Goal: Task Accomplishment & Management: Manage account settings

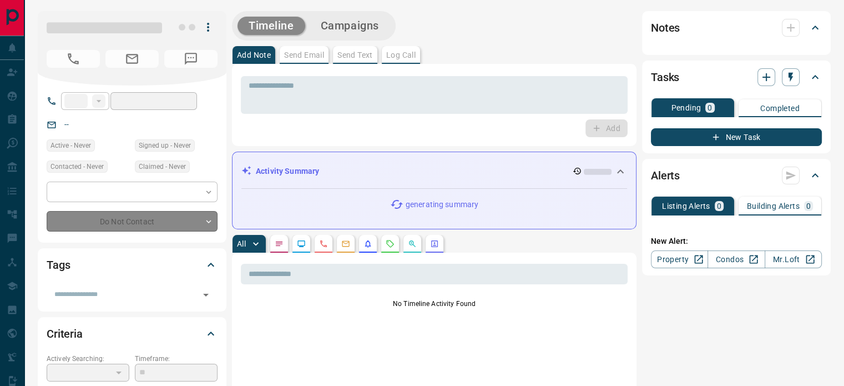
type input "**"
type input "**********"
type input "*"
type input "**********"
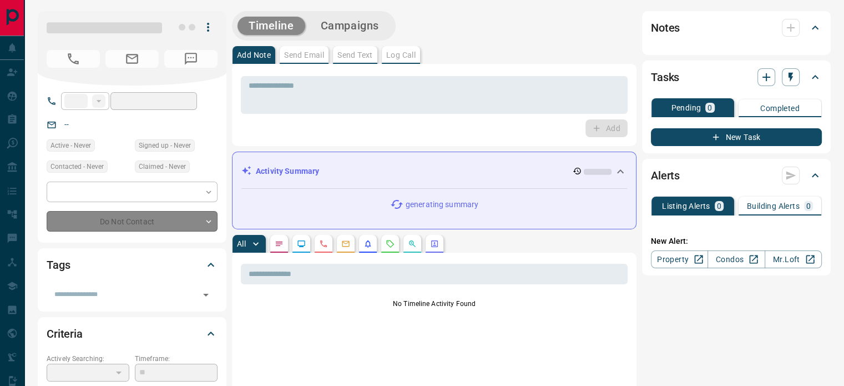
type input "**"
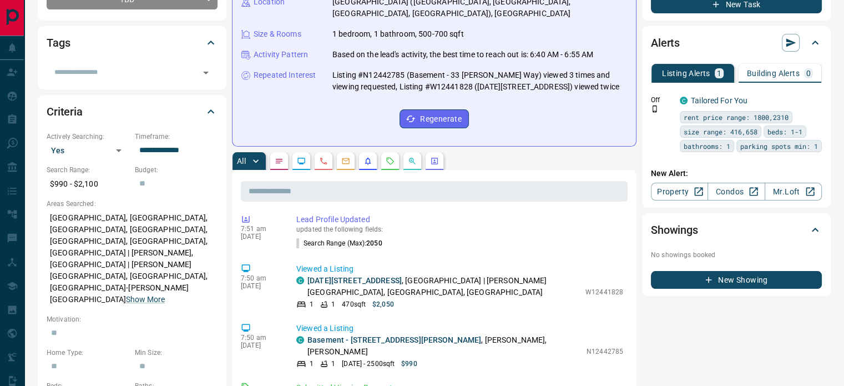
scroll to position [660, 0]
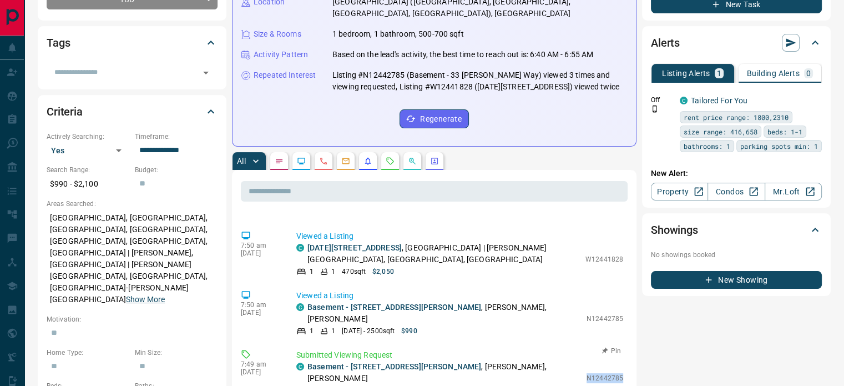
drag, startPoint x: 578, startPoint y: 254, endPoint x: 617, endPoint y: 257, distance: 39.5
copy p "N12442785"
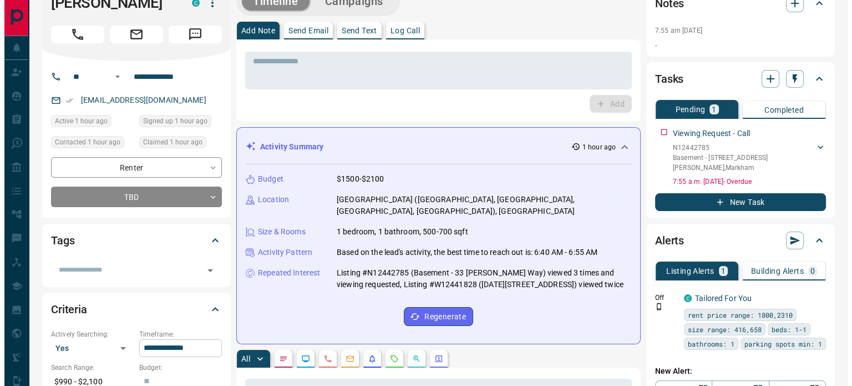
scroll to position [0, 0]
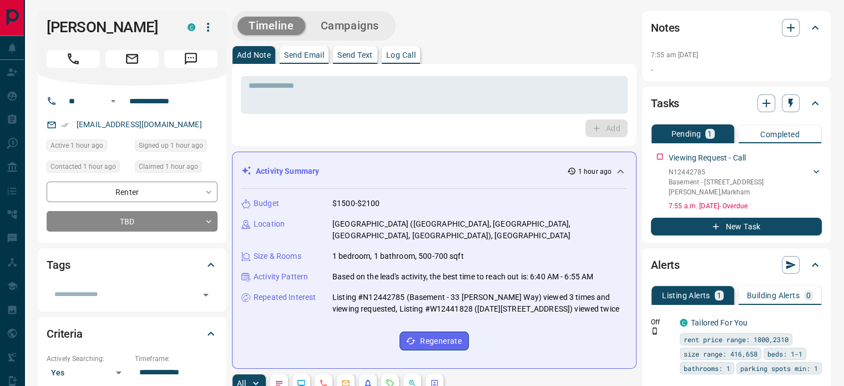
click at [403, 52] on p "Log Call" at bounding box center [400, 55] width 29 height 8
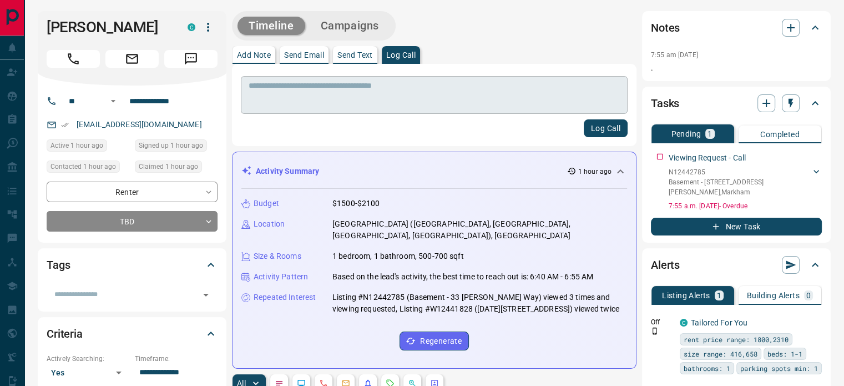
click at [387, 80] on div "* ​" at bounding box center [434, 95] width 387 height 38
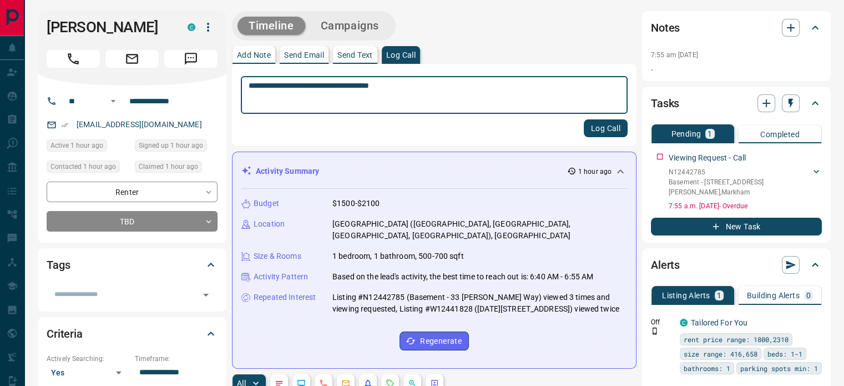
type textarea "**********"
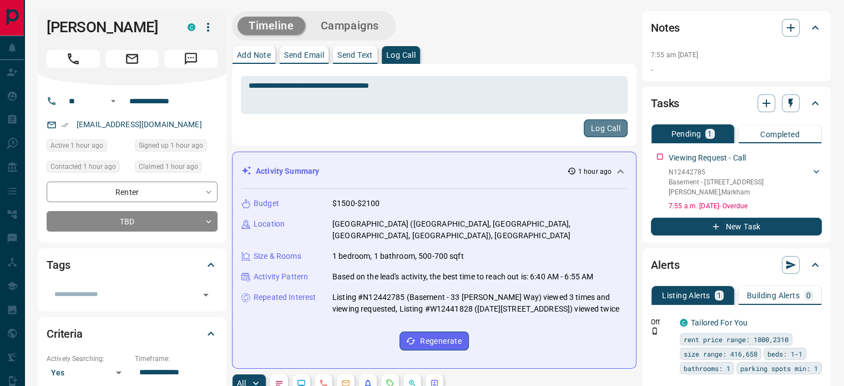
click at [604, 123] on button "Log Call" at bounding box center [606, 128] width 44 height 18
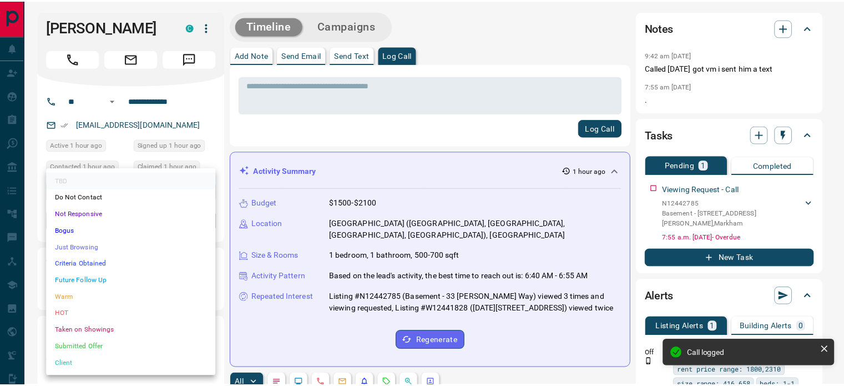
scroll to position [776, 0]
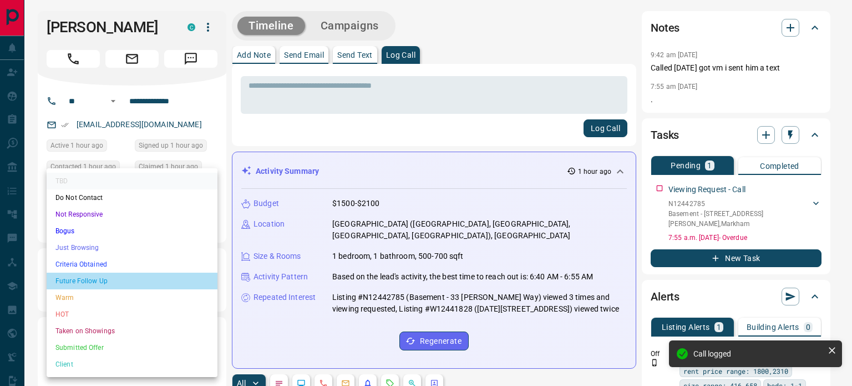
click at [138, 281] on li "Future Follow Up" at bounding box center [132, 280] width 171 height 17
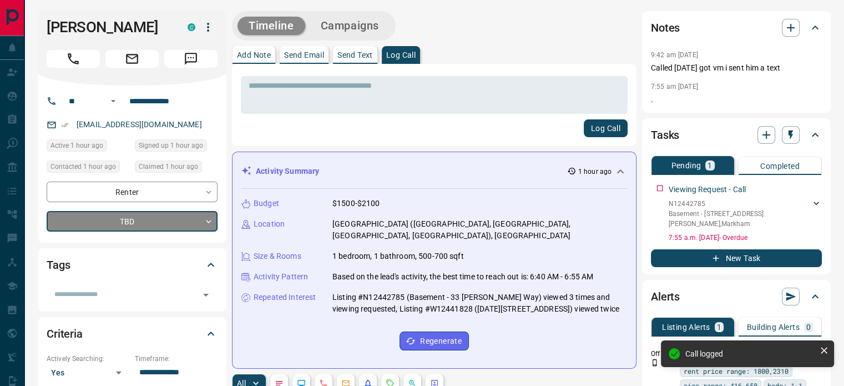
type input "*"
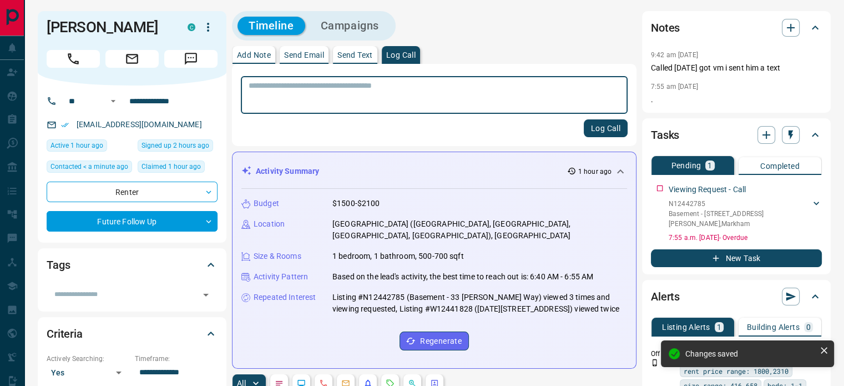
scroll to position [826, 0]
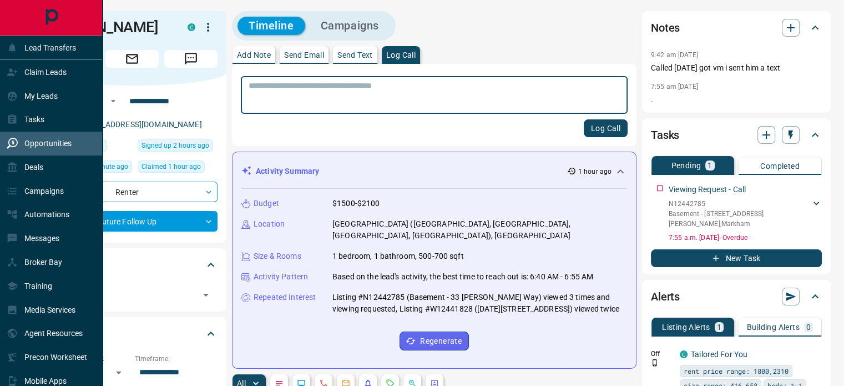
click at [38, 141] on p "Opportunities" at bounding box center [47, 143] width 47 height 9
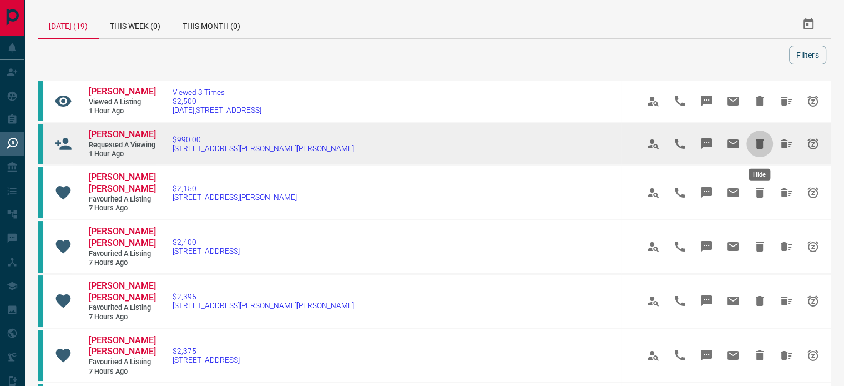
click at [755, 145] on icon "Hide" at bounding box center [759, 143] width 13 height 13
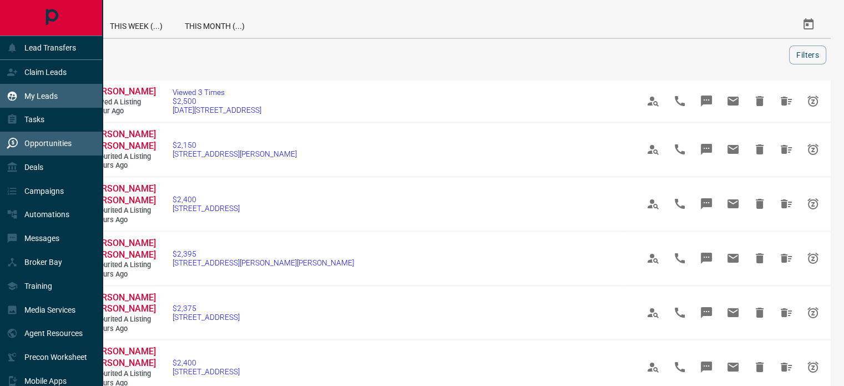
click at [53, 94] on p "My Leads" at bounding box center [40, 96] width 33 height 9
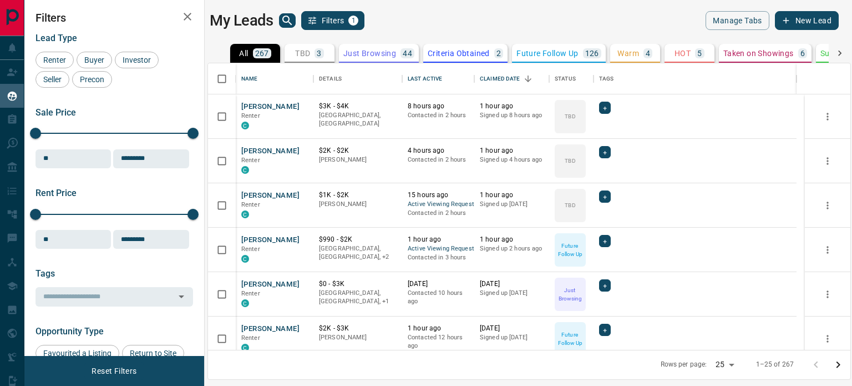
scroll to position [278, 634]
click at [261, 193] on button "[PERSON_NAME]" at bounding box center [270, 195] width 58 height 11
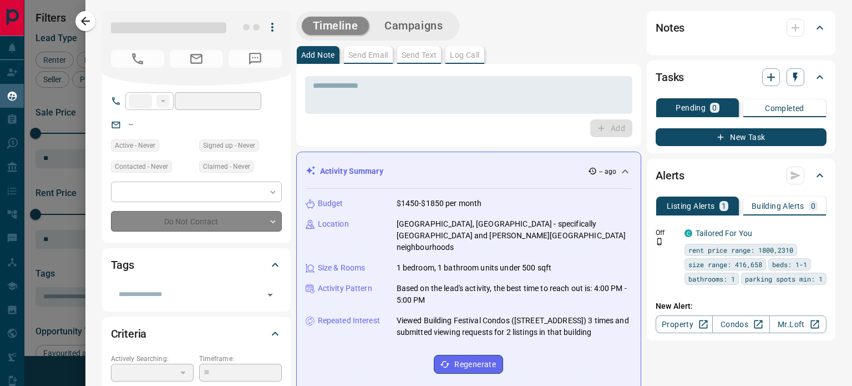
type input "**"
type input "**********"
type input "**"
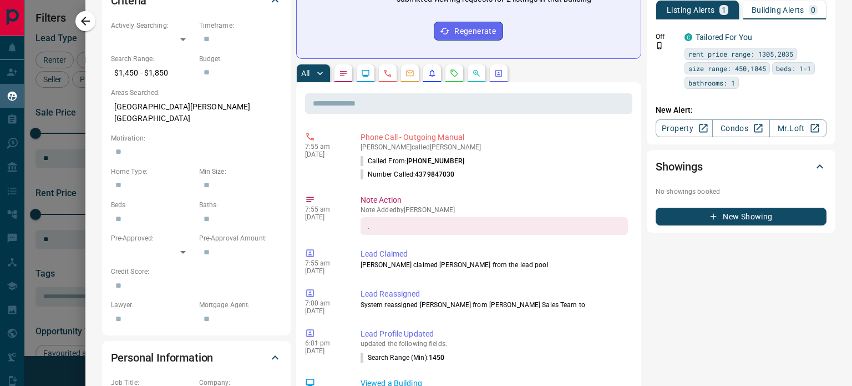
scroll to position [0, 0]
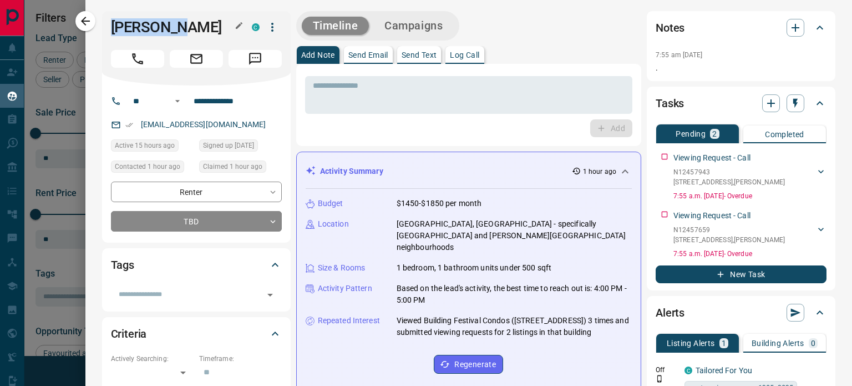
drag, startPoint x: 109, startPoint y: 24, endPoint x: 176, endPoint y: 31, distance: 67.4
click at [176, 31] on div "[PERSON_NAME]" at bounding box center [196, 48] width 189 height 74
copy h1 "[PERSON_NAME]"
drag, startPoint x: 266, startPoint y: 99, endPoint x: 189, endPoint y: 94, distance: 77.3
click at [189, 94] on input "**********" at bounding box center [232, 101] width 87 height 18
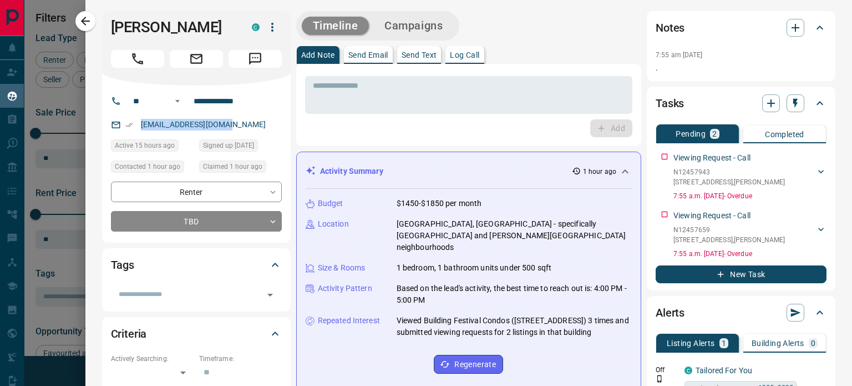
drag, startPoint x: 239, startPoint y: 124, endPoint x: 139, endPoint y: 131, distance: 99.5
click at [139, 131] on div "[EMAIL_ADDRESS][DOMAIN_NAME]" at bounding box center [196, 124] width 171 height 18
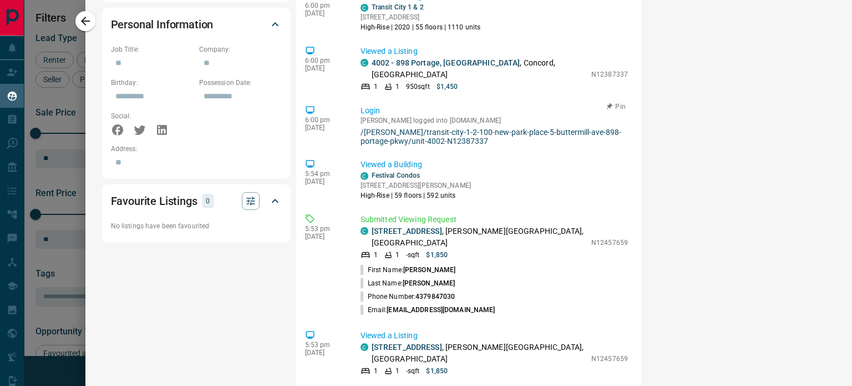
scroll to position [111, 0]
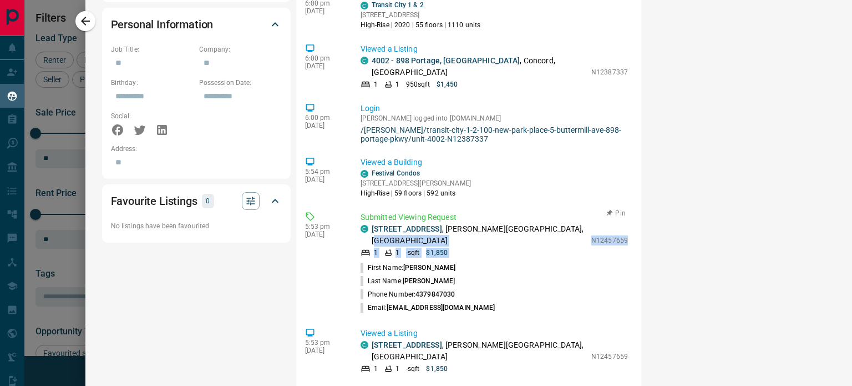
drag, startPoint x: 573, startPoint y: 229, endPoint x: 611, endPoint y: 232, distance: 39.0
click at [611, 232] on div "Submitted Viewing Request C [STREET_ADDRESS][PERSON_NAME][PERSON_NAME] 1 1 - sq…" at bounding box center [497, 262] width 272 height 103
click at [573, 261] on li "First Name: [PERSON_NAME]" at bounding box center [494, 267] width 267 height 13
drag, startPoint x: 577, startPoint y: 224, endPoint x: 613, endPoint y: 226, distance: 35.5
click at [613, 226] on div "Submitted Viewing Request C [STREET_ADDRESS][PERSON_NAME][PERSON_NAME] 1 1 - sq…" at bounding box center [497, 262] width 272 height 103
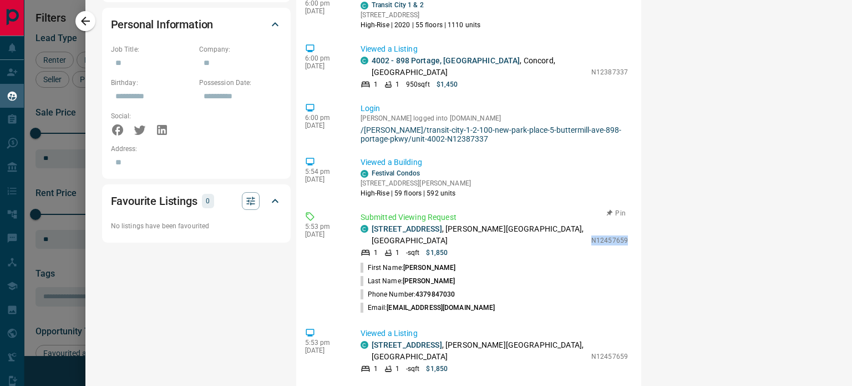
copy p "N12457659"
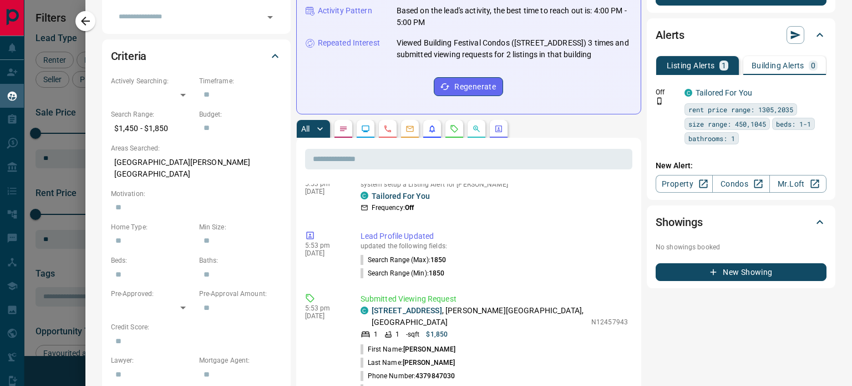
scroll to position [829, 0]
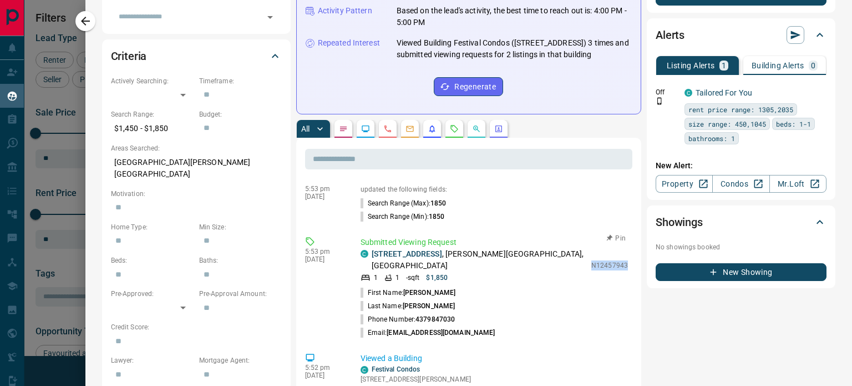
drag, startPoint x: 575, startPoint y: 250, endPoint x: 611, endPoint y: 252, distance: 35.6
click at [611, 252] on div "Submitted Viewing Request C [STREET_ADDRESS][PERSON_NAME][PERSON_NAME] 1 1 - sq…" at bounding box center [497, 287] width 272 height 103
copy p "N12457943"
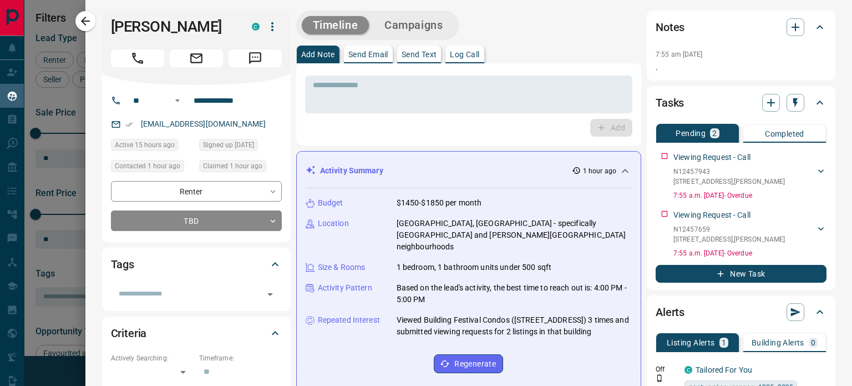
scroll to position [0, 0]
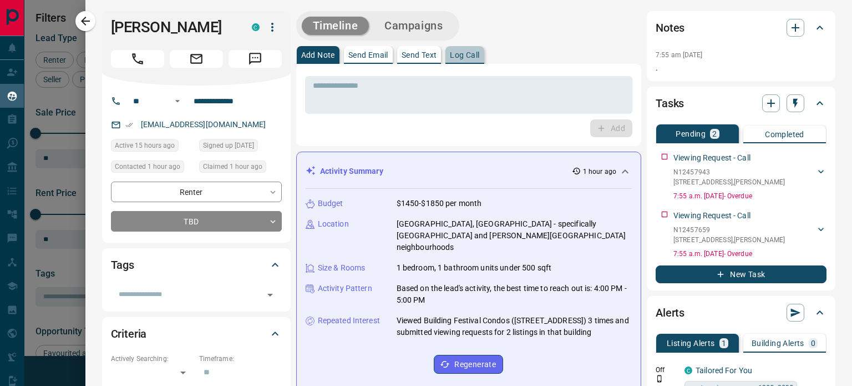
click at [466, 51] on p "Log Call" at bounding box center [464, 55] width 29 height 8
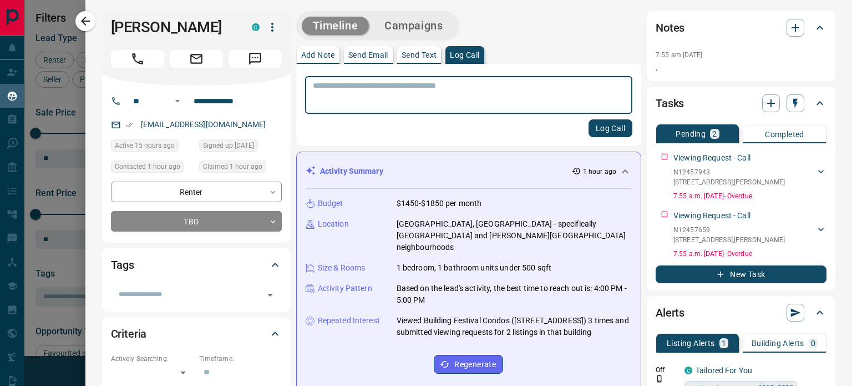
click at [434, 95] on textarea at bounding box center [469, 95] width 312 height 28
type textarea "**********"
click at [595, 128] on button "Log Call" at bounding box center [611, 128] width 44 height 18
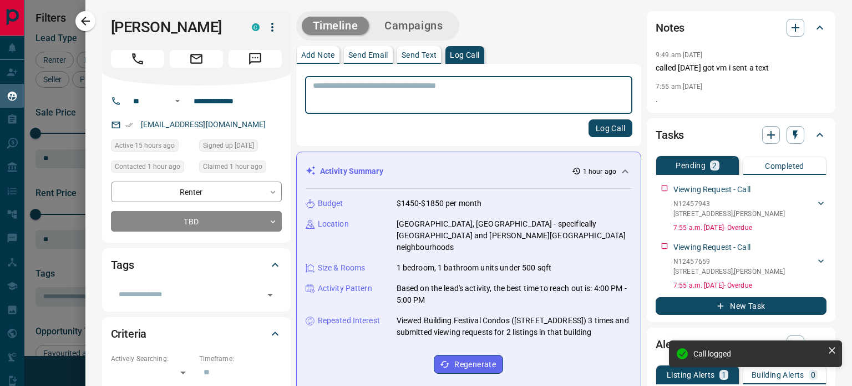
scroll to position [883, 0]
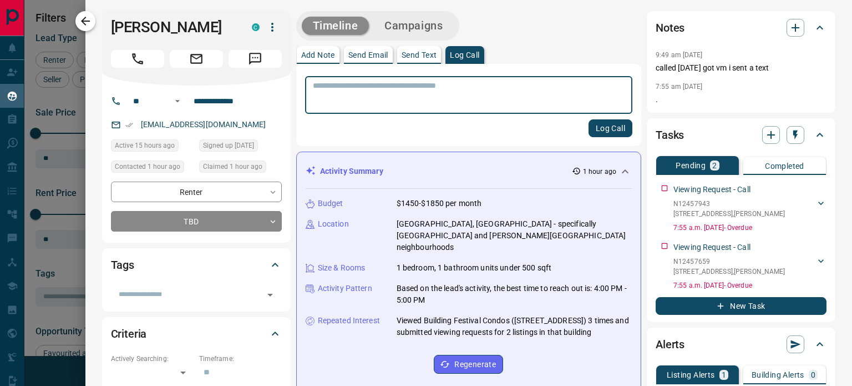
click at [85, 18] on icon "button" at bounding box center [85, 20] width 13 height 13
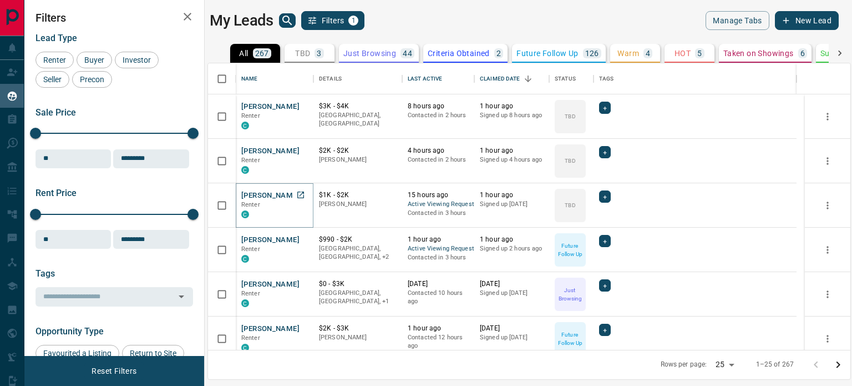
click at [265, 194] on button "[PERSON_NAME]" at bounding box center [270, 195] width 58 height 11
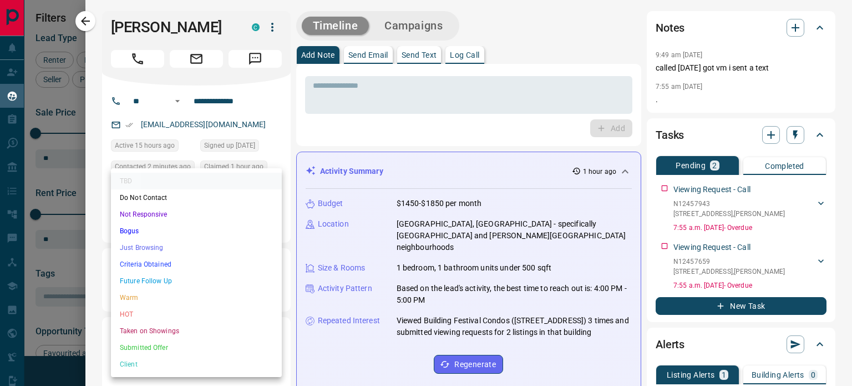
click at [196, 217] on body "Lead Transfers Claim Leads My Leads Tasks Opportunities Deals Campaigns Automat…" at bounding box center [426, 186] width 852 height 372
click at [171, 282] on li "Future Follow Up" at bounding box center [196, 280] width 171 height 17
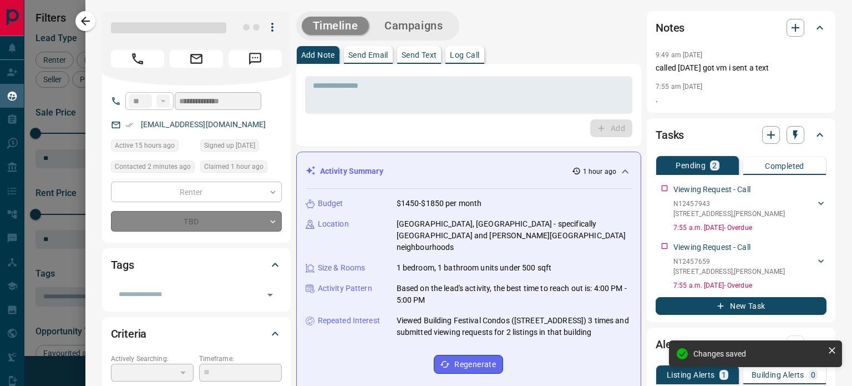
type input "*"
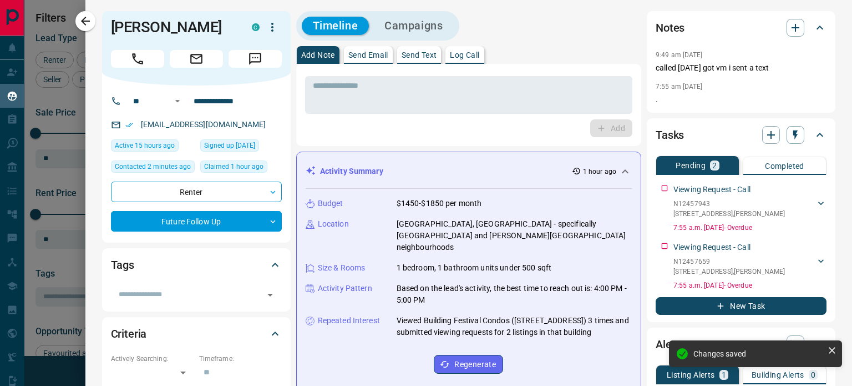
click at [77, 12] on div at bounding box center [426, 193] width 852 height 386
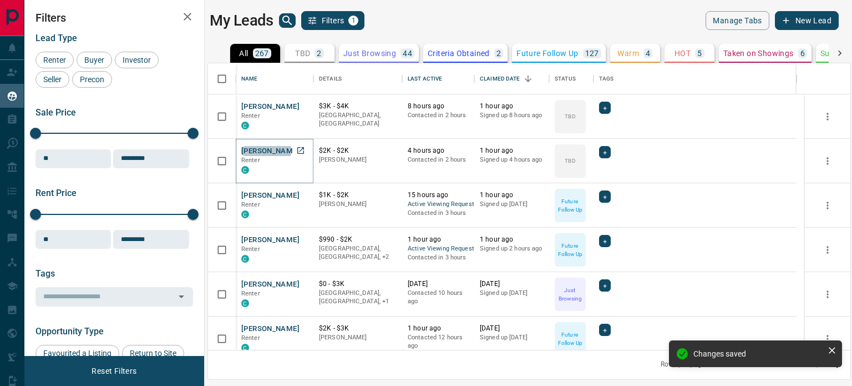
click at [266, 150] on button "[PERSON_NAME]" at bounding box center [270, 151] width 58 height 11
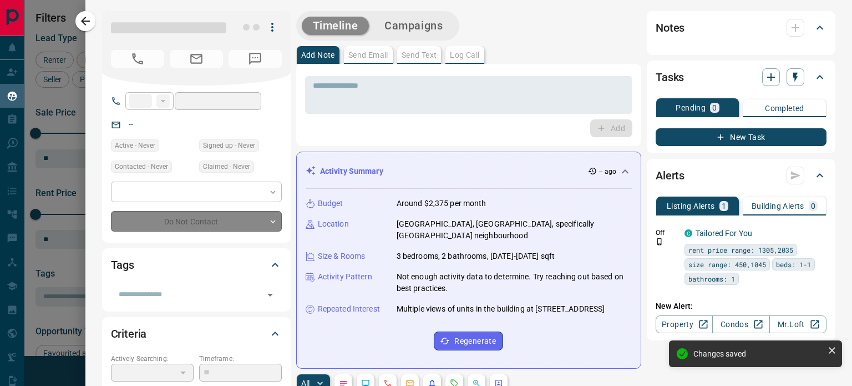
type input "**"
type input "**********"
type input "**"
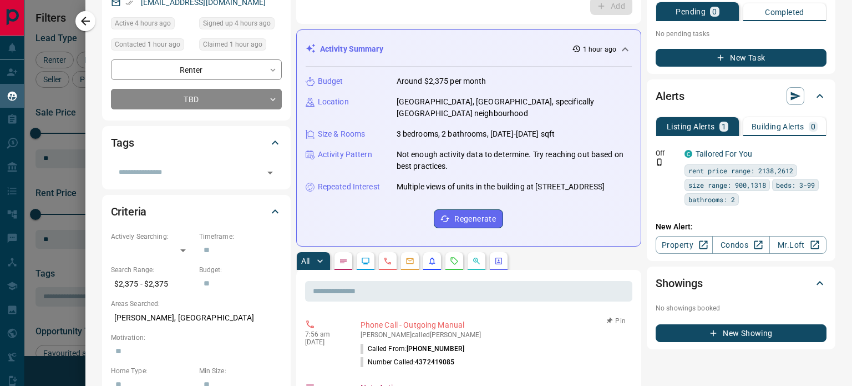
scroll to position [0, 0]
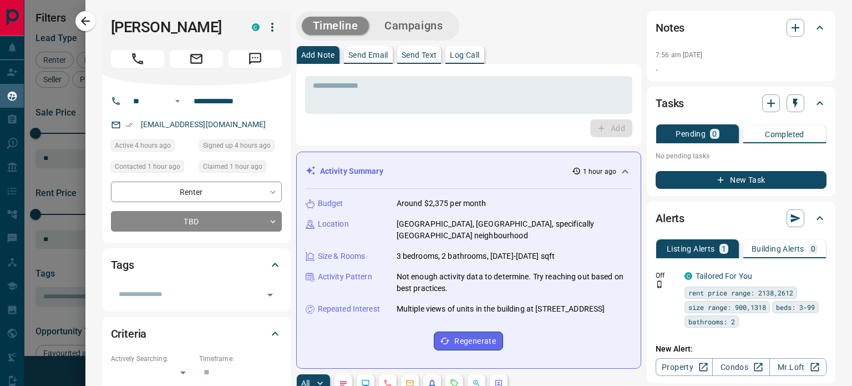
click at [464, 55] on p "Log Call" at bounding box center [464, 55] width 29 height 8
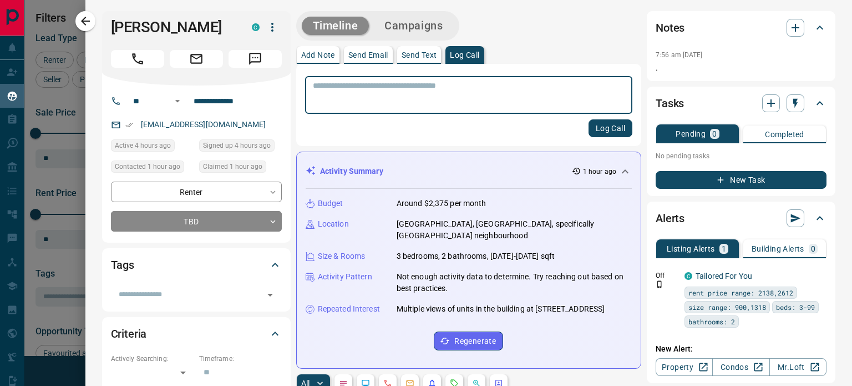
click at [447, 86] on textarea at bounding box center [469, 95] width 312 height 28
type textarea "**********"
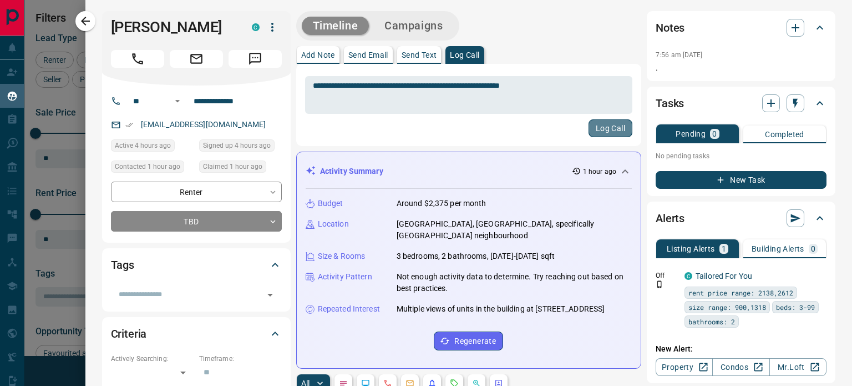
click at [608, 128] on button "Log Call" at bounding box center [611, 128] width 44 height 18
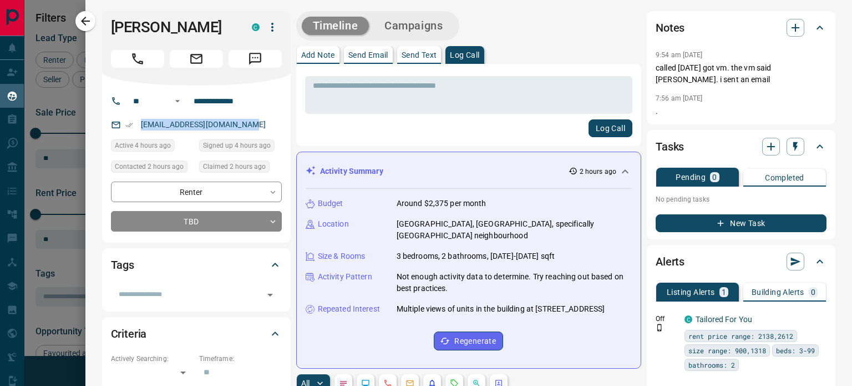
drag, startPoint x: 247, startPoint y: 122, endPoint x: 139, endPoint y: 120, distance: 108.8
click at [139, 120] on div "[EMAIL_ADDRESS][DOMAIN_NAME]" at bounding box center [196, 124] width 171 height 18
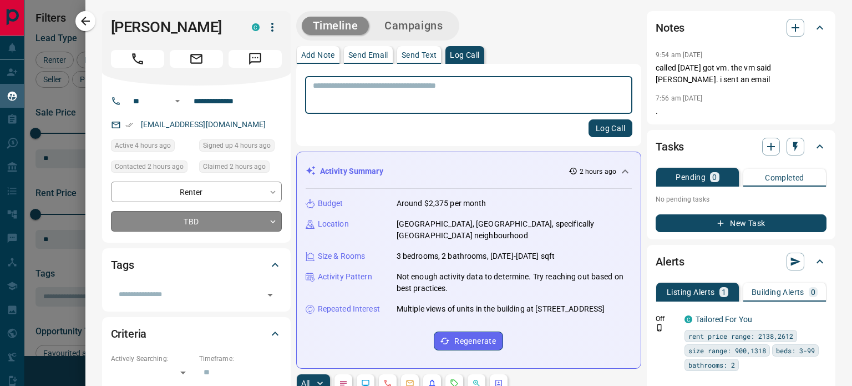
click at [223, 215] on body "Lead Transfers Claim Leads My Leads Tasks Opportunities Deals Campaigns Automat…" at bounding box center [426, 186] width 852 height 372
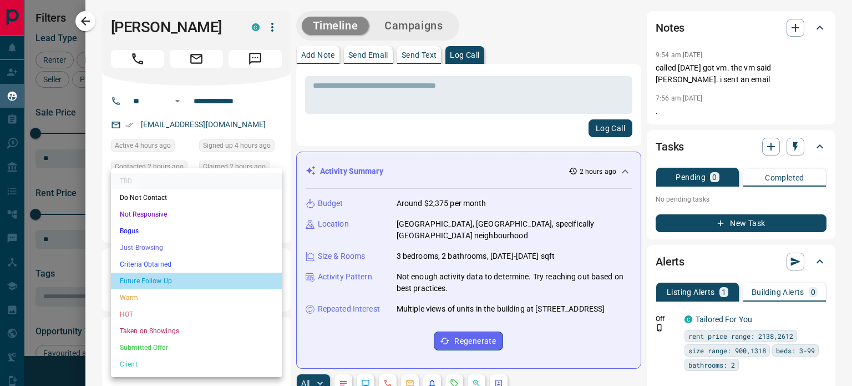
click at [214, 281] on li "Future Follow Up" at bounding box center [196, 280] width 171 height 17
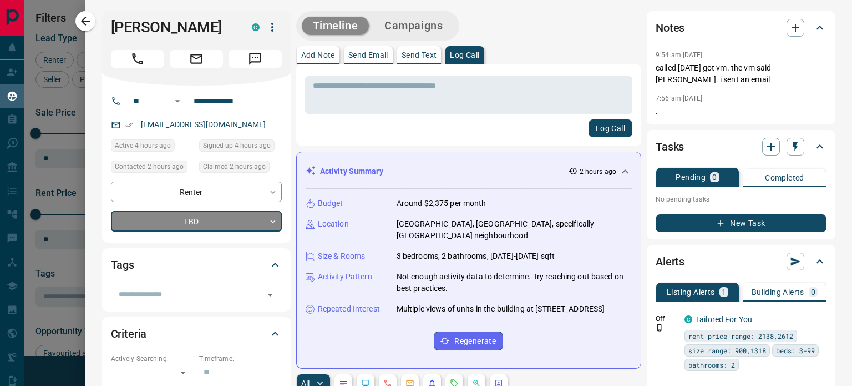
type input "*"
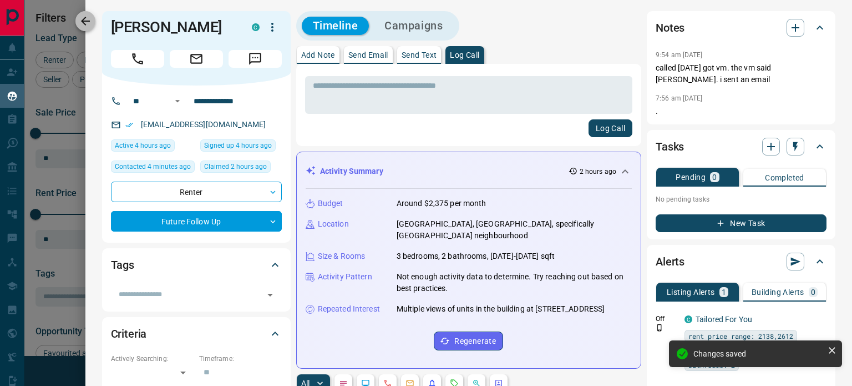
click at [87, 27] on icon "button" at bounding box center [85, 20] width 13 height 13
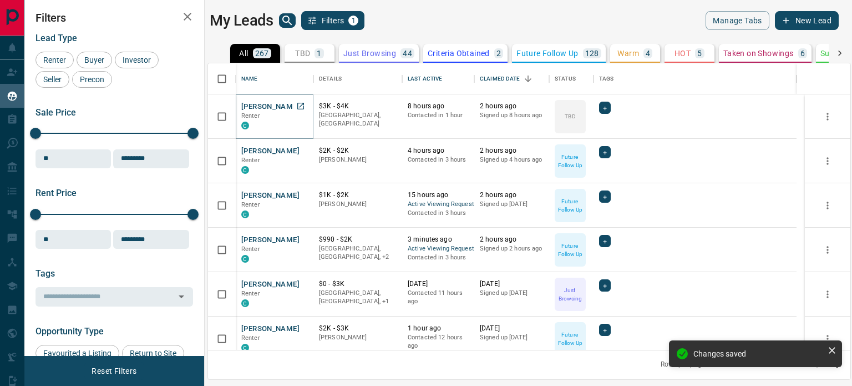
click at [263, 105] on button "[PERSON_NAME]" at bounding box center [270, 107] width 58 height 11
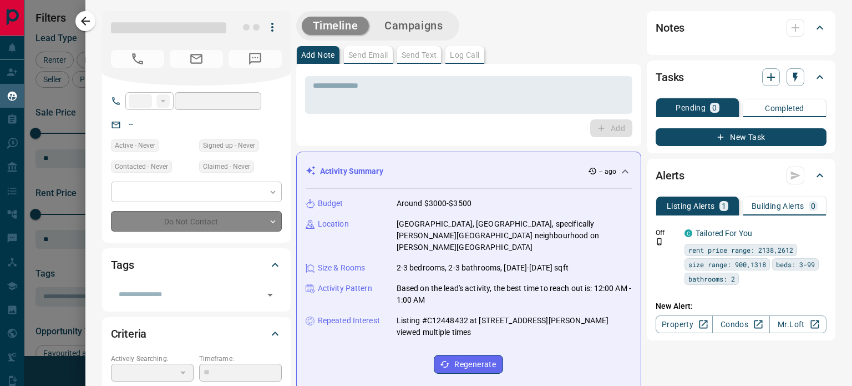
type input "**"
type input "**********"
type input "**"
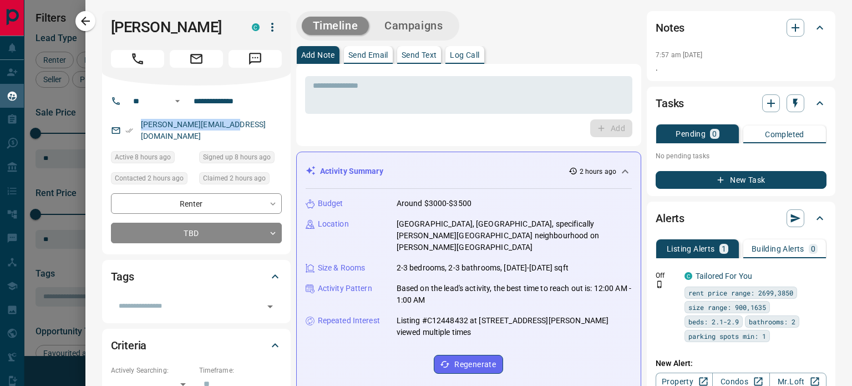
drag, startPoint x: 230, startPoint y: 123, endPoint x: 133, endPoint y: 123, distance: 96.5
click at [133, 123] on div "[PERSON_NAME][EMAIL_ADDRESS][DOMAIN_NAME]" at bounding box center [196, 130] width 171 height 30
drag, startPoint x: 151, startPoint y: 27, endPoint x: 112, endPoint y: 29, distance: 40.0
click at [112, 29] on h1 "[PERSON_NAME]" at bounding box center [173, 27] width 124 height 18
copy h1 "Starry"
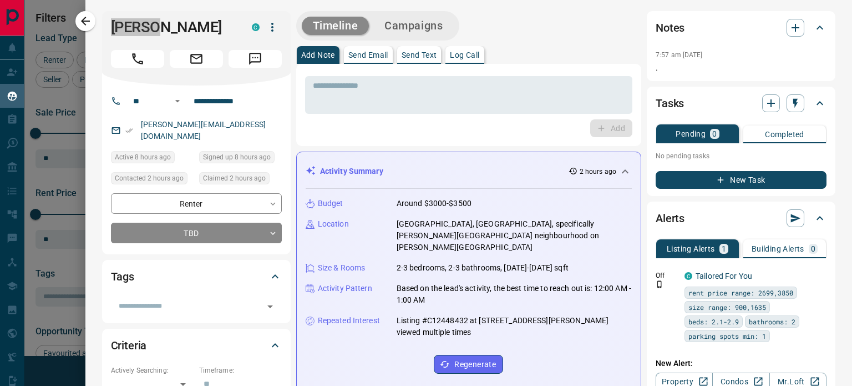
click at [468, 53] on p "Log Call" at bounding box center [464, 55] width 29 height 8
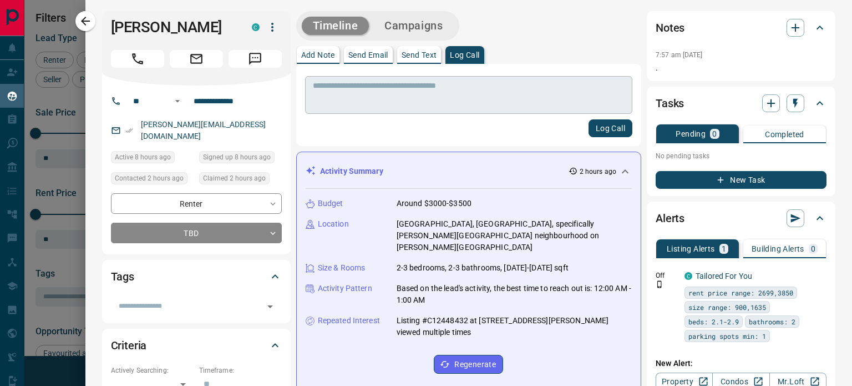
click at [458, 79] on div "* ​" at bounding box center [468, 95] width 327 height 38
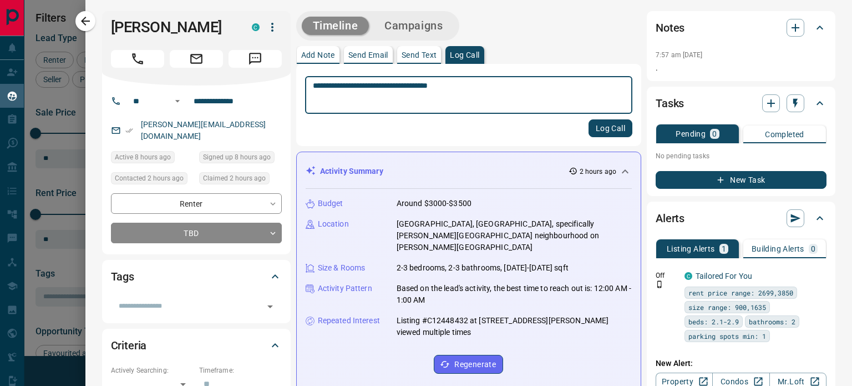
type textarea "**********"
click at [595, 130] on button "Log Call" at bounding box center [611, 128] width 44 height 18
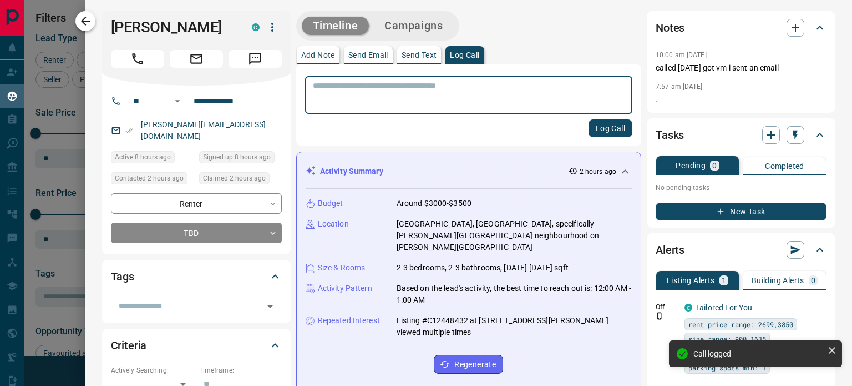
click at [80, 23] on icon "button" at bounding box center [85, 20] width 13 height 13
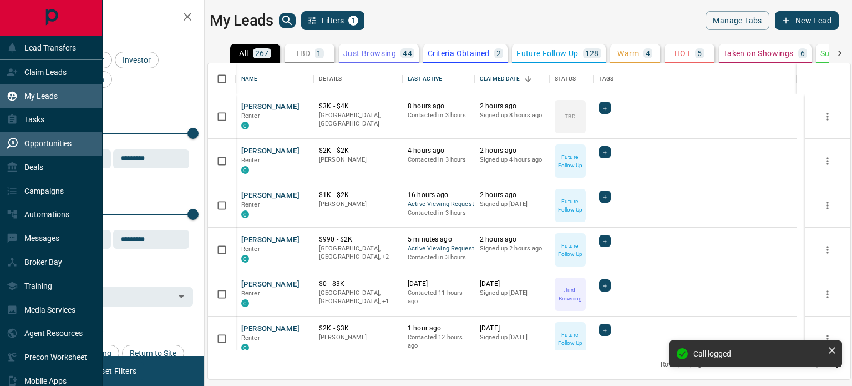
click at [22, 144] on div "Opportunities" at bounding box center [39, 143] width 65 height 18
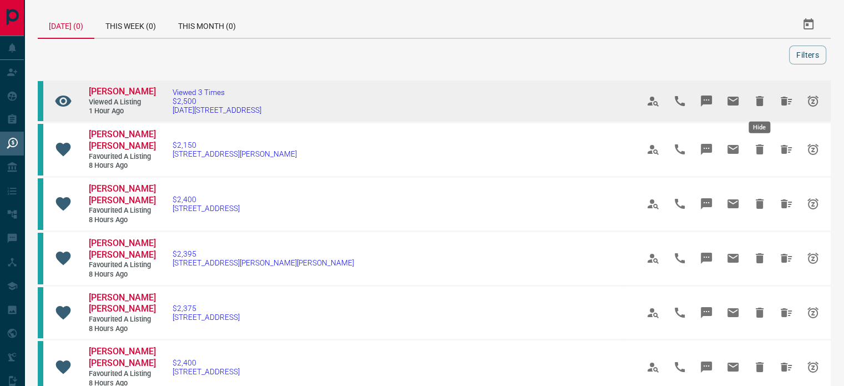
click at [763, 102] on icon "Hide" at bounding box center [759, 100] width 13 height 13
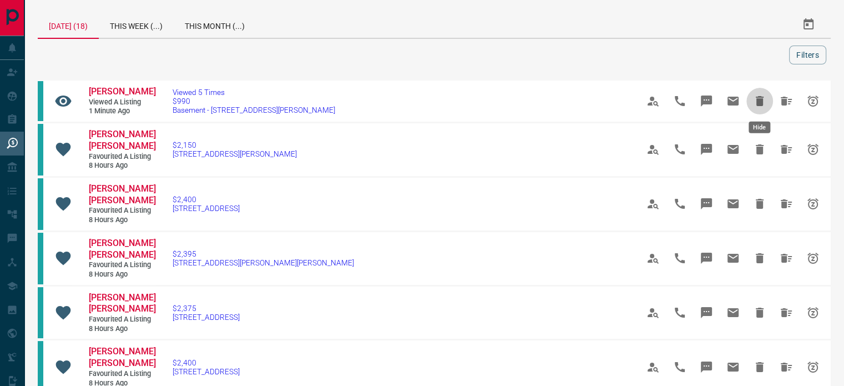
click at [763, 102] on icon "Hide" at bounding box center [759, 100] width 13 height 13
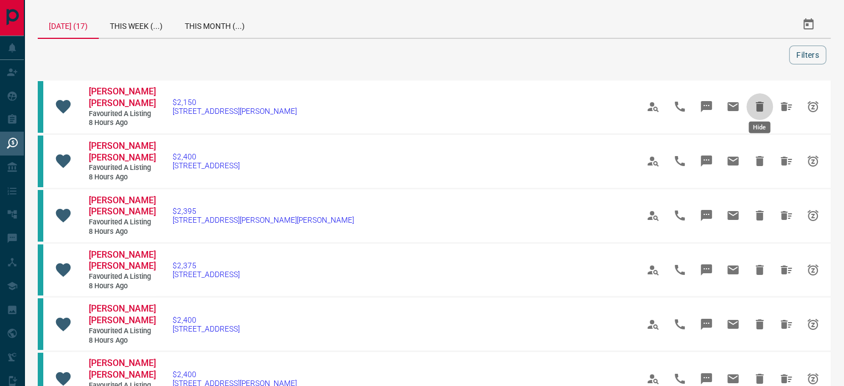
click at [763, 102] on icon "Hide" at bounding box center [759, 106] width 13 height 13
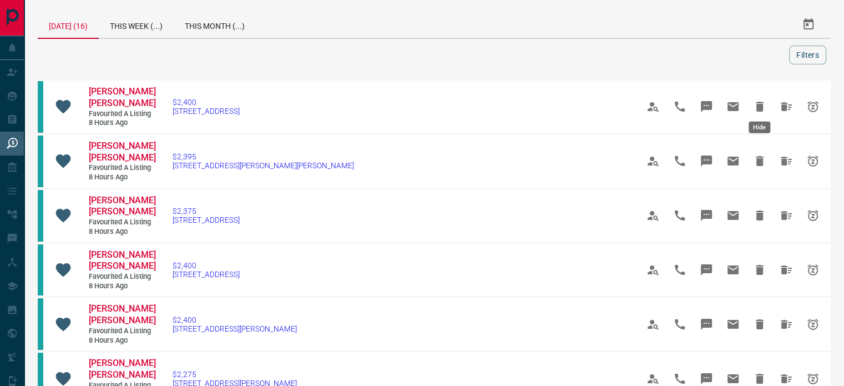
click at [763, 102] on icon "Hide" at bounding box center [759, 106] width 13 height 13
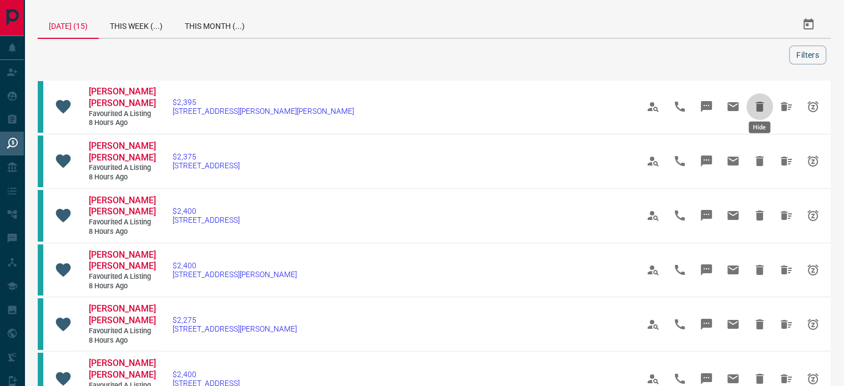
click at [763, 102] on icon "Hide" at bounding box center [759, 106] width 13 height 13
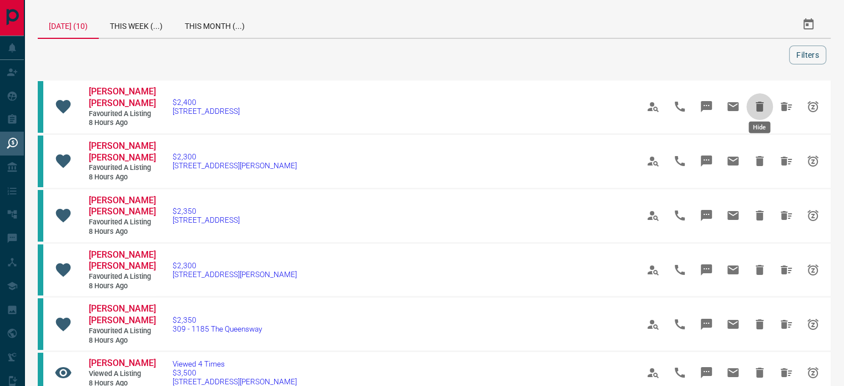
click at [763, 102] on icon "Hide" at bounding box center [759, 106] width 13 height 13
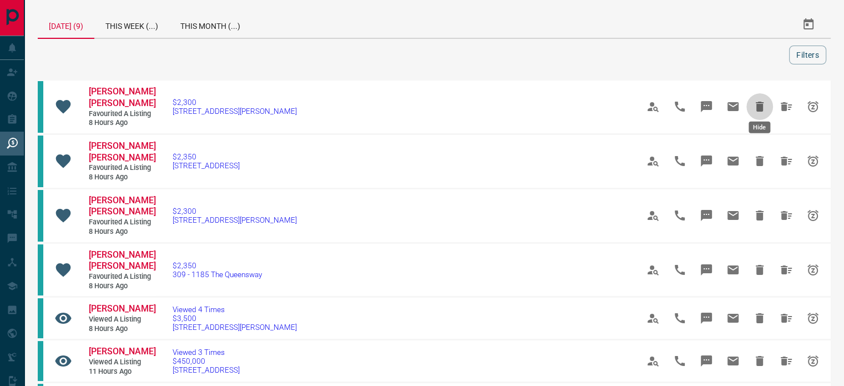
click at [763, 102] on icon "Hide" at bounding box center [759, 106] width 13 height 13
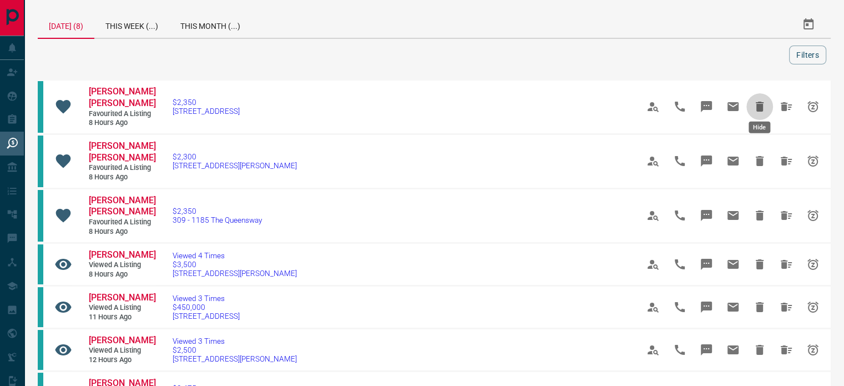
click at [763, 102] on icon "Hide" at bounding box center [759, 106] width 13 height 13
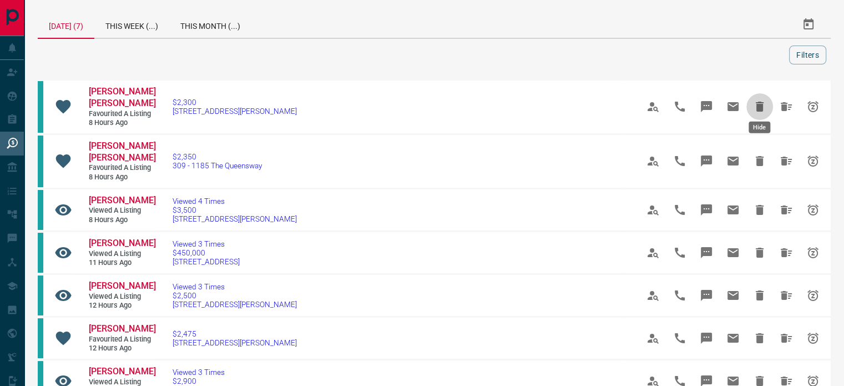
click at [763, 102] on icon "Hide" at bounding box center [759, 106] width 13 height 13
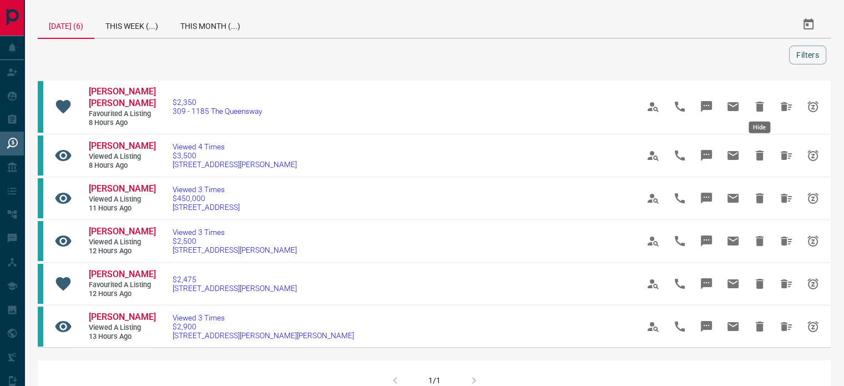
click at [763, 102] on icon "Hide" at bounding box center [759, 106] width 13 height 13
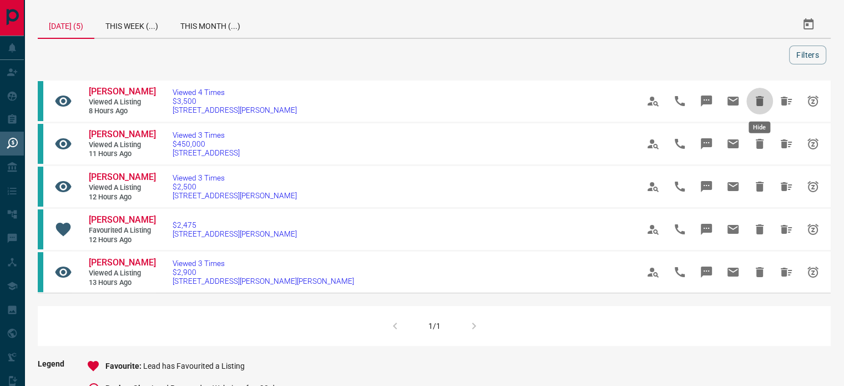
click at [763, 102] on icon "Hide" at bounding box center [759, 100] width 13 height 13
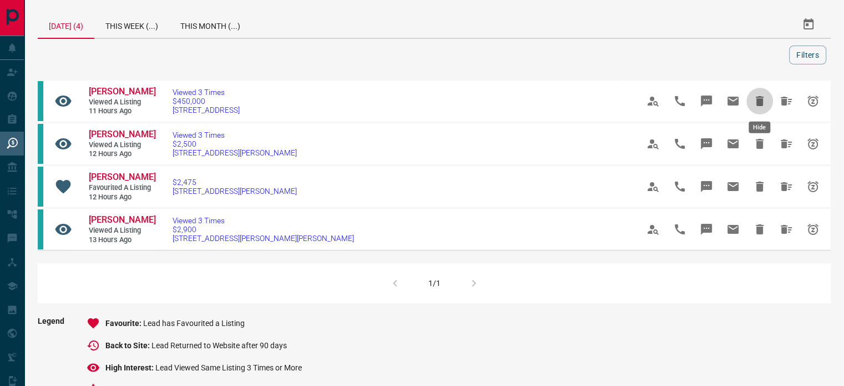
click at [763, 102] on icon "Hide" at bounding box center [759, 100] width 13 height 13
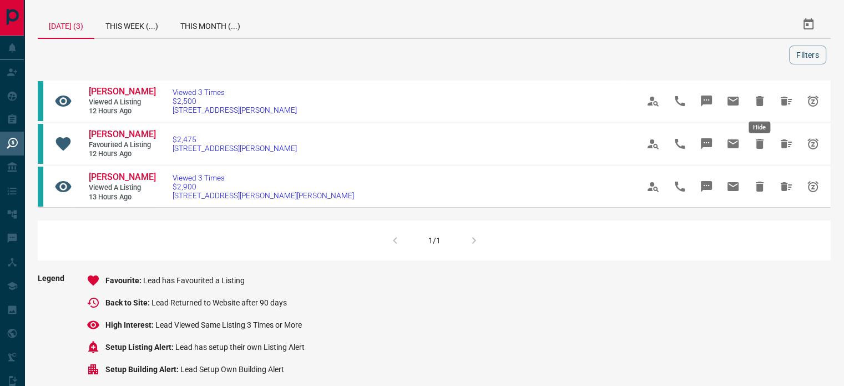
click at [763, 102] on icon "Hide" at bounding box center [759, 100] width 13 height 13
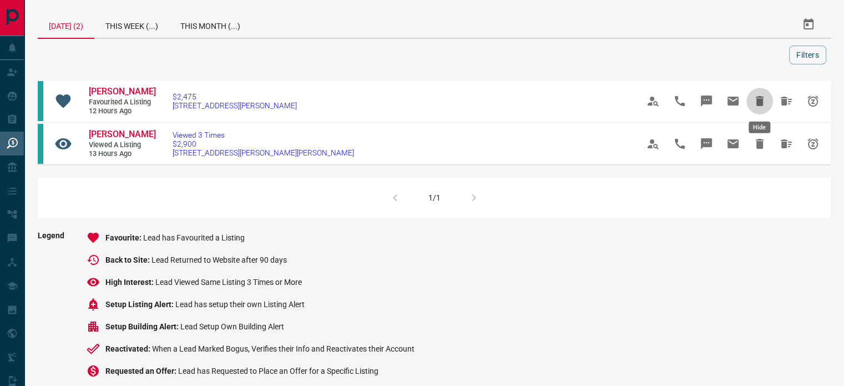
click at [763, 102] on icon "Hide" at bounding box center [759, 100] width 13 height 13
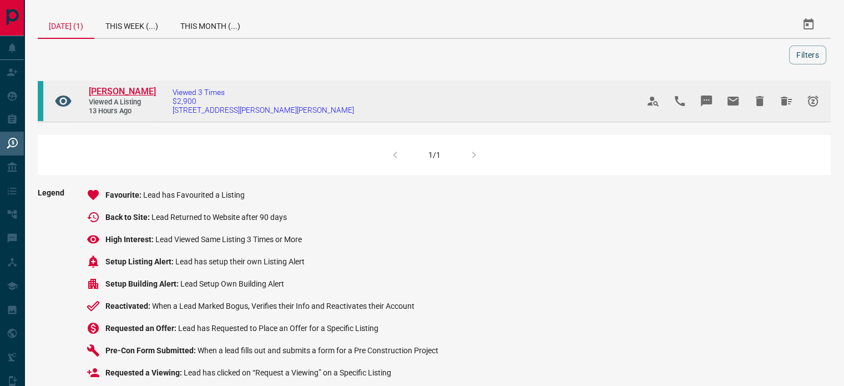
click at [113, 89] on span "[PERSON_NAME]" at bounding box center [122, 91] width 67 height 11
click at [760, 104] on icon "Hide" at bounding box center [760, 101] width 8 height 10
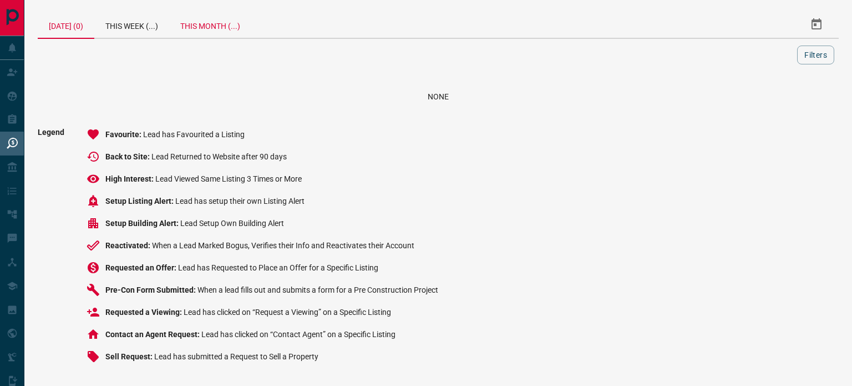
click at [204, 25] on div "This Month (...)" at bounding box center [210, 24] width 82 height 27
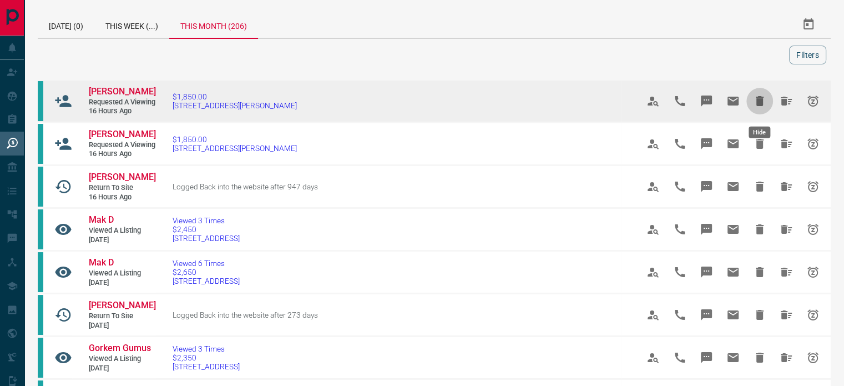
click at [757, 104] on icon "Hide" at bounding box center [760, 101] width 8 height 10
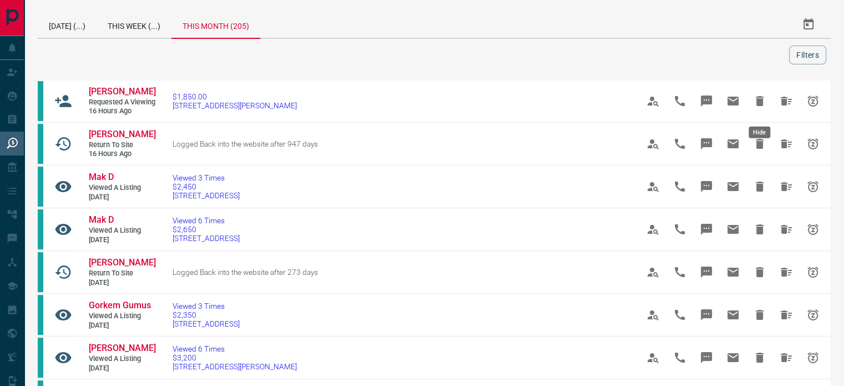
click at [757, 104] on icon "Hide" at bounding box center [760, 101] width 8 height 10
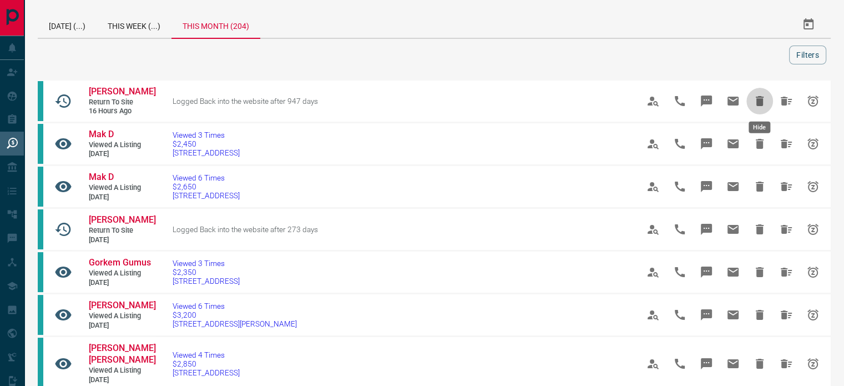
click at [757, 104] on icon "Hide" at bounding box center [760, 101] width 8 height 10
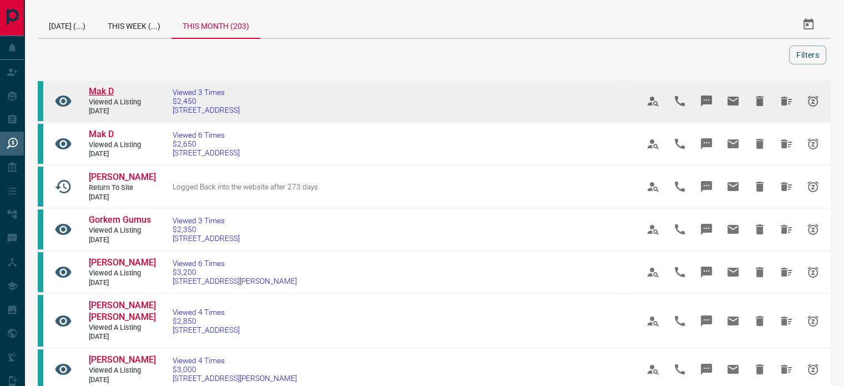
click at [108, 87] on span "Mak D" at bounding box center [101, 91] width 25 height 11
click at [764, 97] on icon "Hide" at bounding box center [759, 100] width 13 height 13
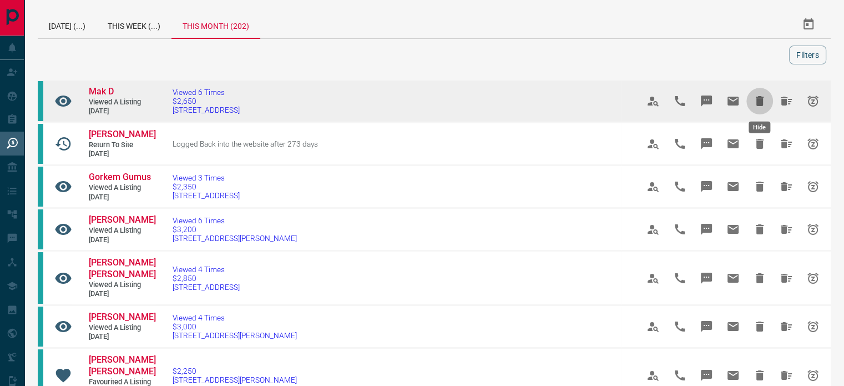
click at [759, 99] on icon "Hide" at bounding box center [760, 101] width 8 height 10
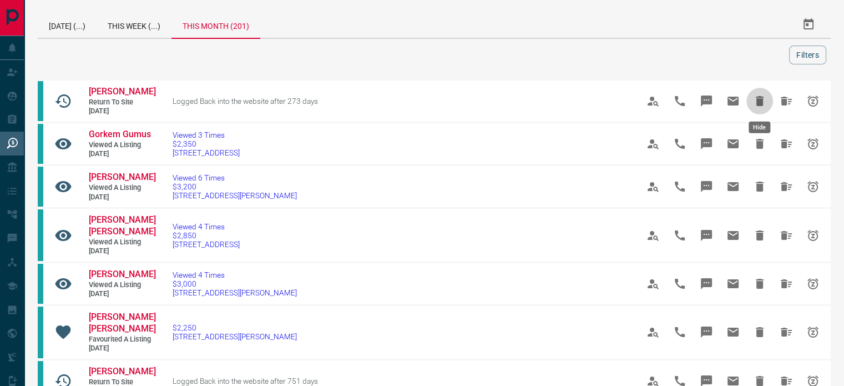
click at [759, 99] on icon "Hide" at bounding box center [760, 101] width 8 height 10
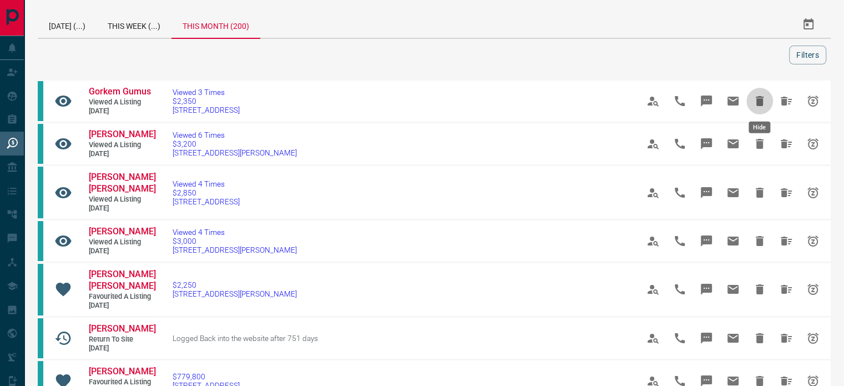
click at [759, 99] on icon "Hide" at bounding box center [760, 101] width 8 height 10
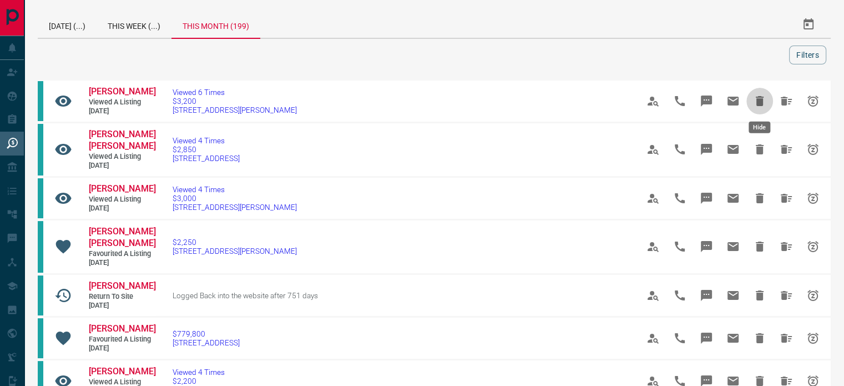
click at [759, 99] on icon "Hide" at bounding box center [760, 101] width 8 height 10
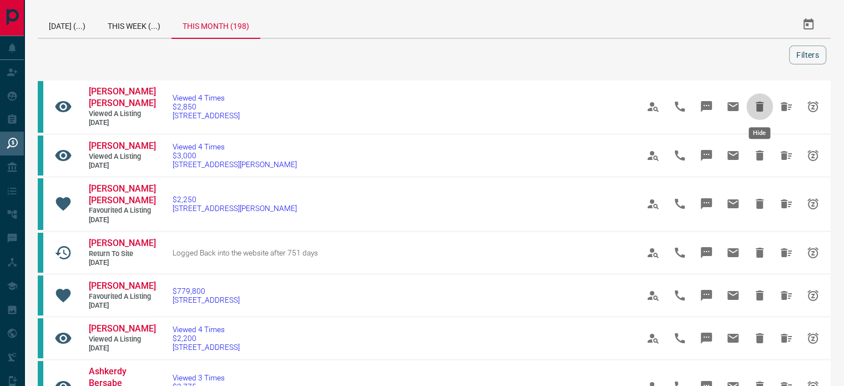
click at [759, 100] on icon "Hide" at bounding box center [759, 106] width 13 height 13
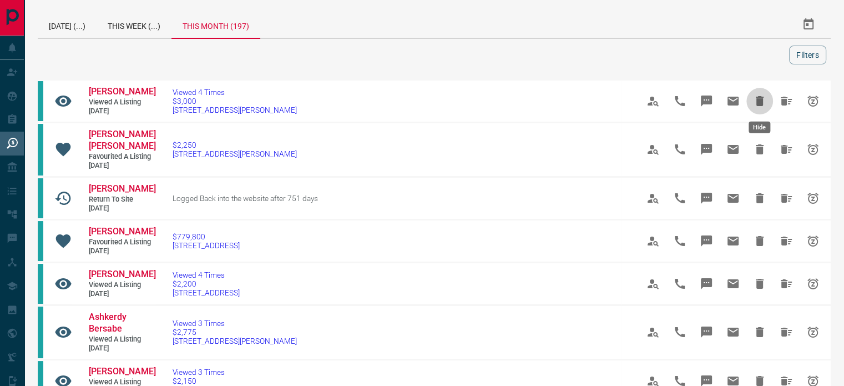
click at [759, 99] on icon "Hide" at bounding box center [760, 101] width 8 height 10
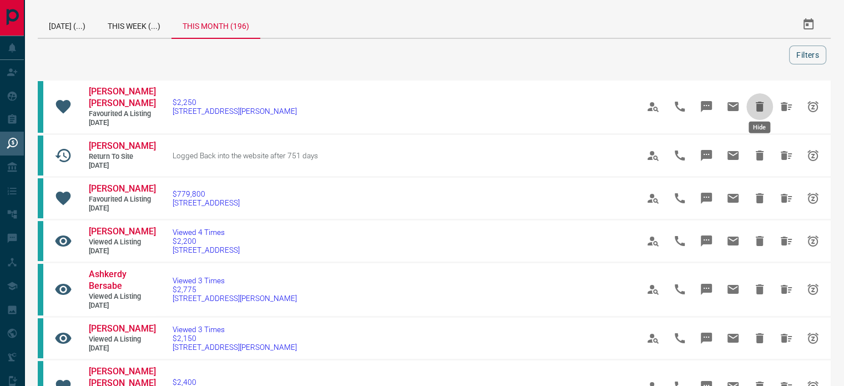
click at [759, 102] on icon "Hide" at bounding box center [760, 107] width 8 height 10
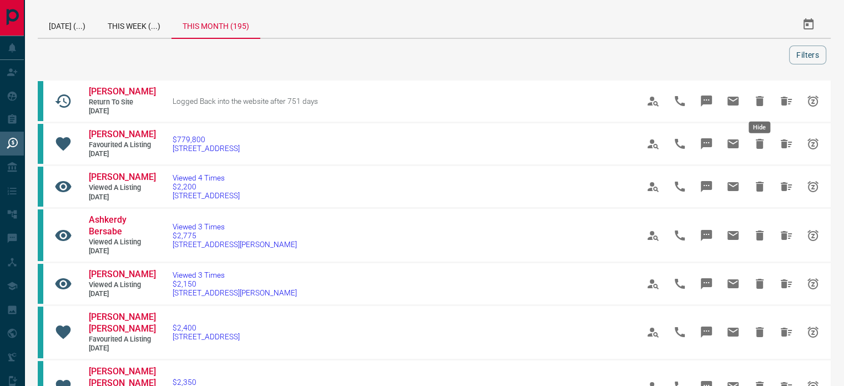
click at [759, 99] on icon "Hide" at bounding box center [760, 101] width 8 height 10
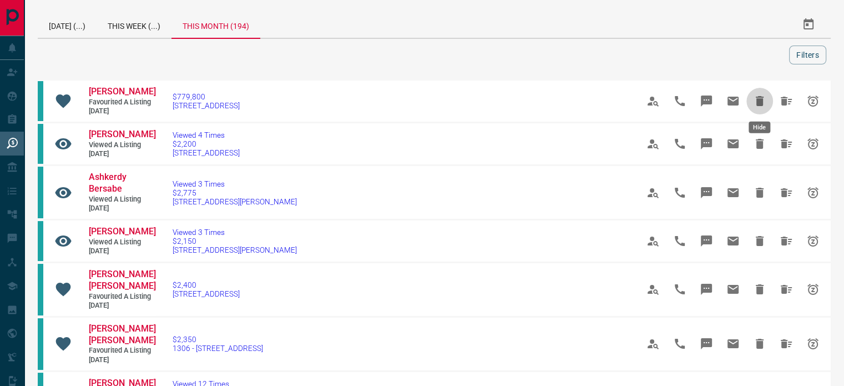
click at [759, 99] on icon "Hide" at bounding box center [760, 101] width 8 height 10
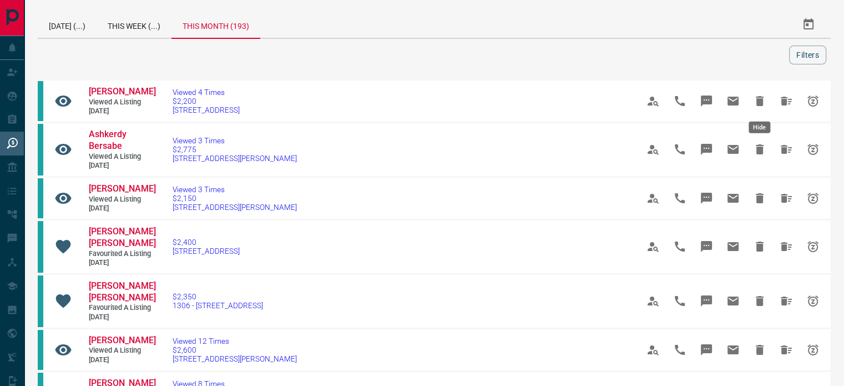
click at [759, 99] on icon "Hide" at bounding box center [760, 101] width 8 height 10
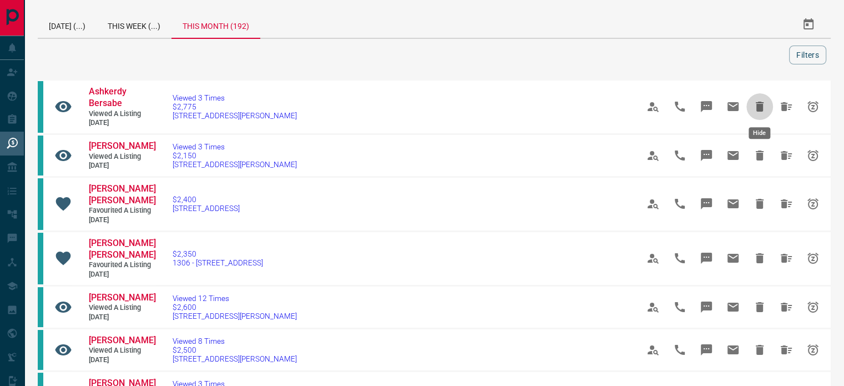
click at [759, 100] on icon "Hide" at bounding box center [759, 106] width 13 height 13
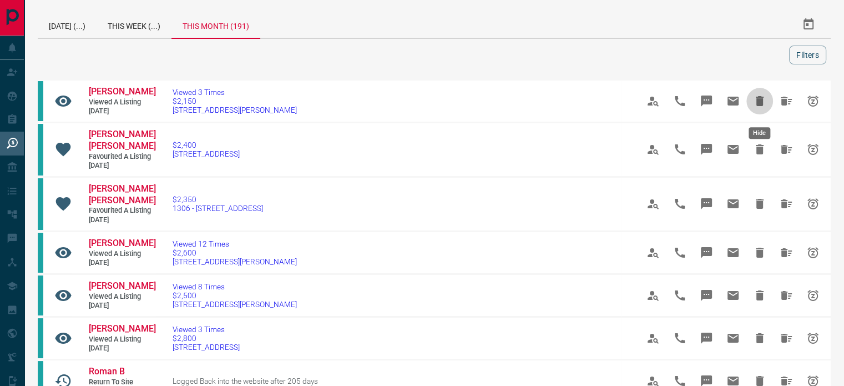
click at [759, 99] on icon "Hide" at bounding box center [759, 100] width 13 height 13
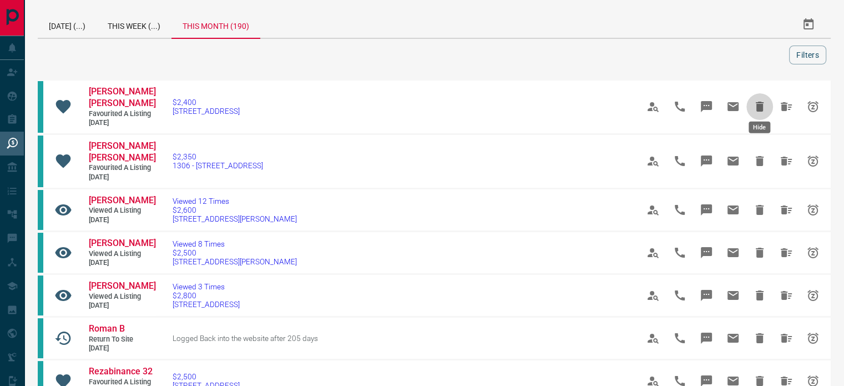
click at [759, 102] on icon "Hide" at bounding box center [760, 107] width 8 height 10
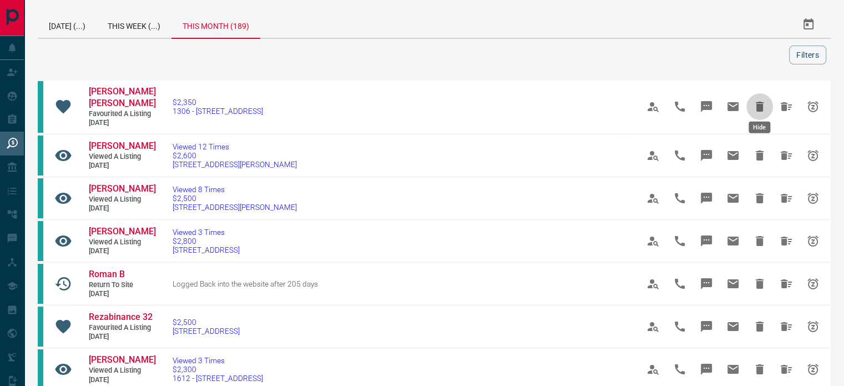
click at [759, 102] on icon "Hide" at bounding box center [760, 107] width 8 height 10
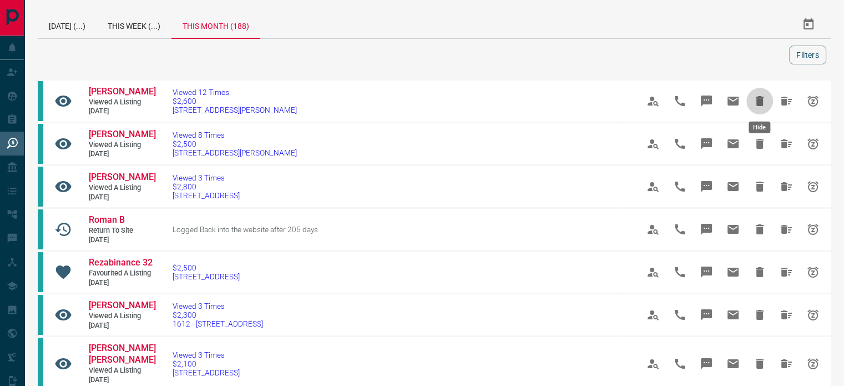
click at [759, 99] on icon "Hide" at bounding box center [760, 101] width 8 height 10
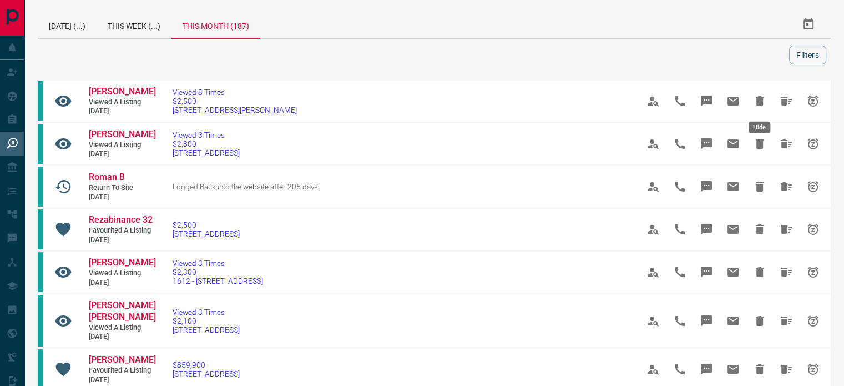
click at [759, 99] on icon "Hide" at bounding box center [760, 101] width 8 height 10
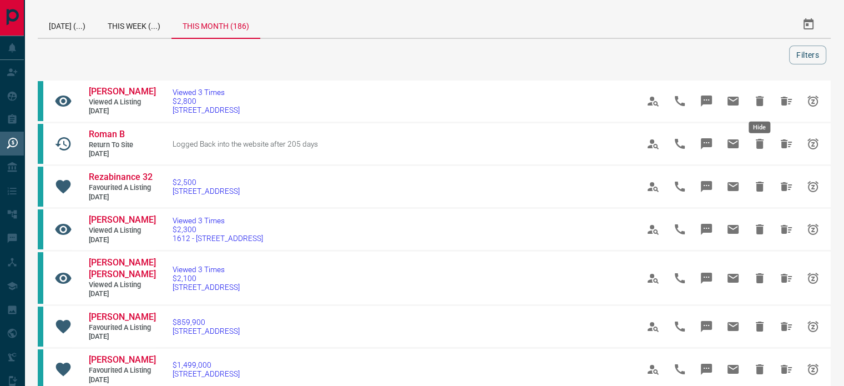
click at [759, 99] on icon "Hide" at bounding box center [760, 101] width 8 height 10
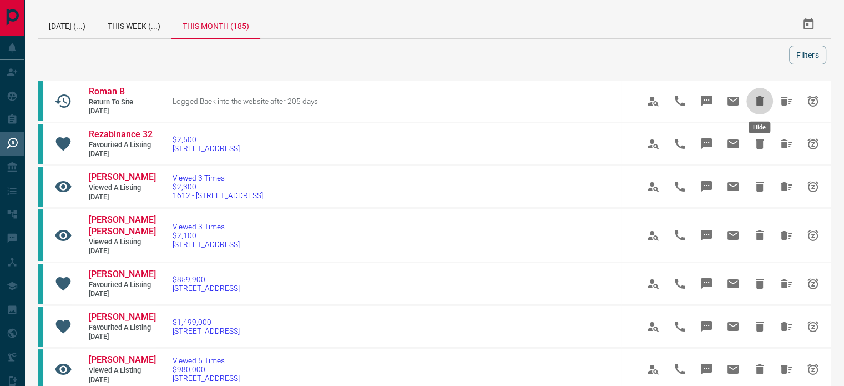
click at [759, 99] on icon "Hide" at bounding box center [760, 101] width 8 height 10
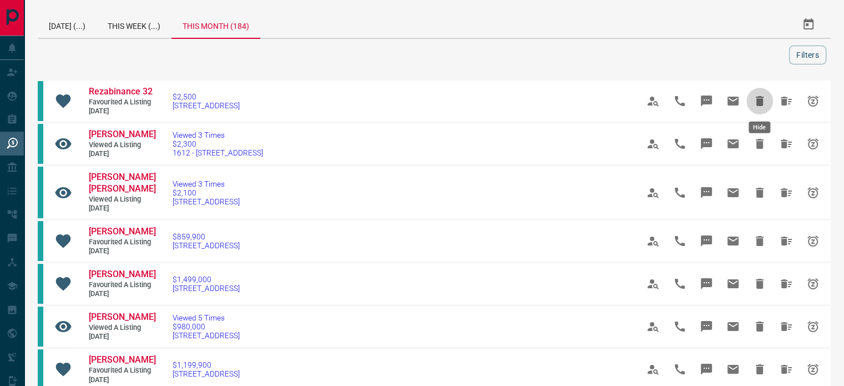
click at [759, 99] on icon "Hide" at bounding box center [760, 101] width 8 height 10
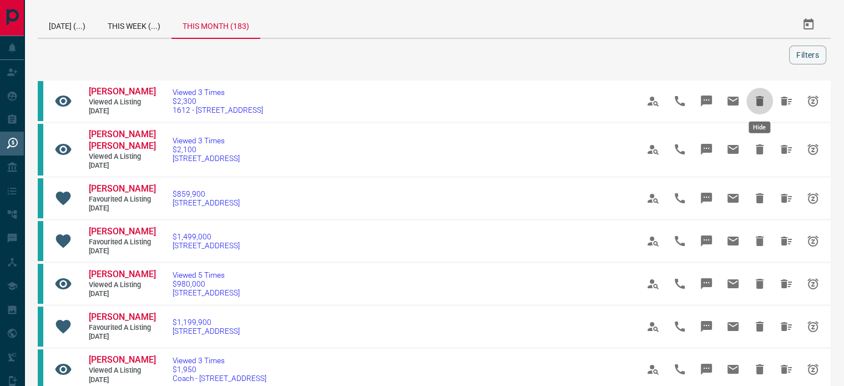
click at [759, 99] on icon "Hide" at bounding box center [760, 101] width 8 height 10
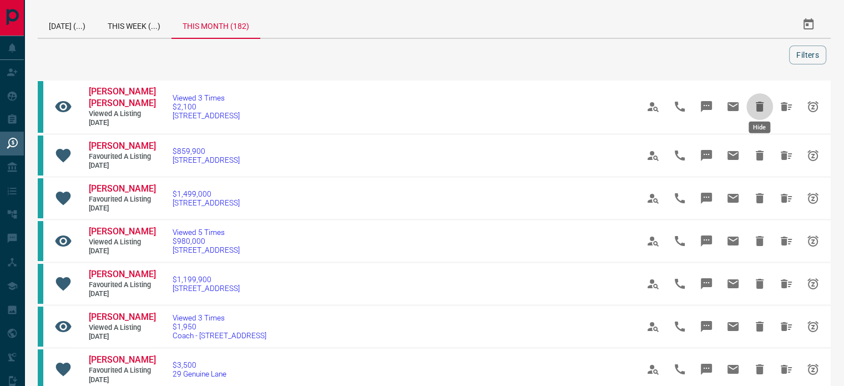
click at [759, 102] on icon "Hide" at bounding box center [760, 107] width 8 height 10
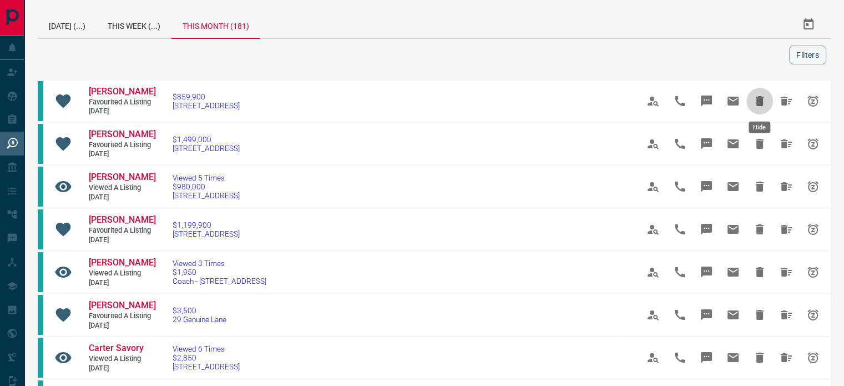
click at [759, 99] on icon "Hide" at bounding box center [760, 101] width 8 height 10
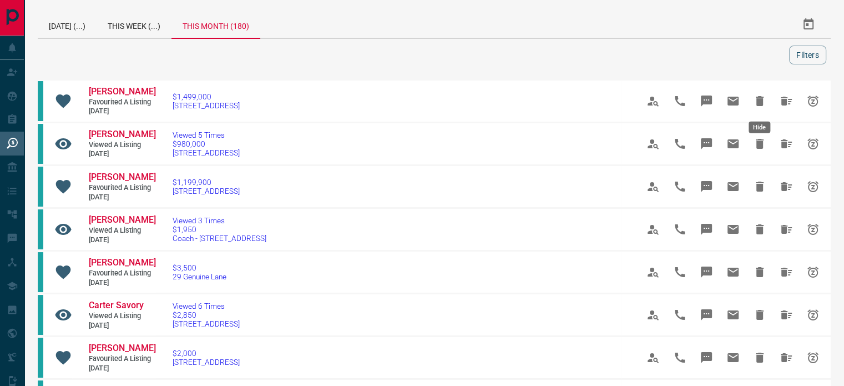
click at [759, 99] on icon "Hide" at bounding box center [760, 101] width 8 height 10
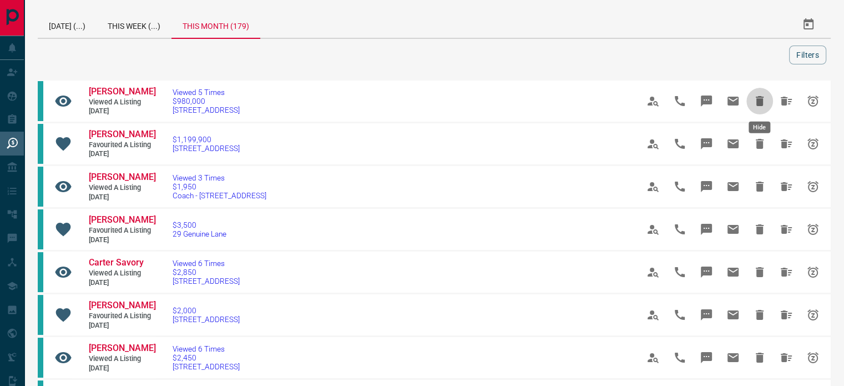
click at [759, 99] on icon "Hide" at bounding box center [760, 101] width 8 height 10
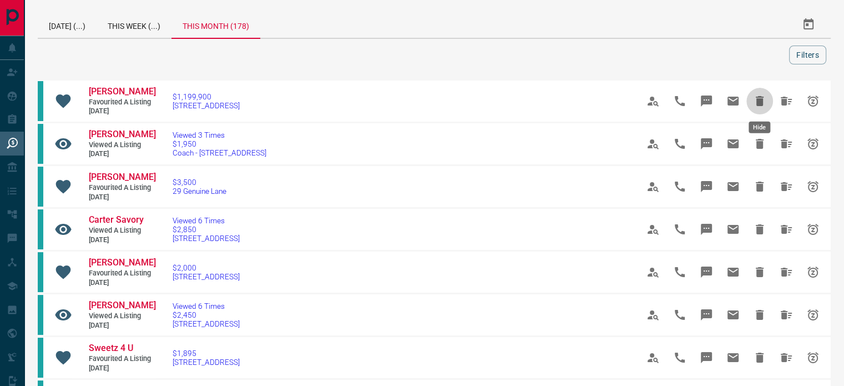
click at [759, 99] on icon "Hide" at bounding box center [760, 101] width 8 height 10
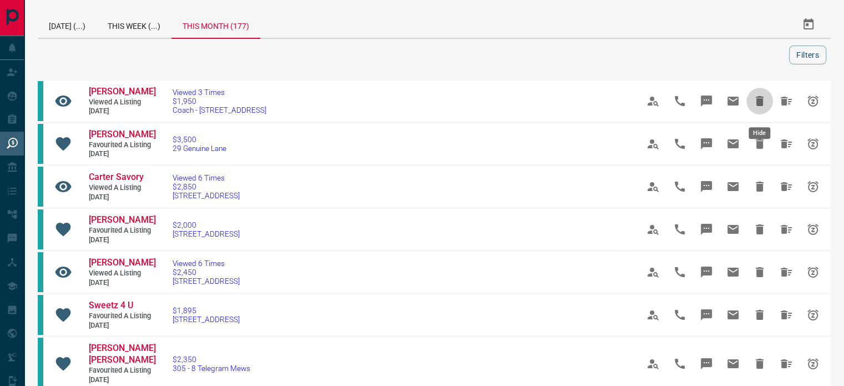
click at [759, 99] on icon "Hide" at bounding box center [759, 100] width 13 height 13
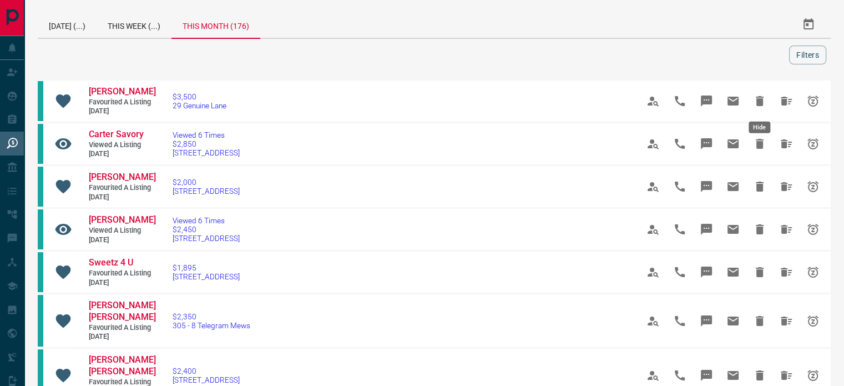
click at [759, 99] on icon "Hide" at bounding box center [760, 101] width 8 height 10
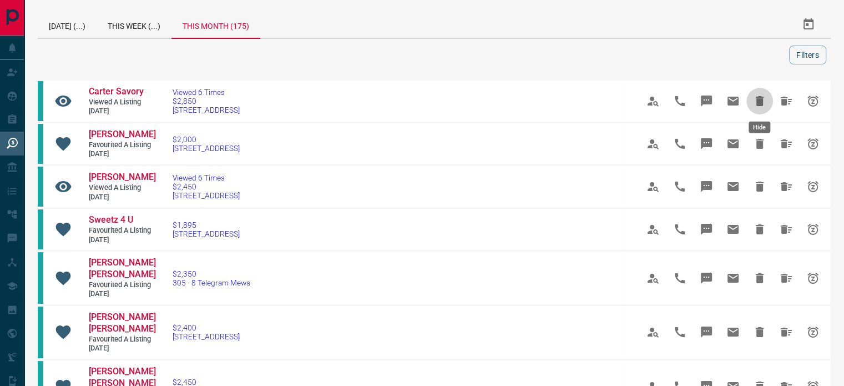
click at [759, 99] on icon "Hide" at bounding box center [760, 101] width 8 height 10
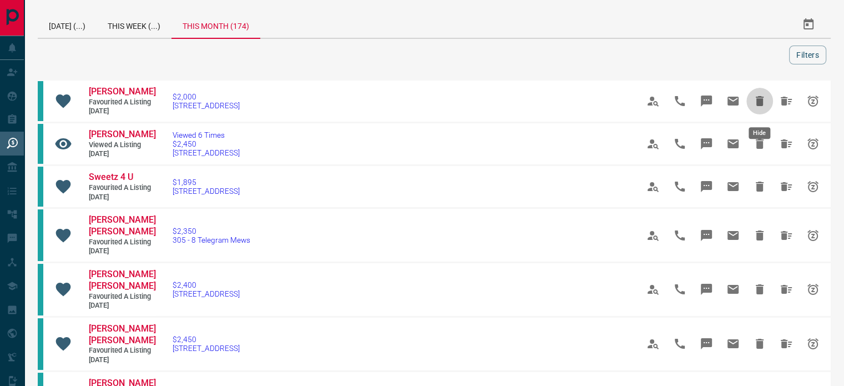
click at [759, 99] on icon "Hide" at bounding box center [759, 100] width 13 height 13
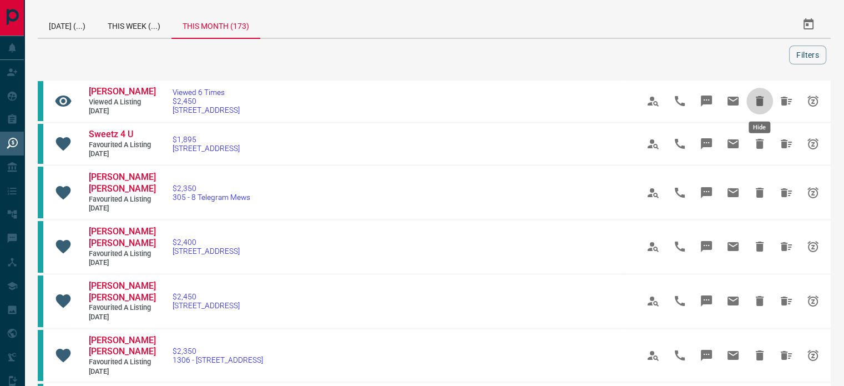
click at [759, 99] on icon "Hide" at bounding box center [760, 101] width 8 height 10
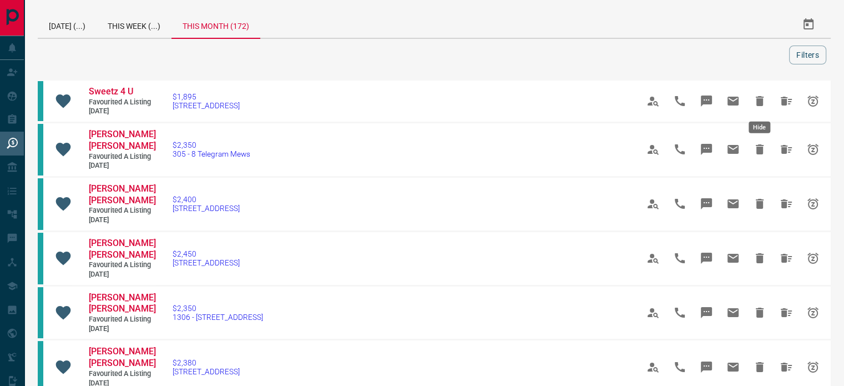
click at [759, 99] on icon "Hide" at bounding box center [760, 101] width 8 height 10
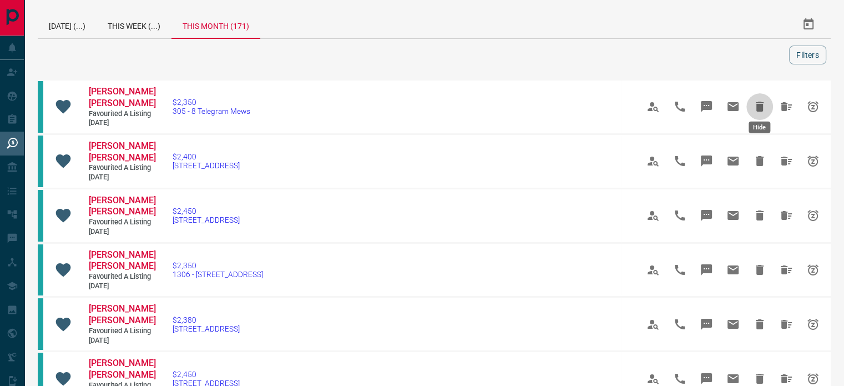
click at [759, 102] on icon "Hide" at bounding box center [760, 107] width 8 height 10
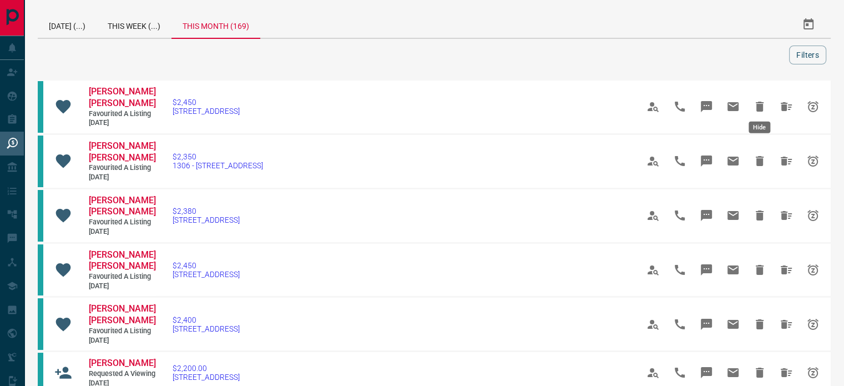
click at [759, 102] on icon "Hide" at bounding box center [760, 107] width 8 height 10
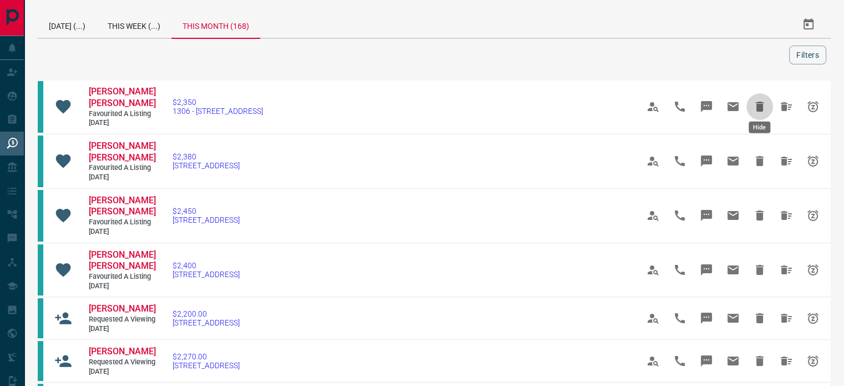
click at [759, 102] on icon "Hide" at bounding box center [760, 107] width 8 height 10
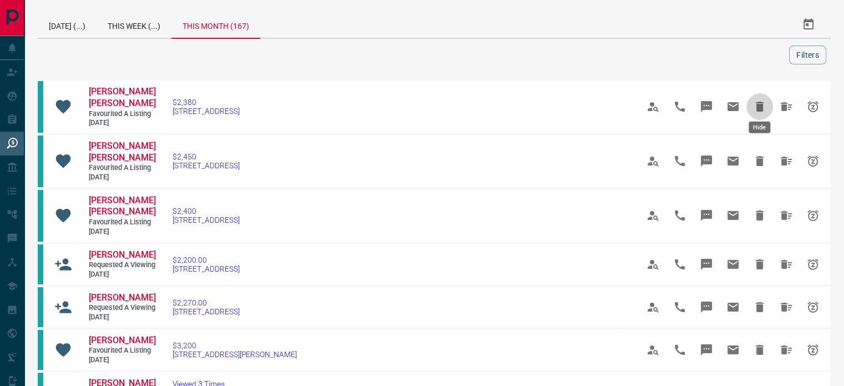
click at [759, 102] on icon "Hide" at bounding box center [760, 107] width 8 height 10
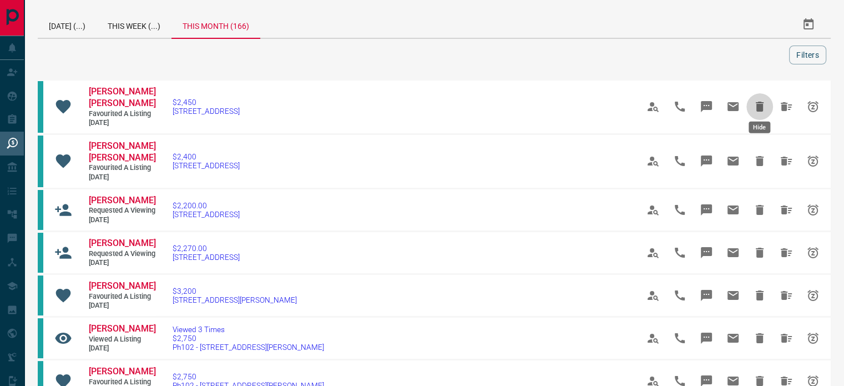
click at [759, 102] on icon "Hide" at bounding box center [760, 107] width 8 height 10
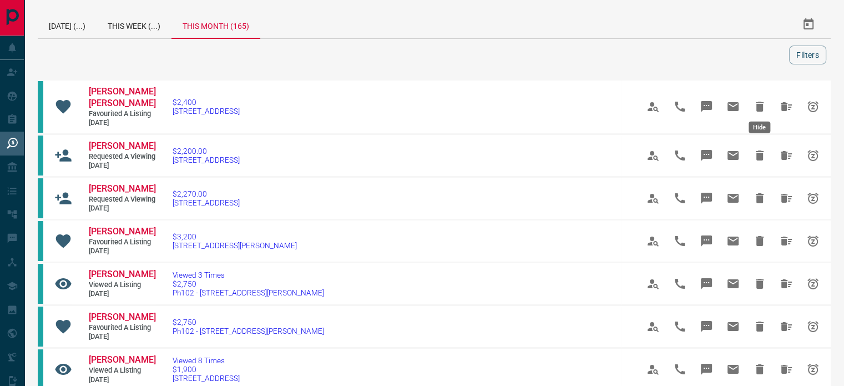
click at [759, 102] on icon "Hide" at bounding box center [760, 107] width 8 height 10
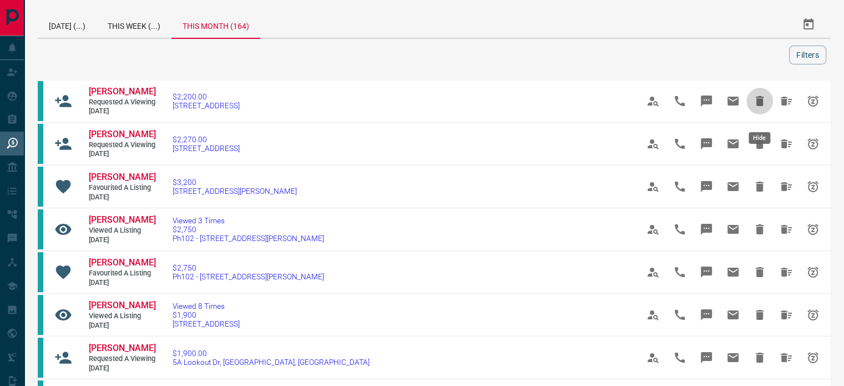
click at [759, 99] on button "Hide" at bounding box center [759, 101] width 27 height 27
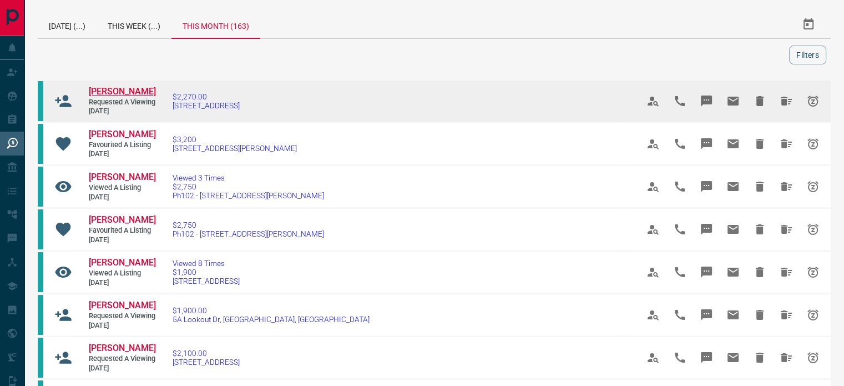
click at [107, 90] on span "[PERSON_NAME]" at bounding box center [122, 91] width 67 height 11
click at [758, 103] on icon "Hide" at bounding box center [760, 101] width 8 height 10
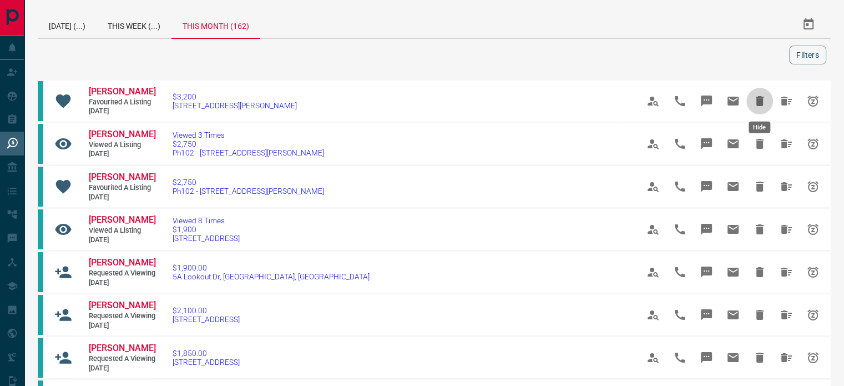
click at [758, 103] on icon "Hide" at bounding box center [760, 101] width 8 height 10
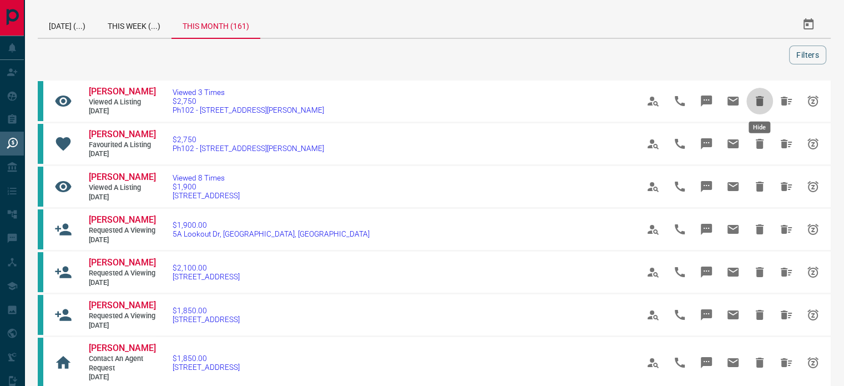
click at [758, 103] on icon "Hide" at bounding box center [760, 101] width 8 height 10
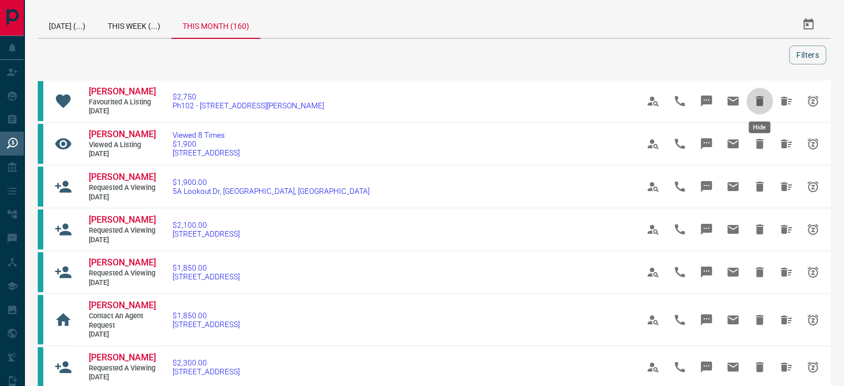
click at [758, 103] on icon "Hide" at bounding box center [760, 101] width 8 height 10
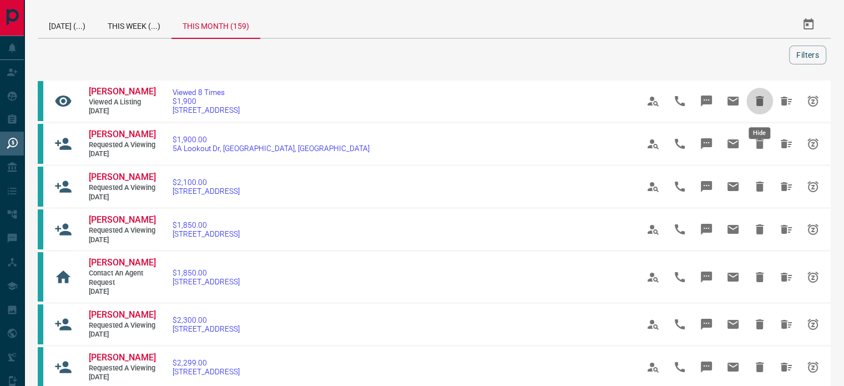
click at [758, 103] on icon "Hide" at bounding box center [760, 101] width 8 height 10
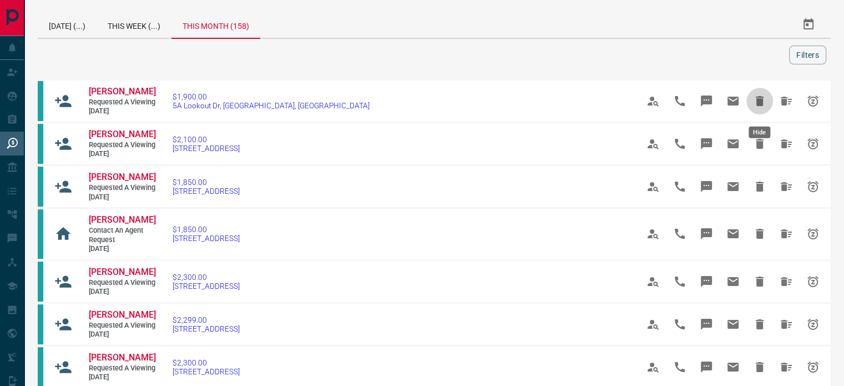
click at [758, 103] on icon "Hide" at bounding box center [760, 101] width 8 height 10
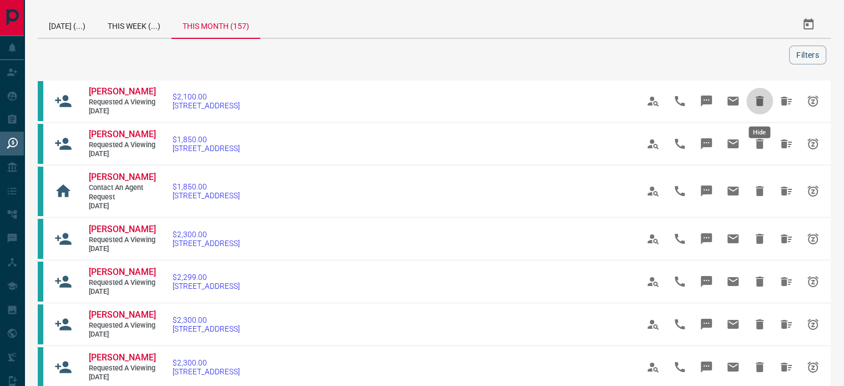
click at [758, 103] on icon "Hide" at bounding box center [760, 101] width 8 height 10
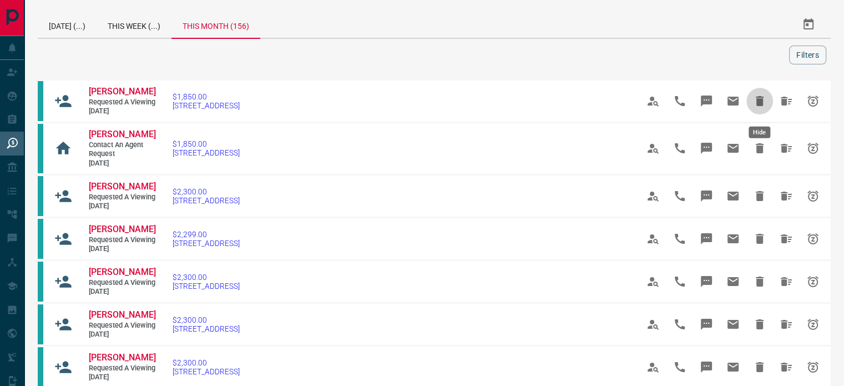
click at [758, 103] on icon "Hide" at bounding box center [760, 101] width 8 height 10
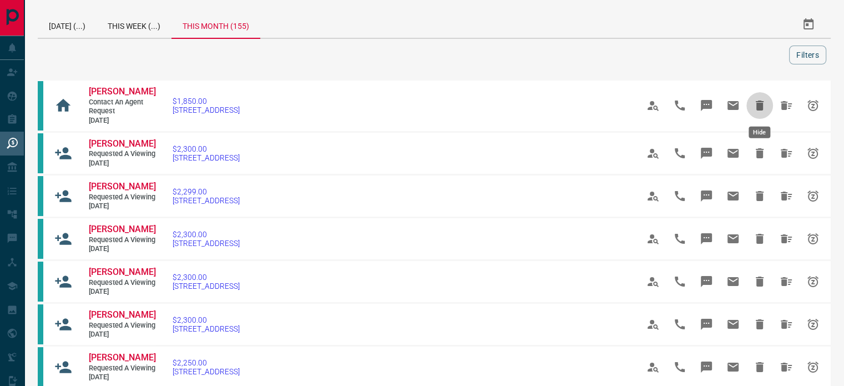
click at [758, 103] on icon "Hide" at bounding box center [760, 105] width 8 height 10
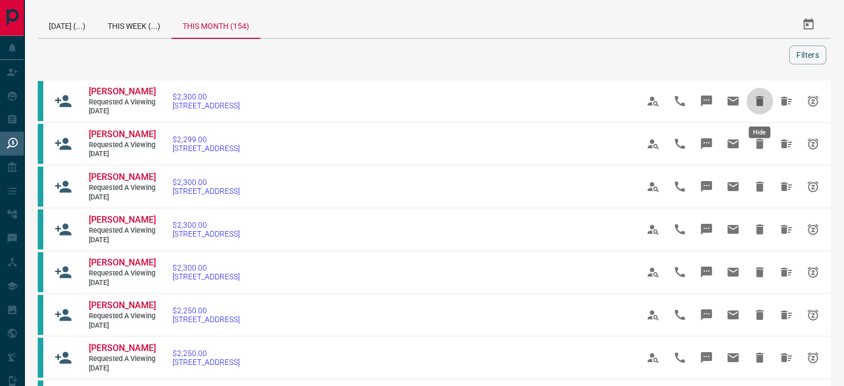
click at [758, 103] on icon "Hide" at bounding box center [760, 101] width 8 height 10
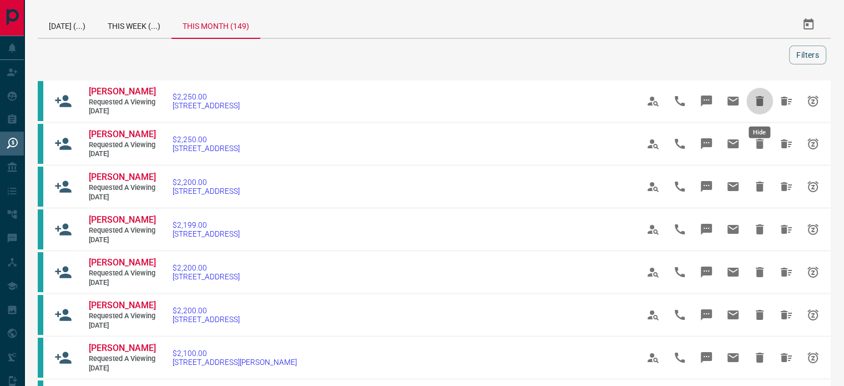
click at [758, 103] on icon "Hide" at bounding box center [760, 101] width 8 height 10
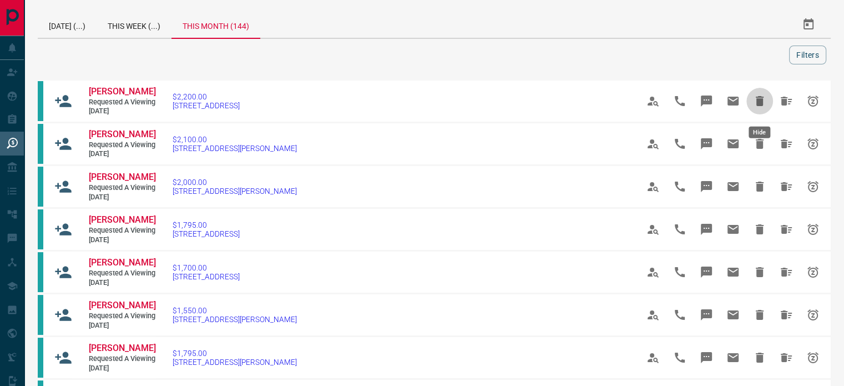
click at [758, 103] on icon "Hide" at bounding box center [760, 101] width 8 height 10
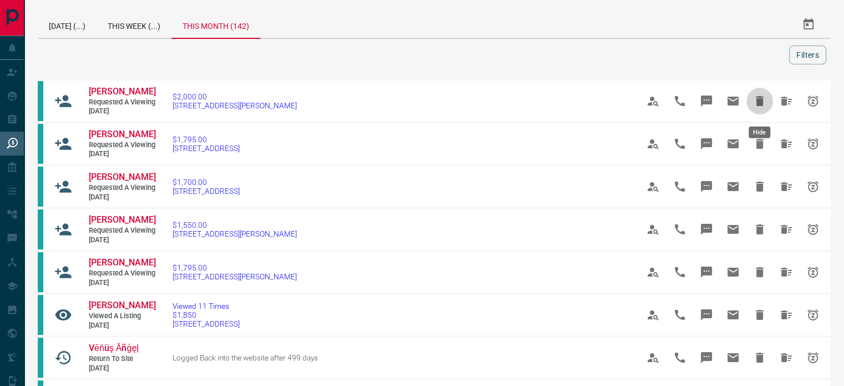
click at [758, 103] on icon "Hide" at bounding box center [760, 101] width 8 height 10
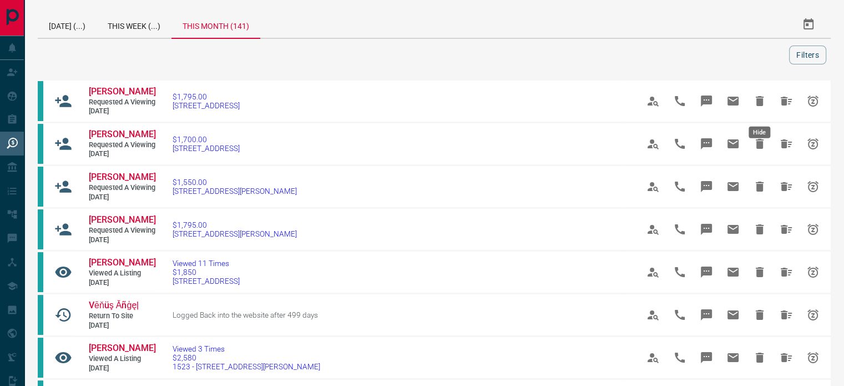
click at [758, 103] on icon "Hide" at bounding box center [760, 101] width 8 height 10
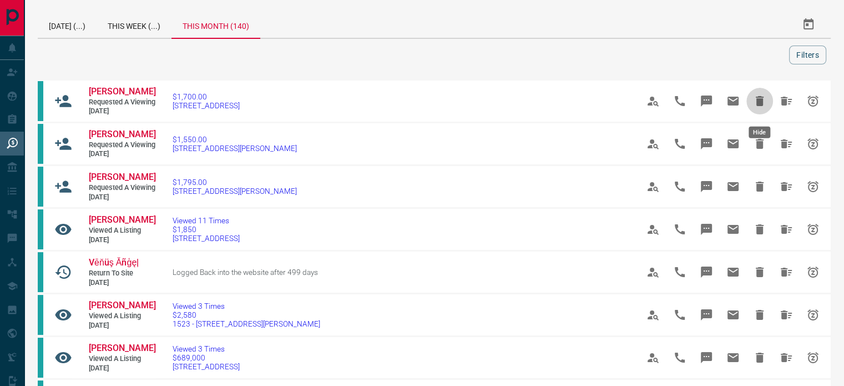
click at [758, 103] on icon "Hide" at bounding box center [760, 101] width 8 height 10
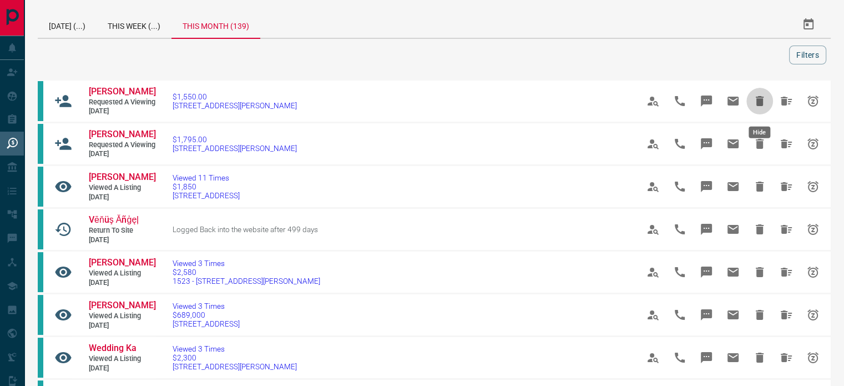
click at [758, 103] on icon "Hide" at bounding box center [760, 101] width 8 height 10
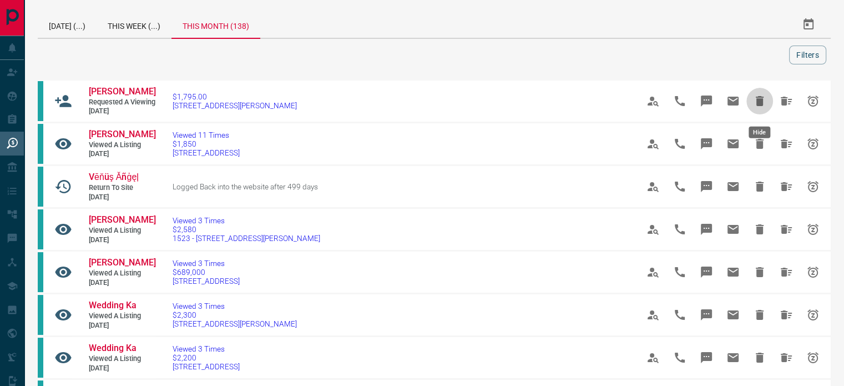
click at [758, 103] on icon "Hide" at bounding box center [760, 101] width 8 height 10
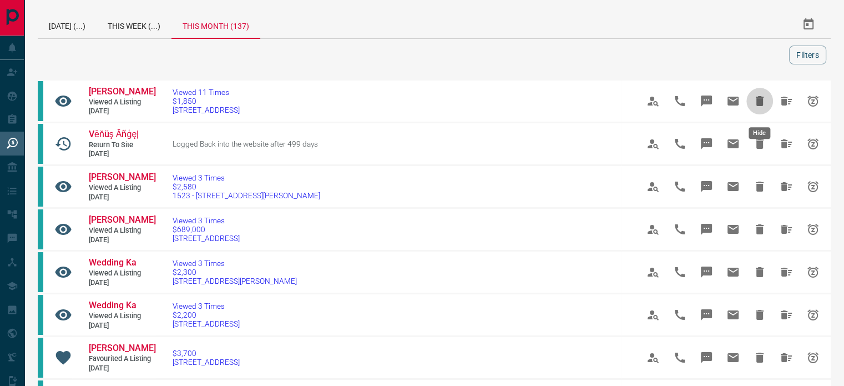
click at [758, 103] on icon "Hide" at bounding box center [760, 101] width 8 height 10
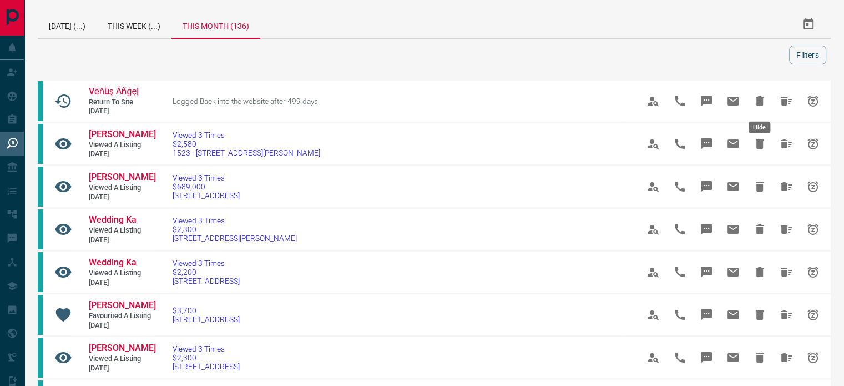
click at [758, 103] on icon "Hide" at bounding box center [760, 101] width 8 height 10
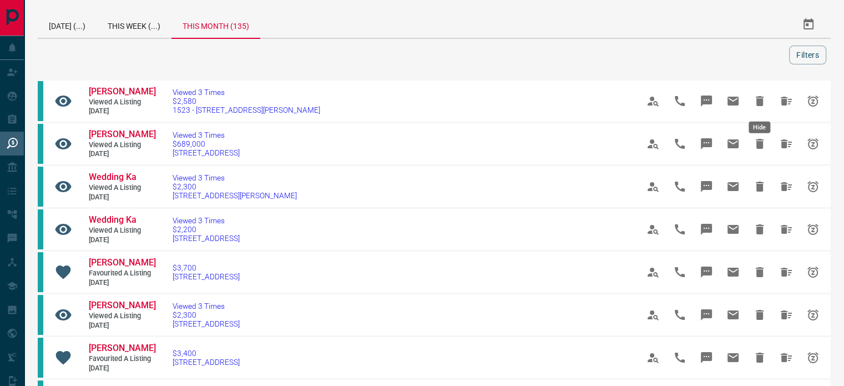
click at [758, 103] on icon "Hide" at bounding box center [760, 101] width 8 height 10
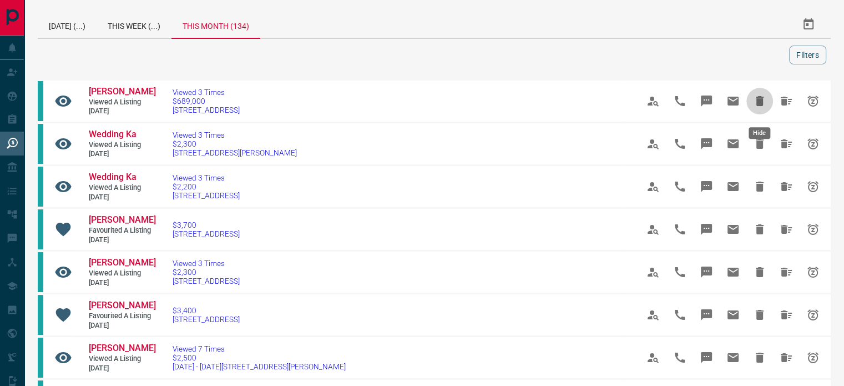
click at [758, 103] on icon "Hide" at bounding box center [760, 101] width 8 height 10
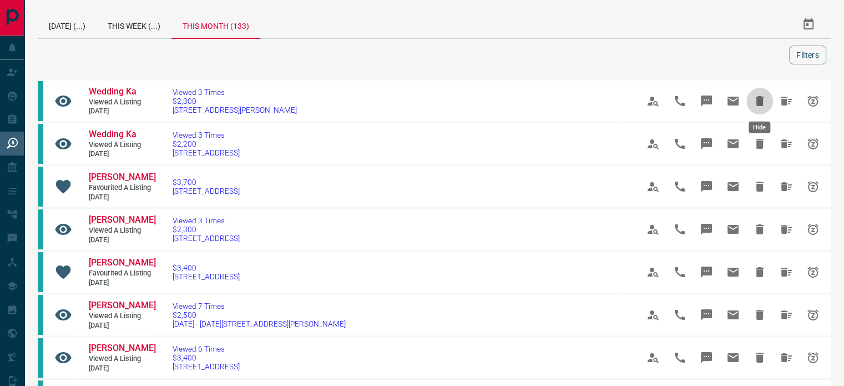
click at [758, 103] on icon "Hide" at bounding box center [760, 101] width 8 height 10
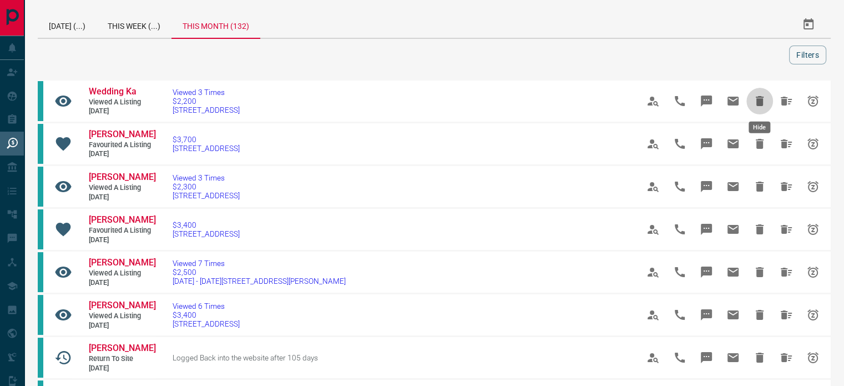
click at [758, 103] on icon "Hide" at bounding box center [760, 101] width 8 height 10
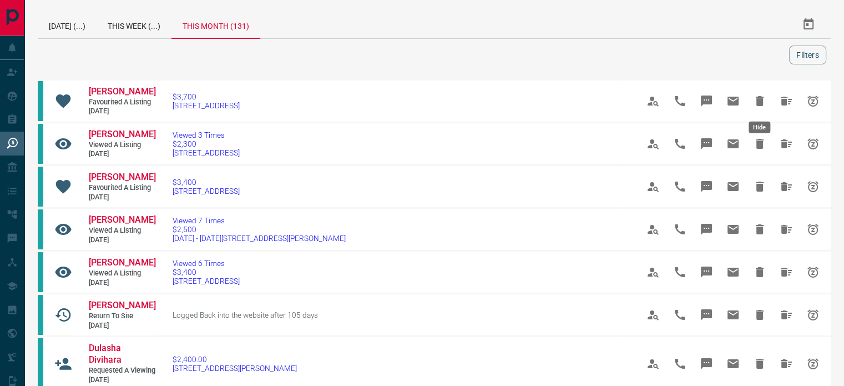
click at [758, 103] on icon "Hide" at bounding box center [760, 101] width 8 height 10
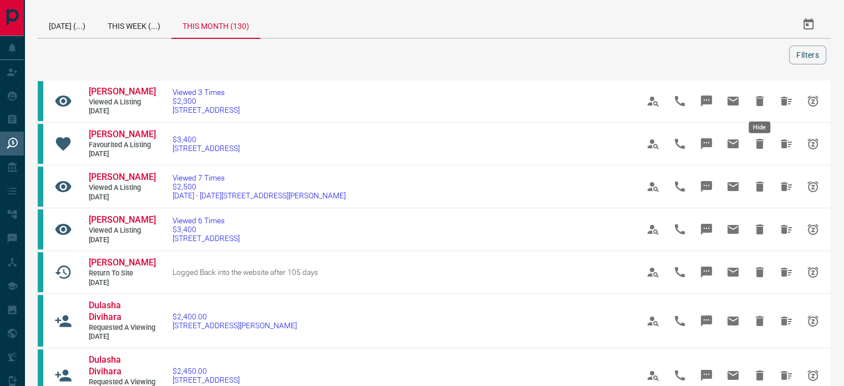
click at [758, 103] on icon "Hide" at bounding box center [760, 101] width 8 height 10
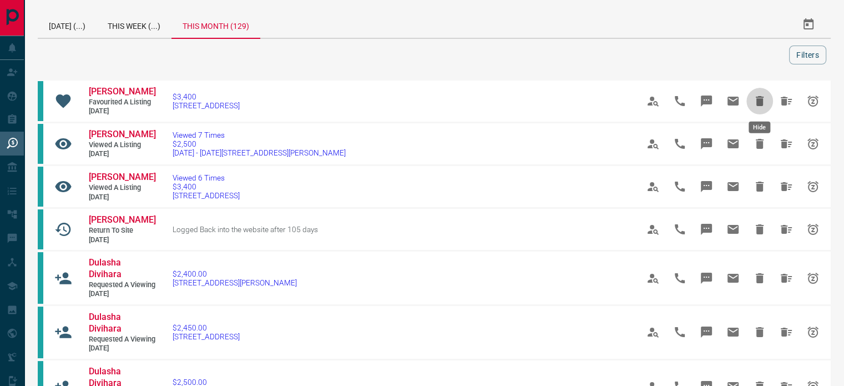
click at [758, 103] on icon "Hide" at bounding box center [760, 101] width 8 height 10
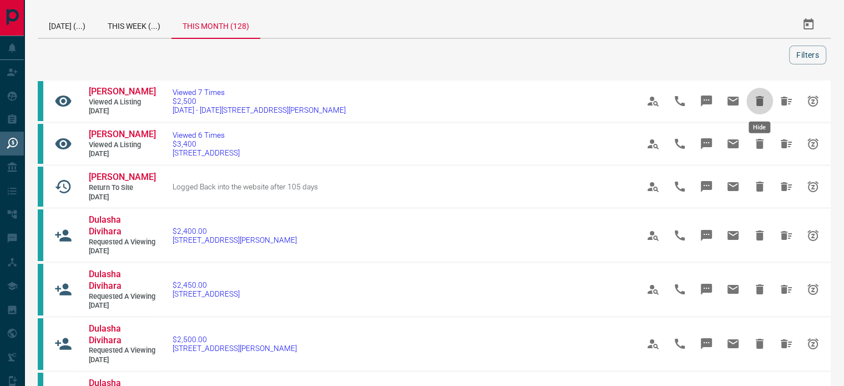
click at [758, 103] on icon "Hide" at bounding box center [760, 101] width 8 height 10
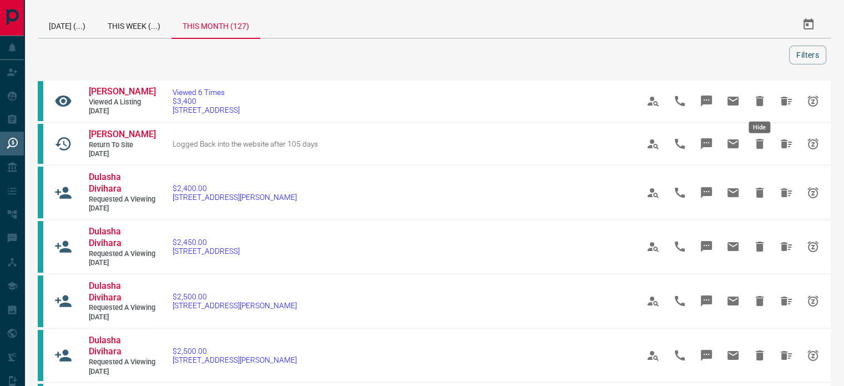
click at [758, 103] on icon "Hide" at bounding box center [760, 101] width 8 height 10
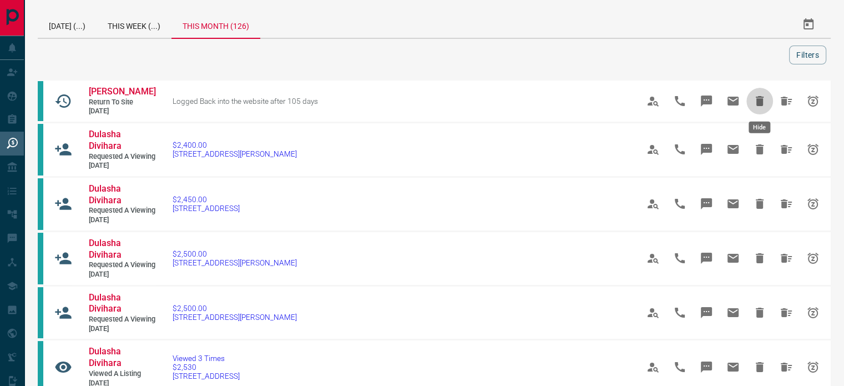
click at [758, 103] on icon "Hide" at bounding box center [760, 101] width 8 height 10
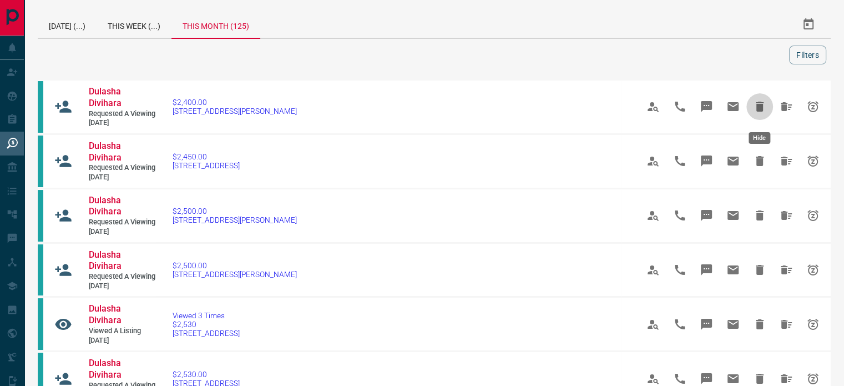
click at [758, 103] on button "Hide" at bounding box center [759, 106] width 27 height 27
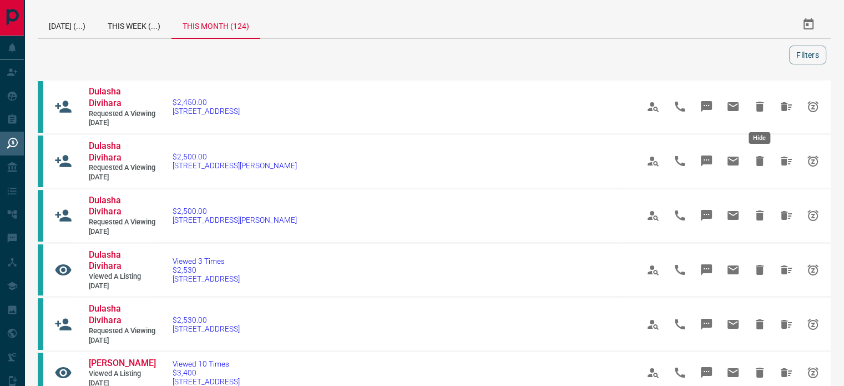
click at [758, 103] on button "Hide" at bounding box center [759, 106] width 27 height 27
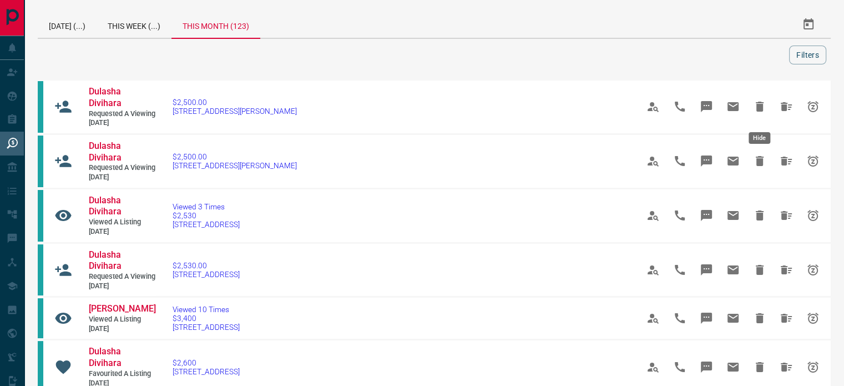
click at [758, 103] on button "Hide" at bounding box center [759, 106] width 27 height 27
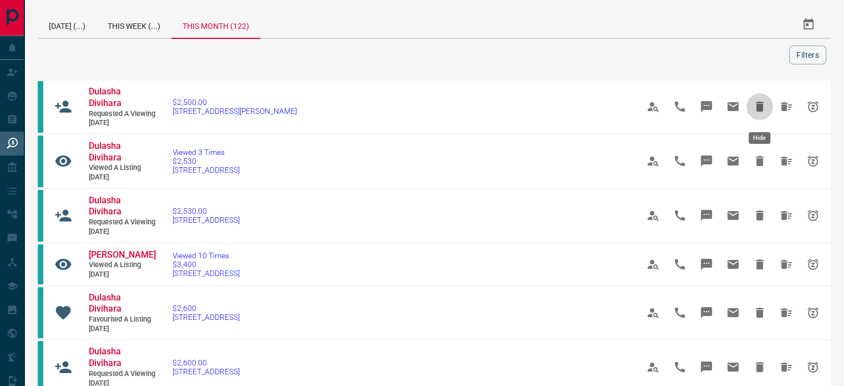
click at [758, 103] on button "Hide" at bounding box center [759, 106] width 27 height 27
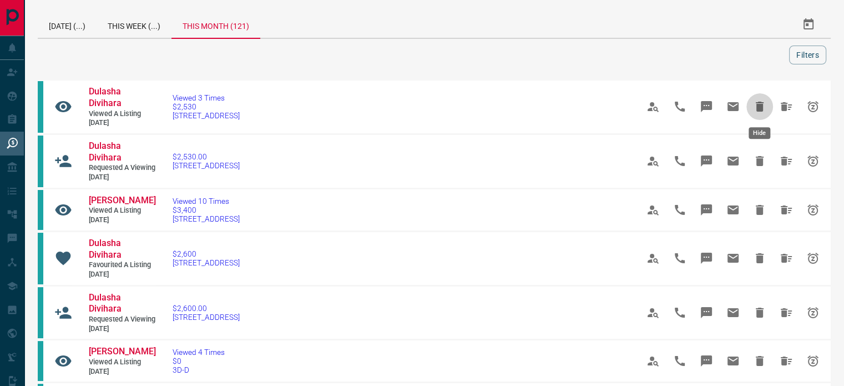
click at [758, 103] on icon "Hide" at bounding box center [760, 107] width 8 height 10
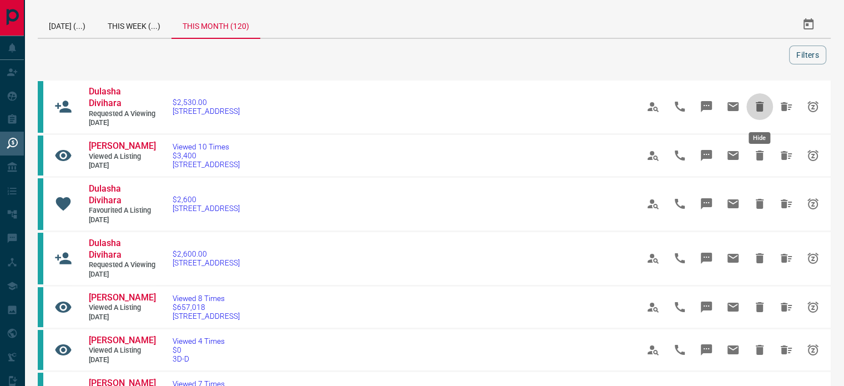
click at [758, 103] on button "Hide" at bounding box center [759, 106] width 27 height 27
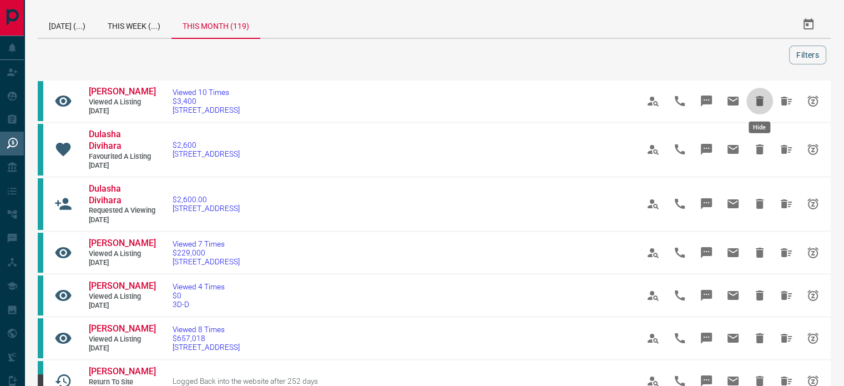
click at [758, 103] on icon "Hide" at bounding box center [760, 101] width 8 height 10
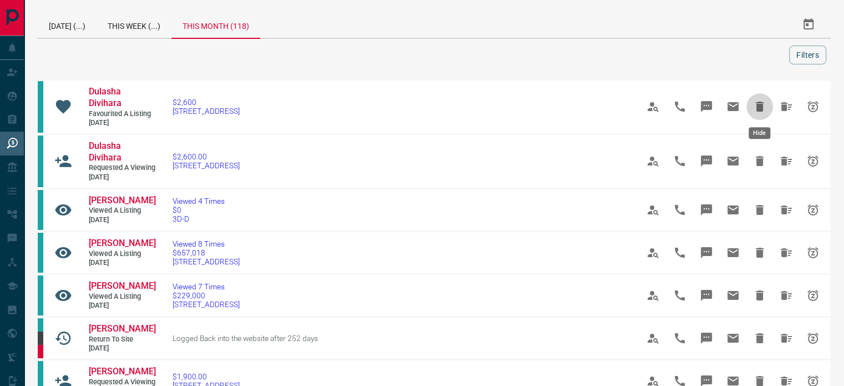
click at [758, 103] on icon "Hide" at bounding box center [760, 107] width 8 height 10
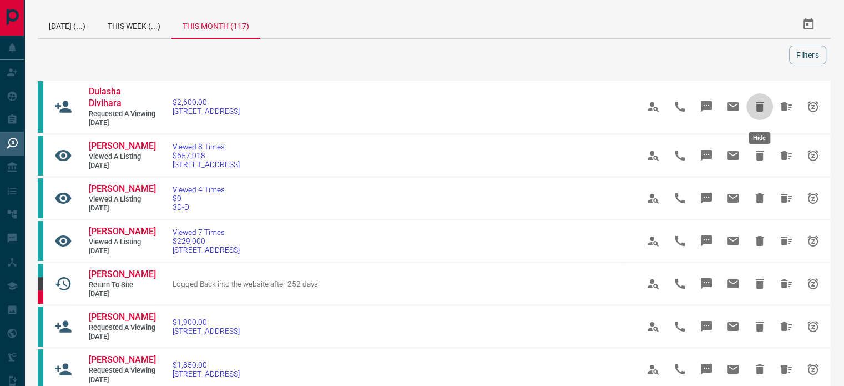
click at [758, 103] on button "Hide" at bounding box center [759, 106] width 27 height 27
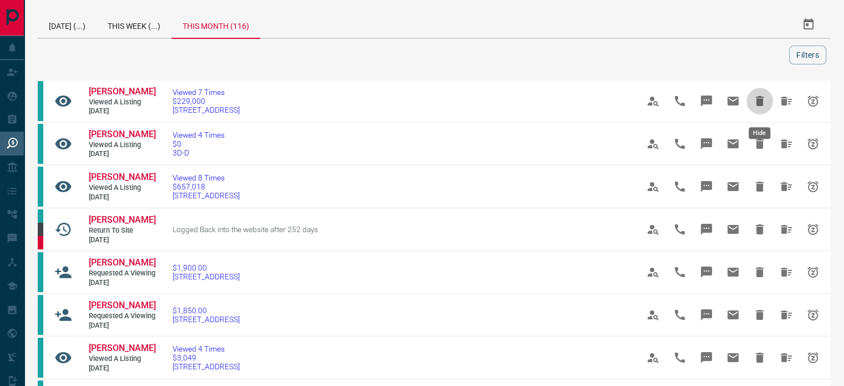
click at [758, 103] on icon "Hide" at bounding box center [760, 101] width 8 height 10
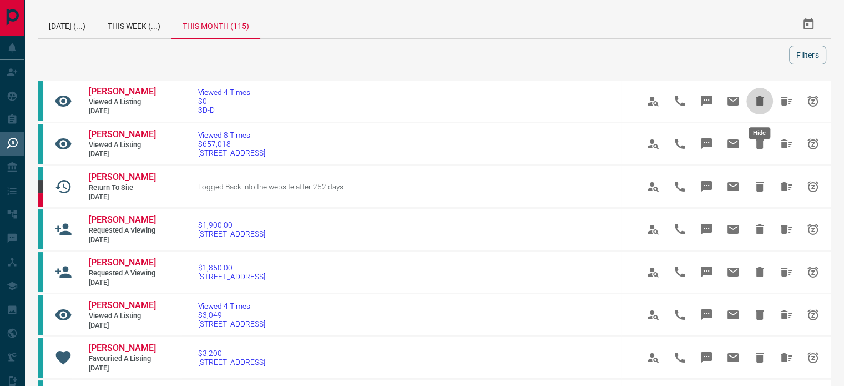
click at [758, 103] on icon "Hide" at bounding box center [760, 101] width 8 height 10
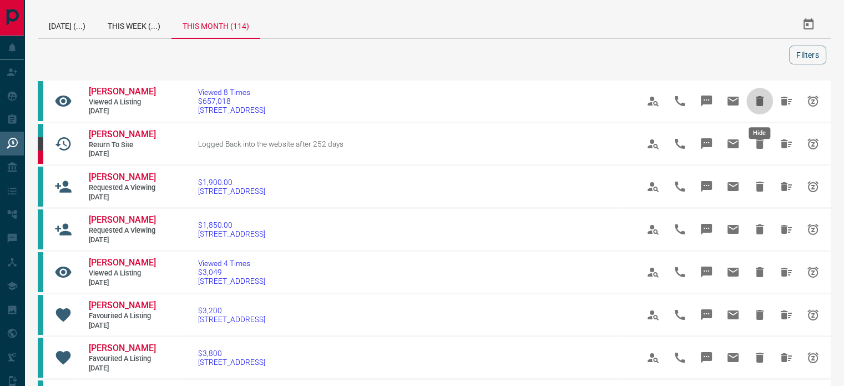
click at [758, 103] on icon "Hide" at bounding box center [760, 101] width 8 height 10
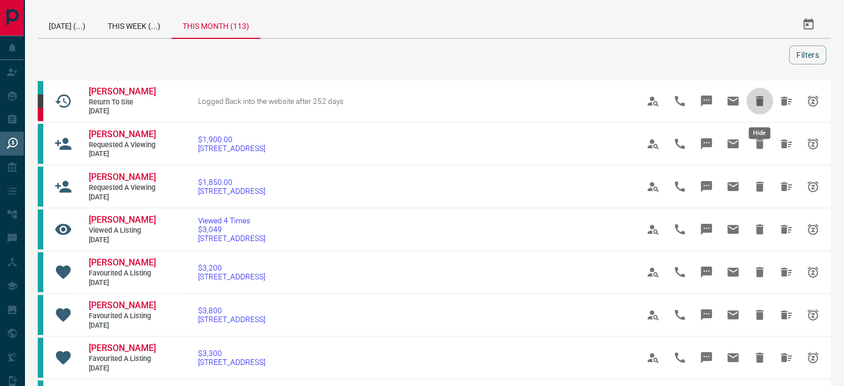
click at [758, 103] on icon "Hide" at bounding box center [760, 101] width 8 height 10
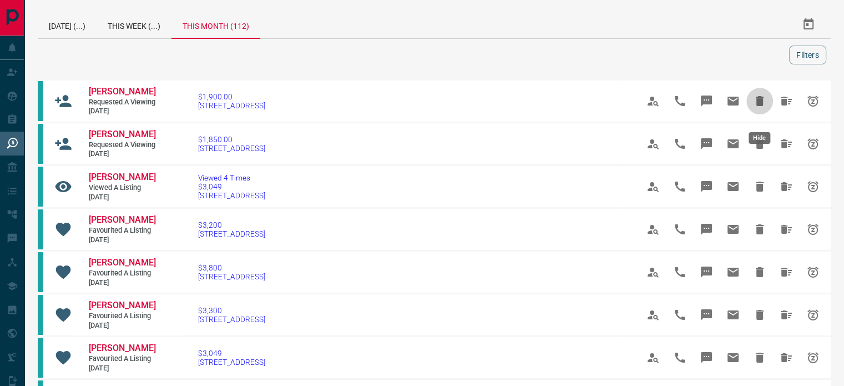
click at [758, 103] on button "Hide" at bounding box center [759, 101] width 27 height 27
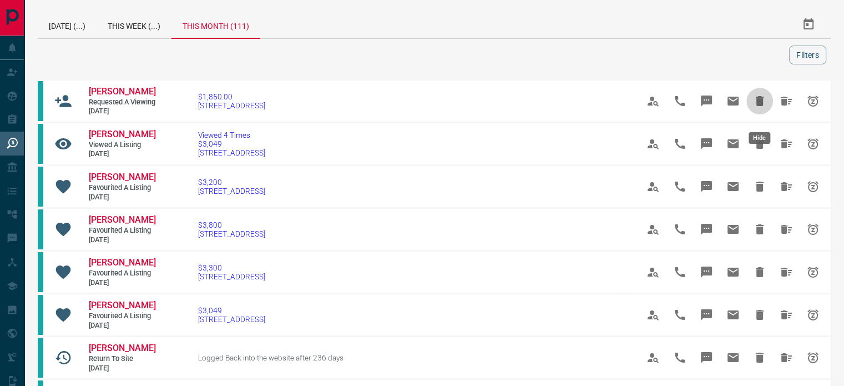
click at [758, 103] on button "Hide" at bounding box center [759, 101] width 27 height 27
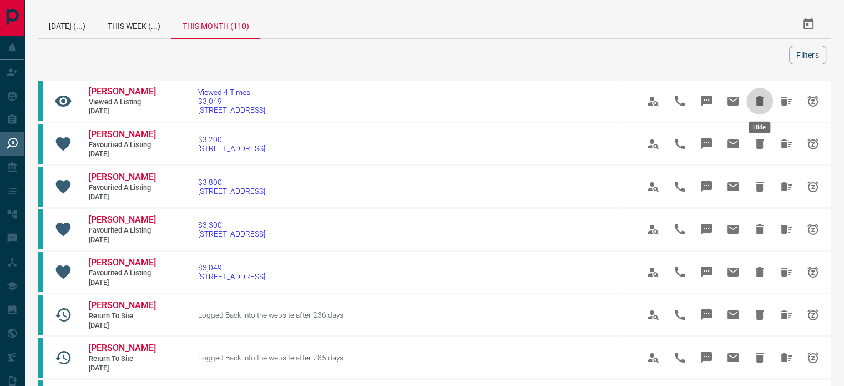
click at [758, 103] on icon "Hide" at bounding box center [760, 101] width 8 height 10
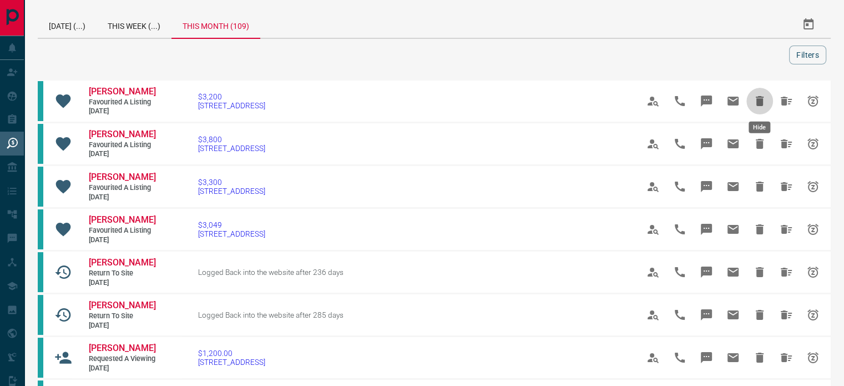
click at [758, 103] on icon "Hide" at bounding box center [760, 101] width 8 height 10
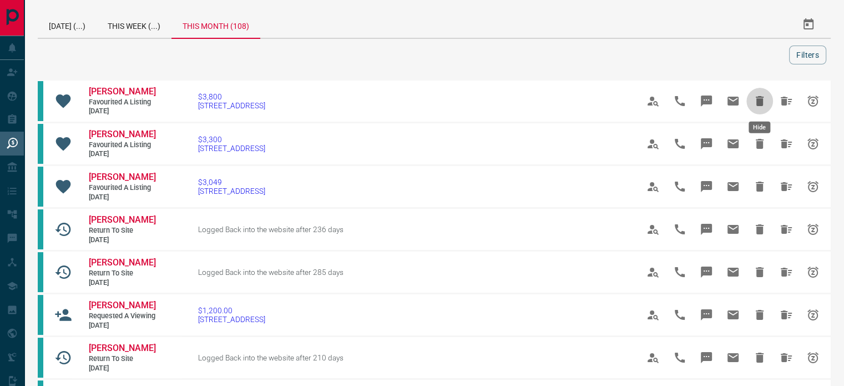
click at [758, 103] on icon "Hide" at bounding box center [760, 101] width 8 height 10
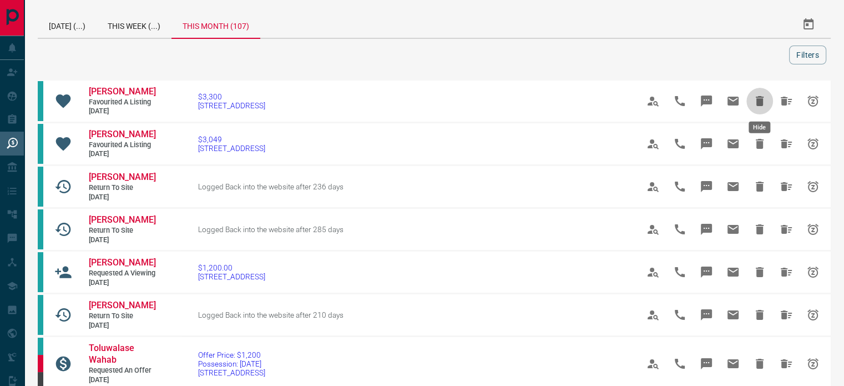
click at [758, 103] on icon "Hide" at bounding box center [760, 101] width 8 height 10
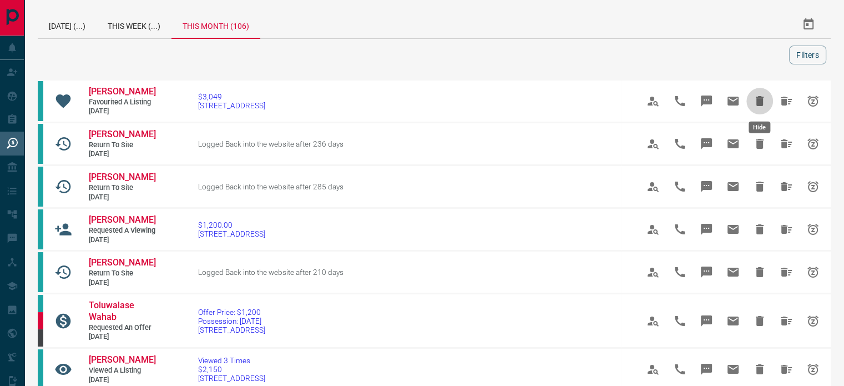
click at [758, 103] on icon "Hide" at bounding box center [760, 101] width 8 height 10
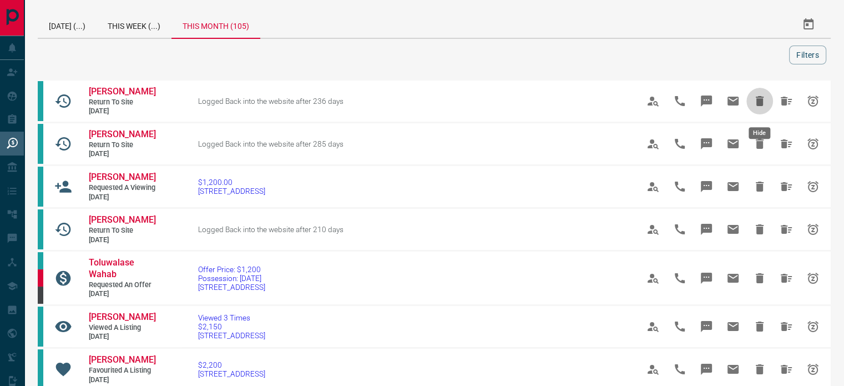
click at [758, 103] on icon "Hide" at bounding box center [760, 101] width 8 height 10
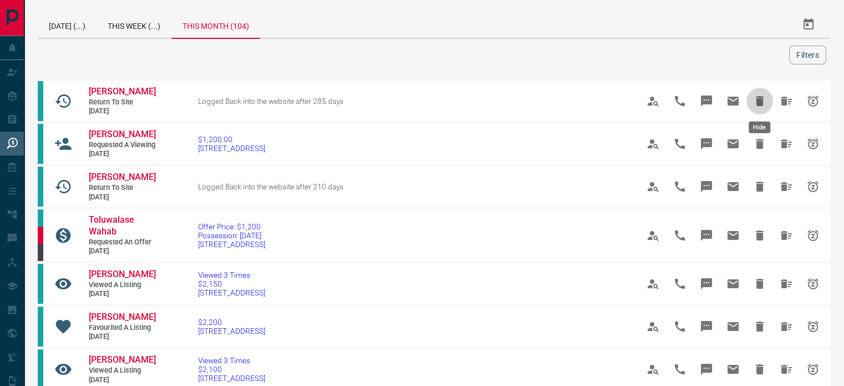
click at [758, 103] on icon "Hide" at bounding box center [760, 101] width 8 height 10
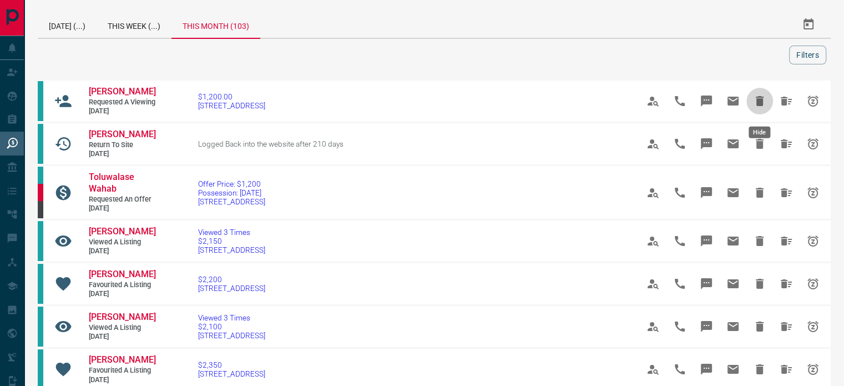
click at [758, 103] on icon "Hide" at bounding box center [760, 101] width 8 height 10
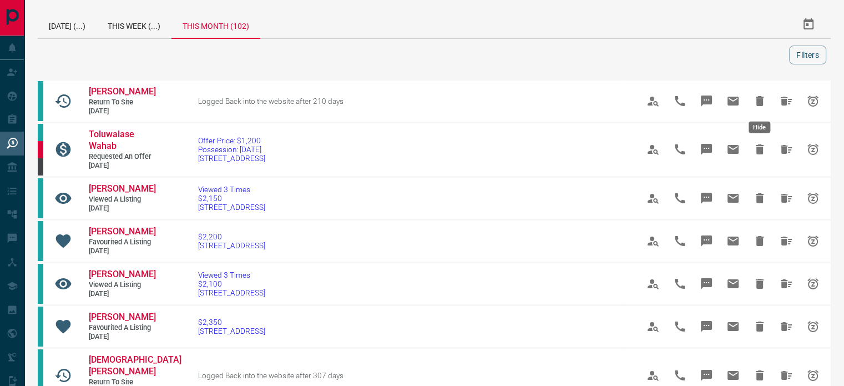
click at [758, 103] on icon "Hide" at bounding box center [760, 101] width 8 height 10
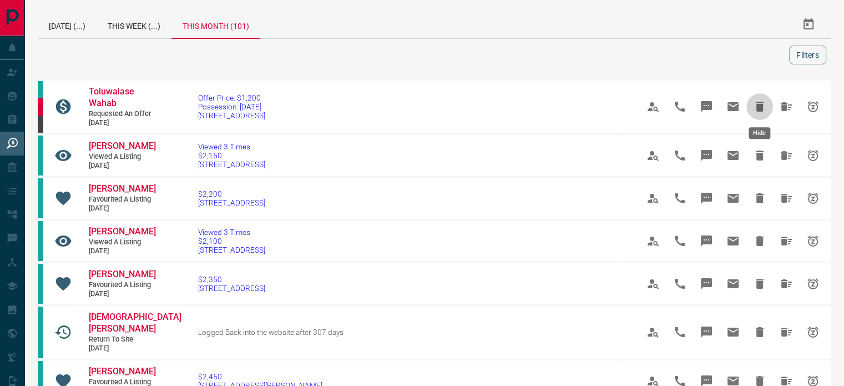
click at [758, 103] on icon "Hide" at bounding box center [760, 107] width 8 height 10
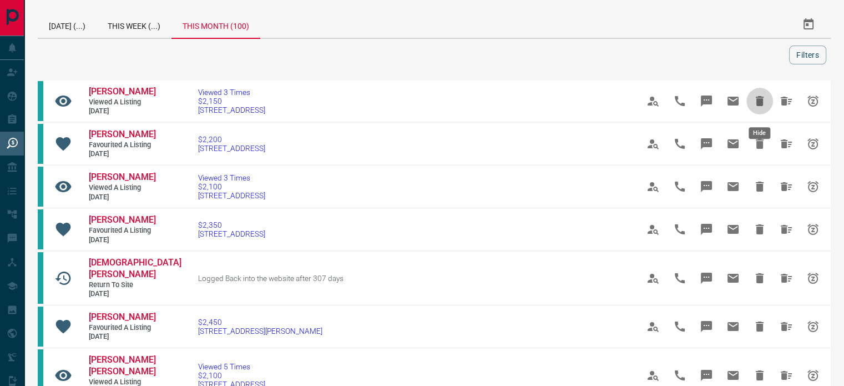
click at [758, 103] on icon "Hide" at bounding box center [760, 101] width 8 height 10
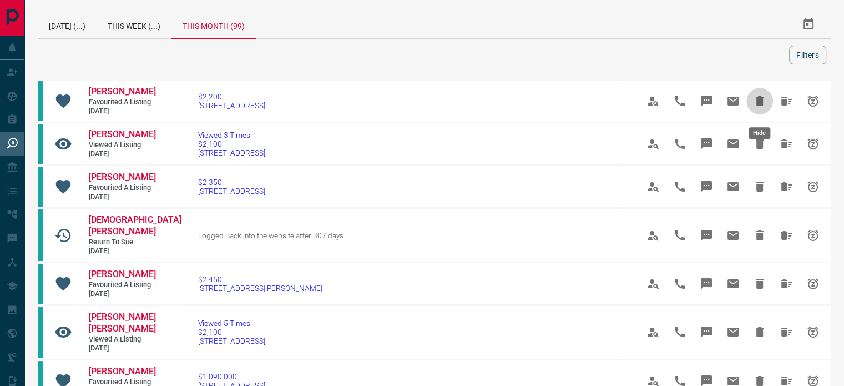
click at [758, 103] on icon "Hide" at bounding box center [760, 101] width 8 height 10
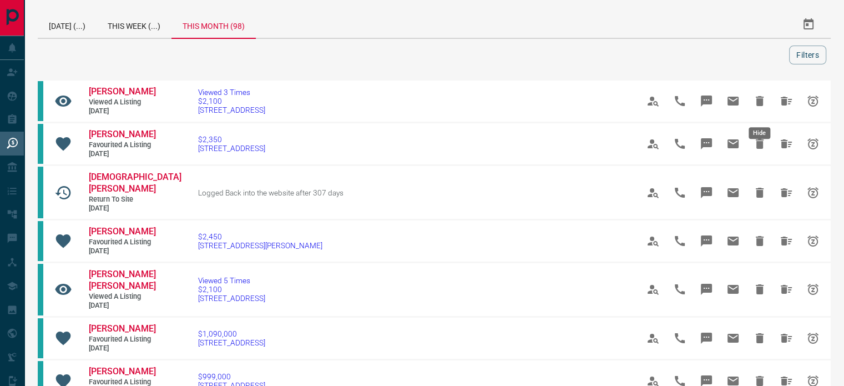
click at [758, 103] on icon "Hide" at bounding box center [760, 101] width 8 height 10
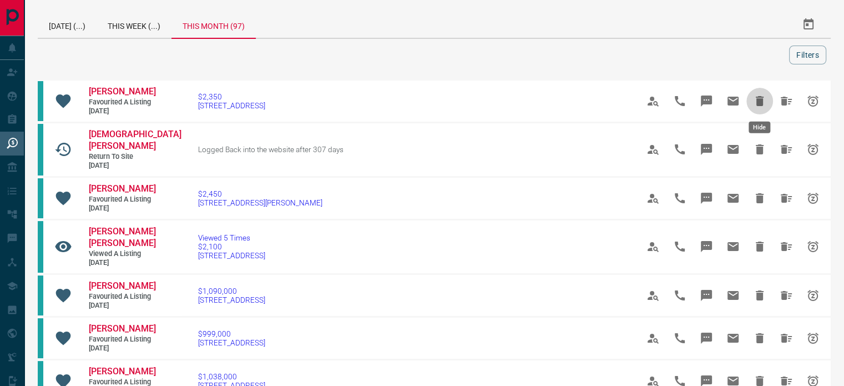
click at [758, 103] on icon "Hide" at bounding box center [760, 101] width 8 height 10
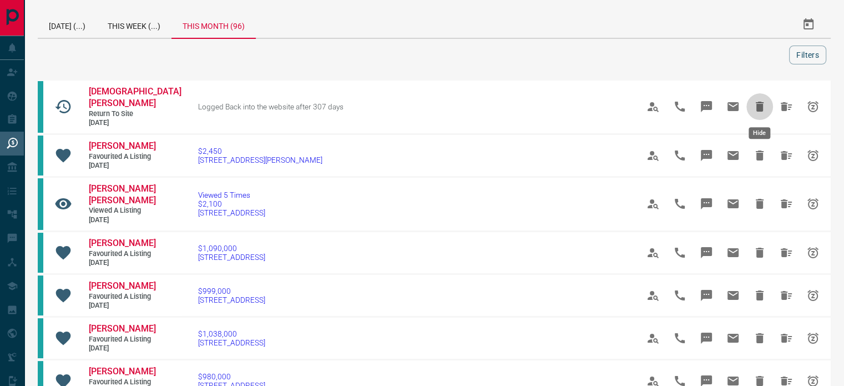
click at [758, 103] on icon "Hide" at bounding box center [760, 107] width 8 height 10
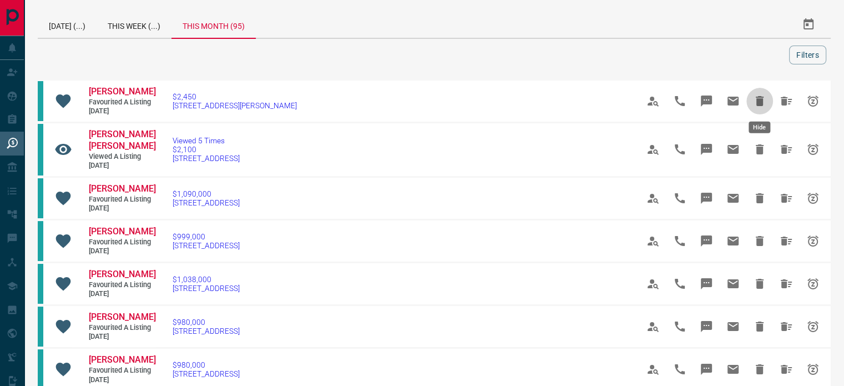
click at [758, 103] on icon "Hide" at bounding box center [760, 101] width 8 height 10
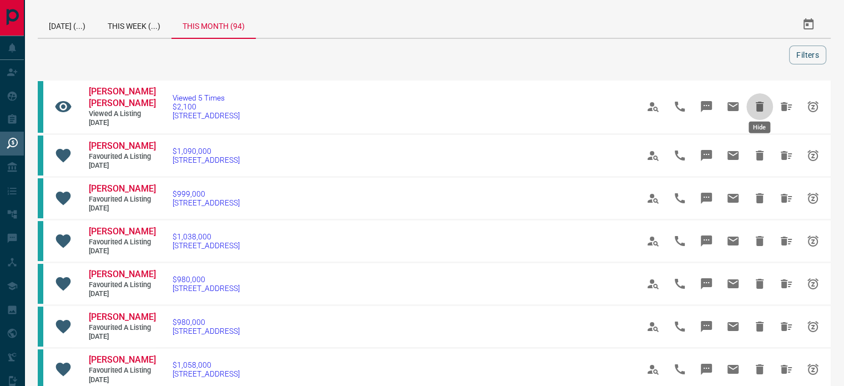
click at [758, 103] on icon "Hide" at bounding box center [760, 107] width 8 height 10
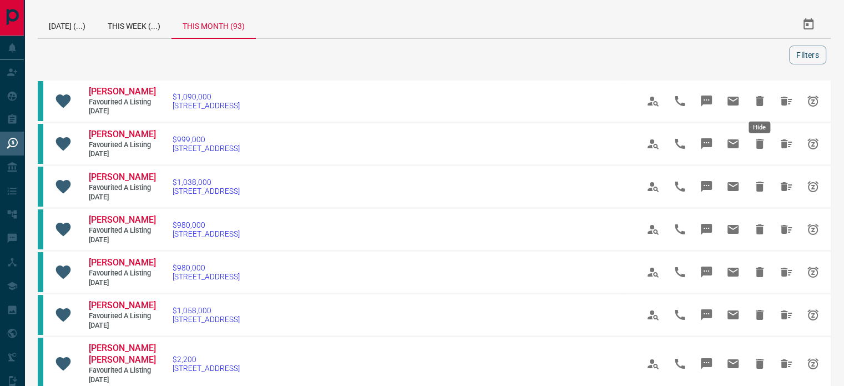
click at [758, 103] on icon "Hide" at bounding box center [760, 101] width 8 height 10
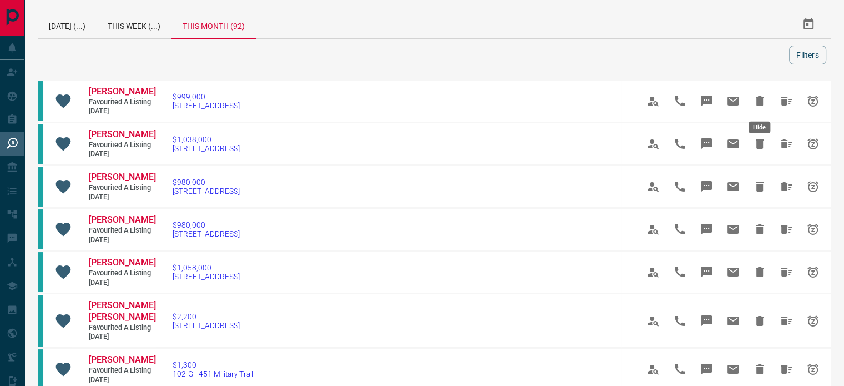
click at [758, 103] on icon "Hide" at bounding box center [760, 101] width 8 height 10
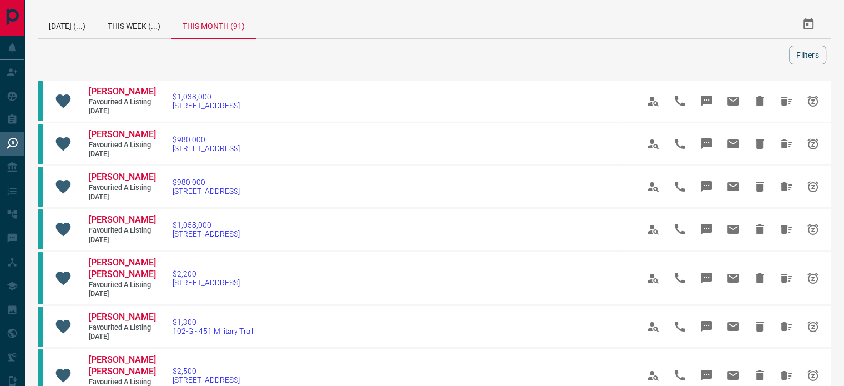
click at [758, 103] on icon "Hide" at bounding box center [760, 101] width 8 height 10
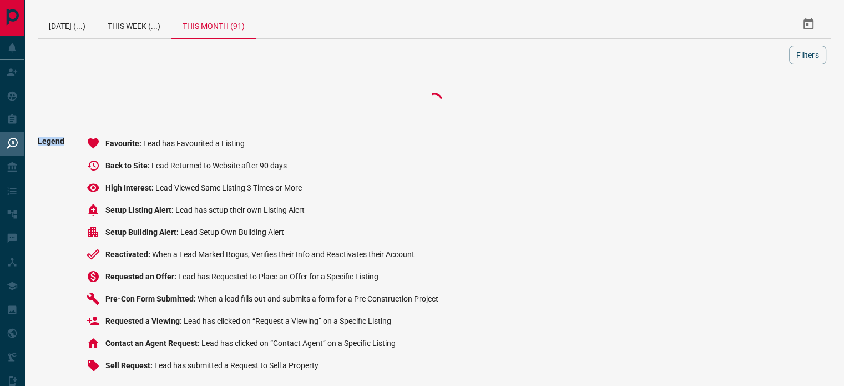
click at [758, 103] on div at bounding box center [434, 101] width 793 height 44
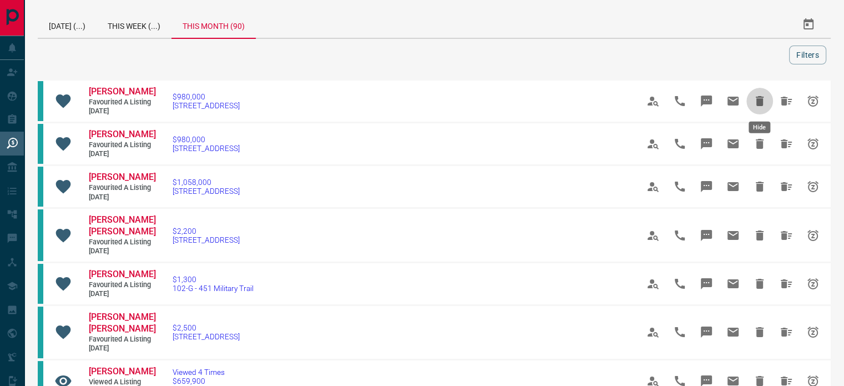
click at [758, 103] on icon "Hide" at bounding box center [760, 101] width 8 height 10
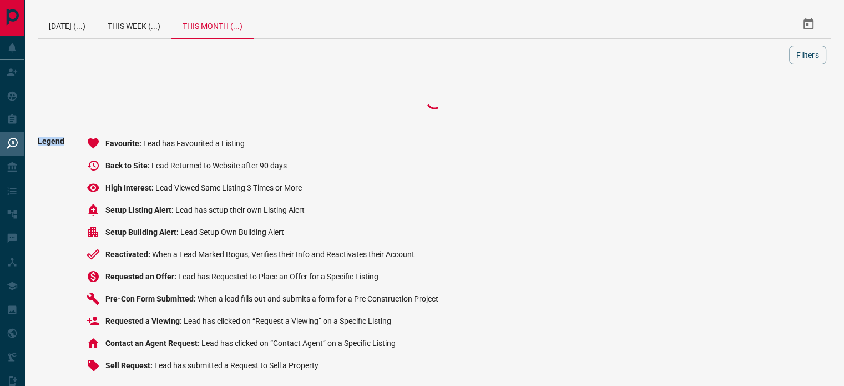
click at [758, 103] on div at bounding box center [434, 101] width 793 height 44
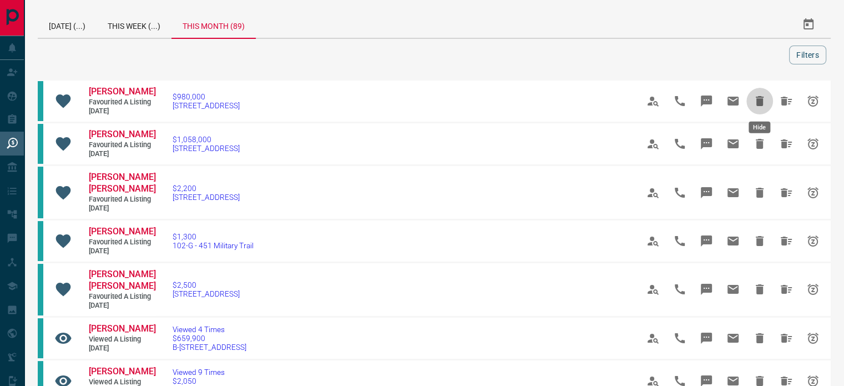
click at [758, 103] on icon "Hide" at bounding box center [760, 101] width 8 height 10
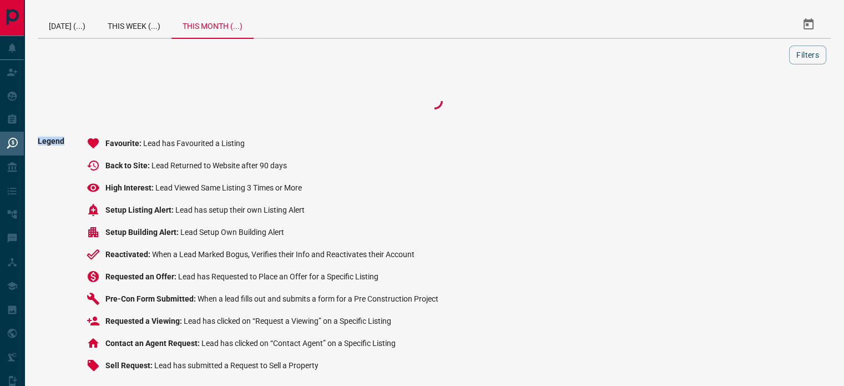
click at [758, 103] on div at bounding box center [434, 101] width 793 height 44
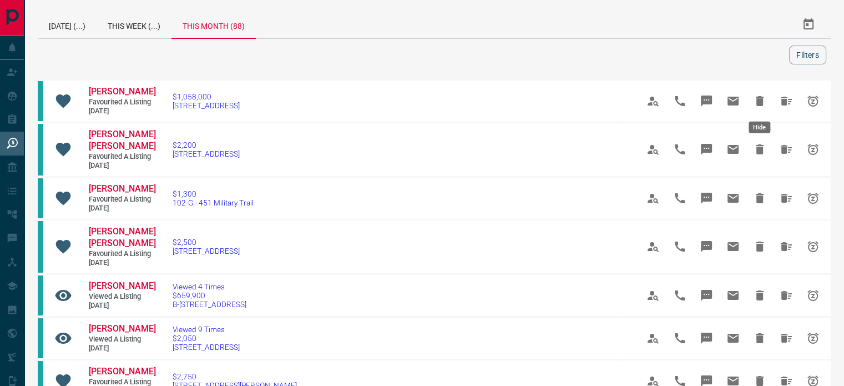
click at [758, 103] on icon "Hide" at bounding box center [760, 101] width 8 height 10
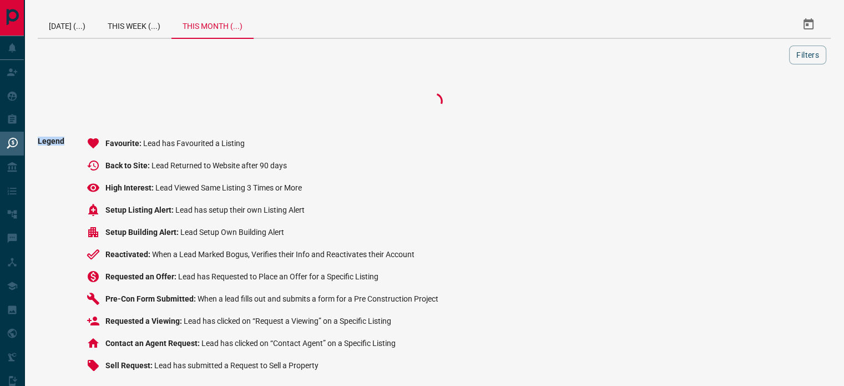
click at [758, 103] on div at bounding box center [434, 101] width 793 height 44
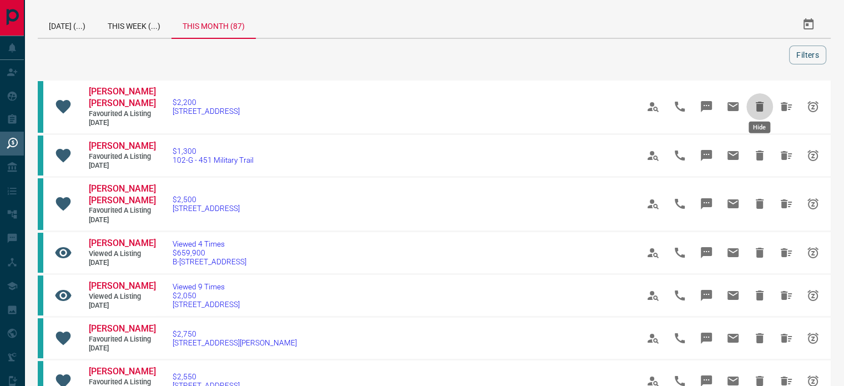
click at [758, 103] on icon "Hide" at bounding box center [760, 107] width 8 height 10
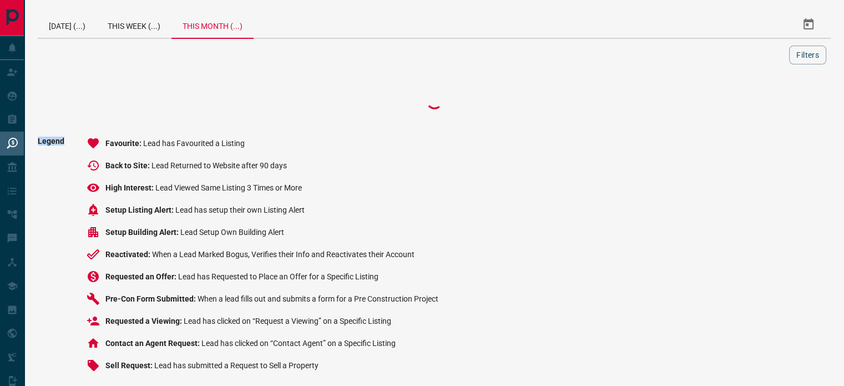
click at [758, 103] on div at bounding box center [434, 101] width 793 height 44
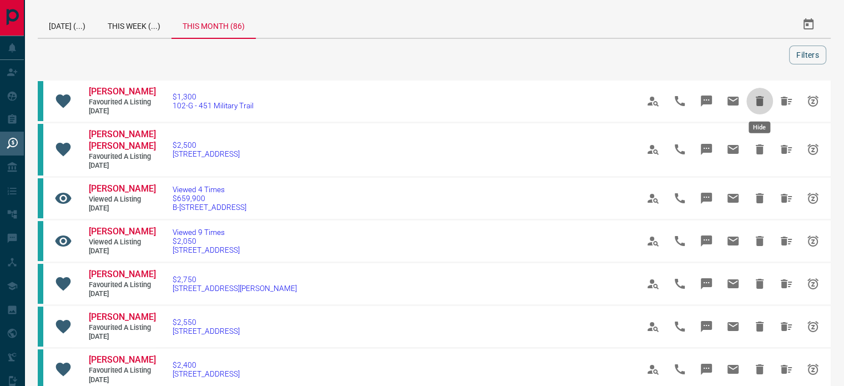
click at [758, 103] on icon "Hide" at bounding box center [760, 101] width 8 height 10
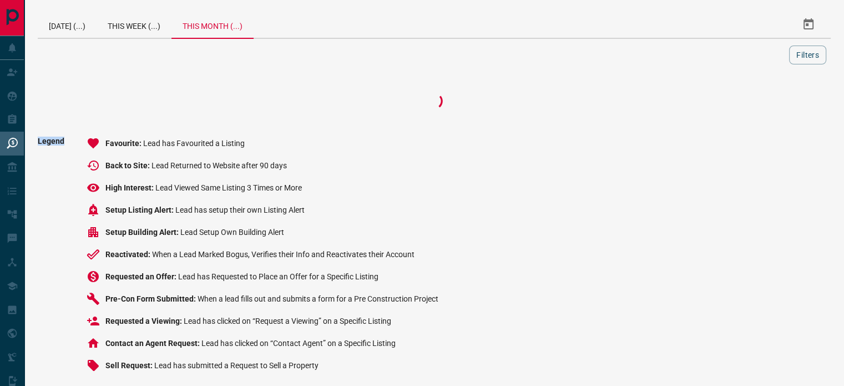
click at [758, 103] on div at bounding box center [434, 101] width 793 height 44
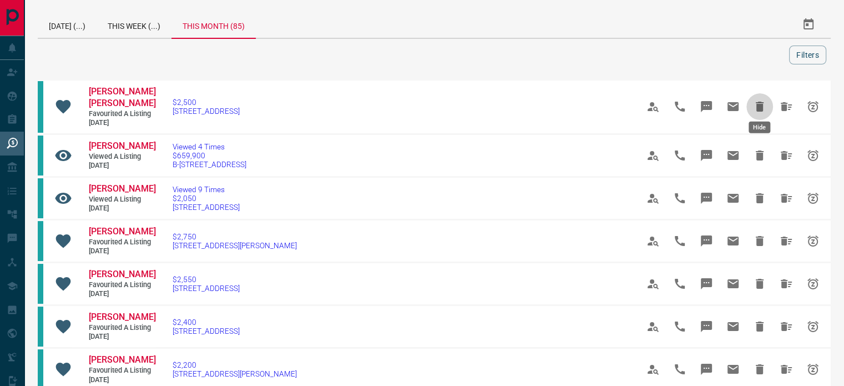
click at [758, 103] on icon "Hide" at bounding box center [760, 107] width 8 height 10
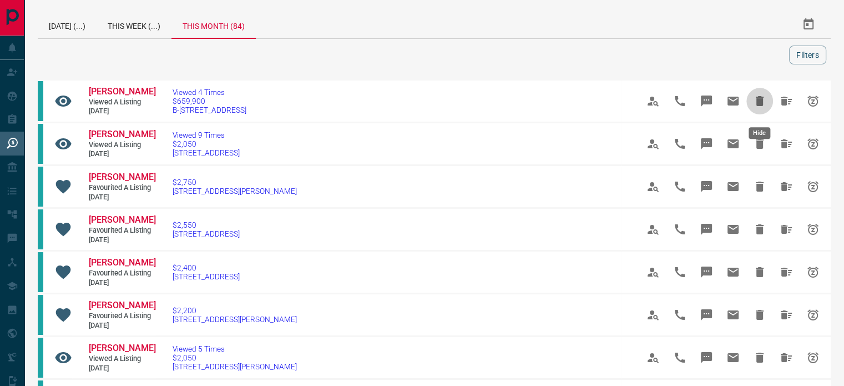
click at [758, 103] on icon "Hide" at bounding box center [760, 101] width 8 height 10
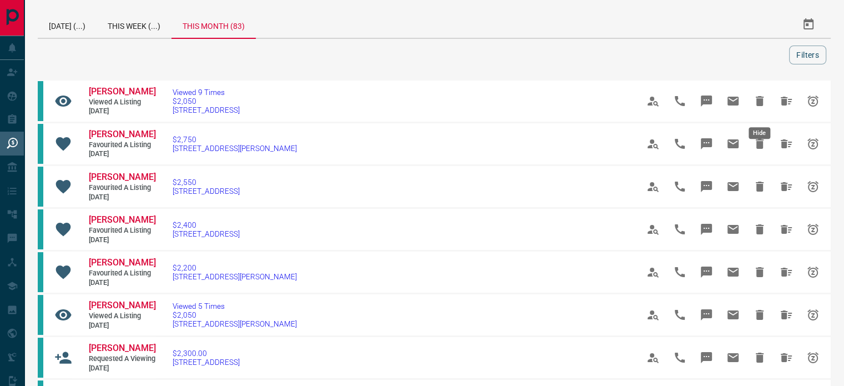
click at [758, 103] on icon "Hide" at bounding box center [760, 101] width 8 height 10
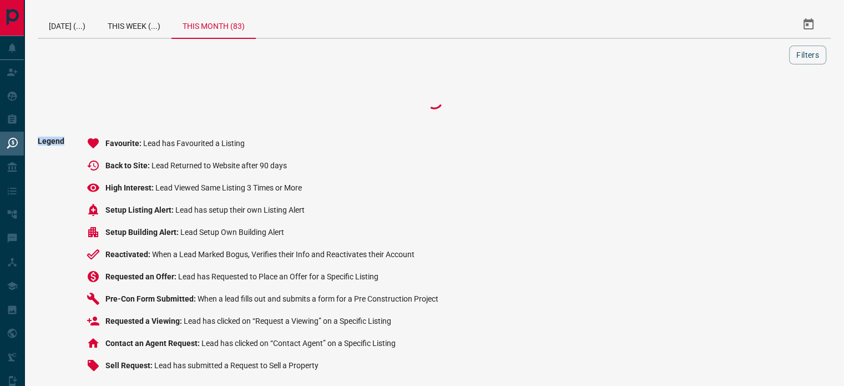
click at [758, 103] on div at bounding box center [434, 101] width 793 height 44
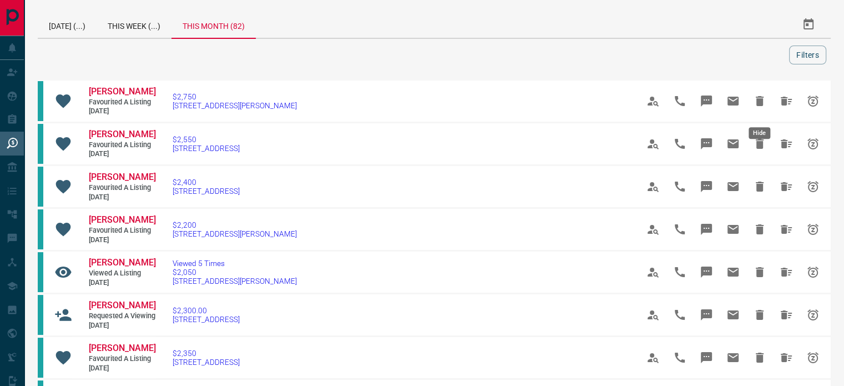
click at [758, 103] on icon "Hide" at bounding box center [760, 101] width 8 height 10
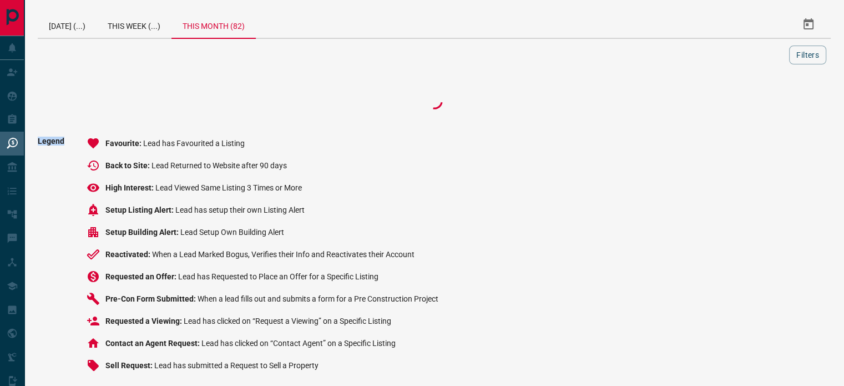
click at [758, 103] on div at bounding box center [434, 101] width 793 height 44
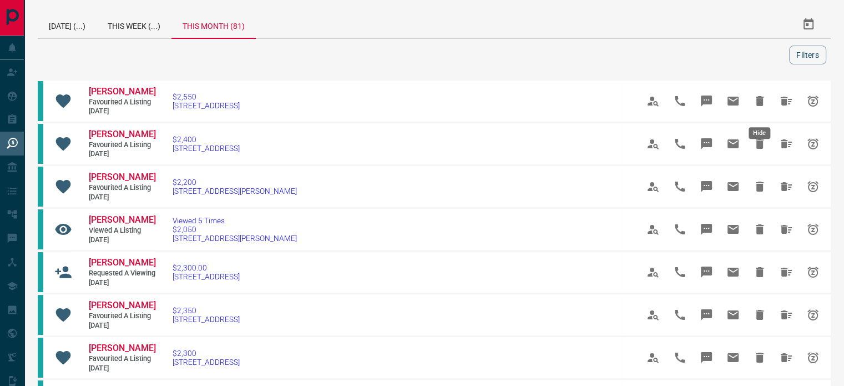
click at [758, 103] on icon "Hide" at bounding box center [760, 101] width 8 height 10
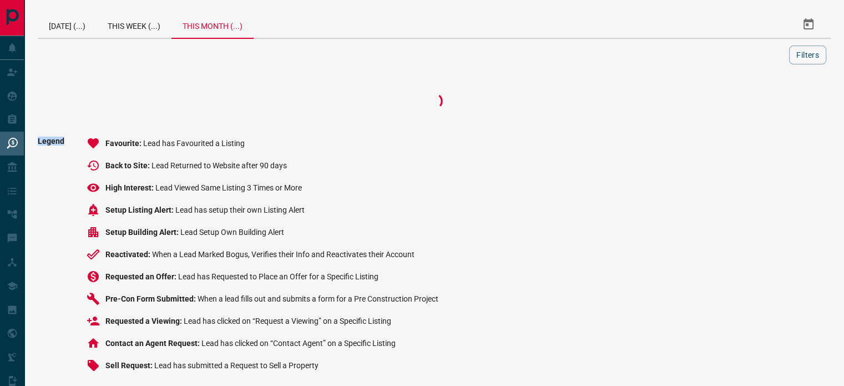
click at [758, 103] on div at bounding box center [434, 101] width 793 height 44
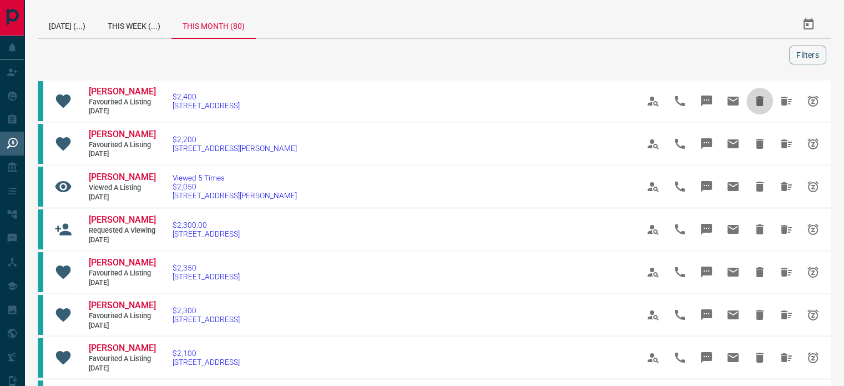
click at [758, 103] on icon "Hide" at bounding box center [760, 101] width 8 height 10
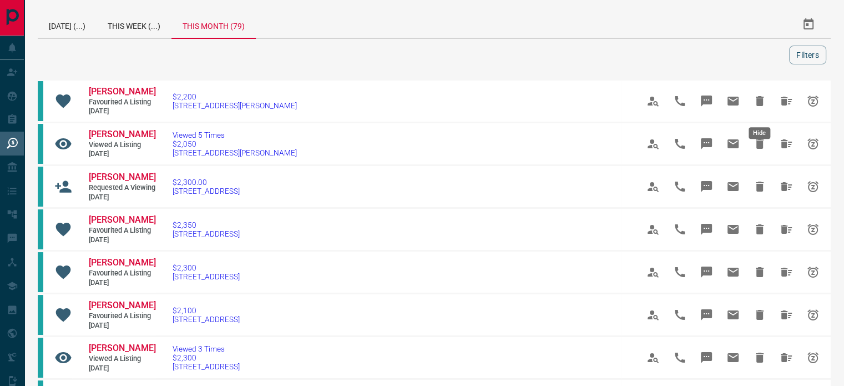
click at [758, 103] on icon "Hide" at bounding box center [760, 101] width 8 height 10
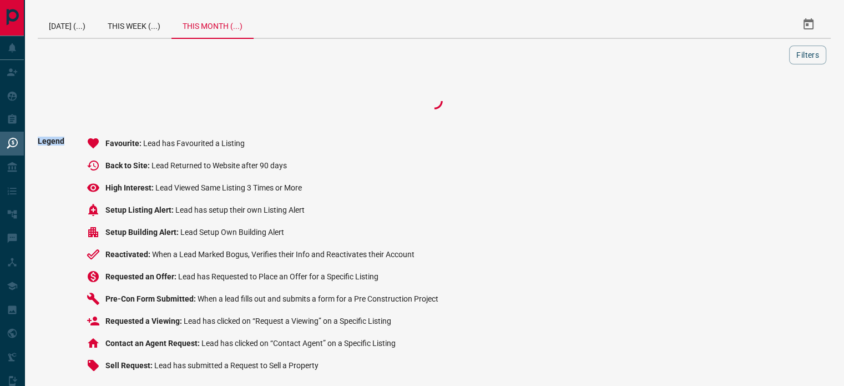
click at [758, 103] on div at bounding box center [434, 101] width 793 height 44
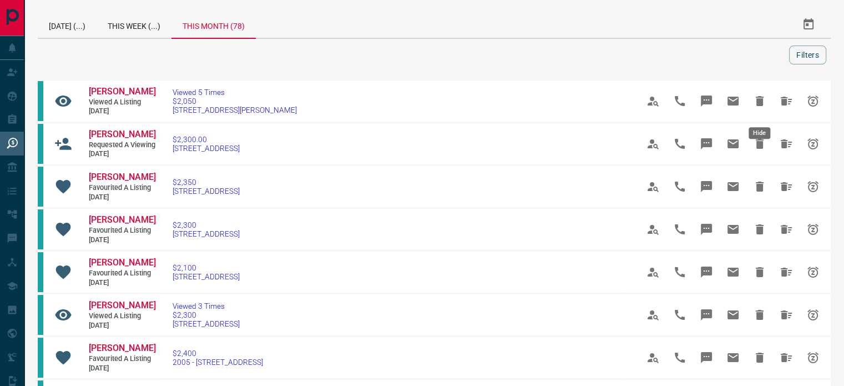
click at [758, 103] on icon "Hide" at bounding box center [760, 101] width 8 height 10
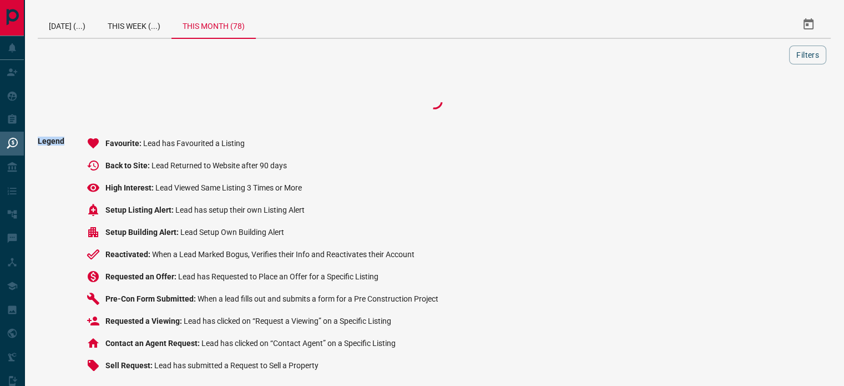
click at [758, 103] on div at bounding box center [434, 101] width 793 height 44
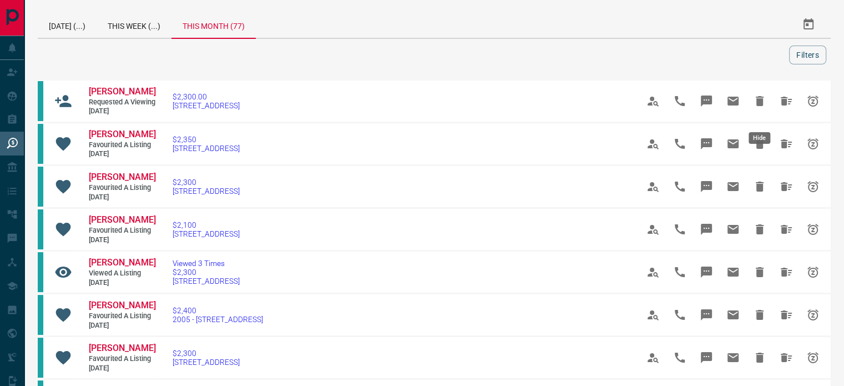
click at [758, 103] on button "Hide" at bounding box center [759, 101] width 27 height 27
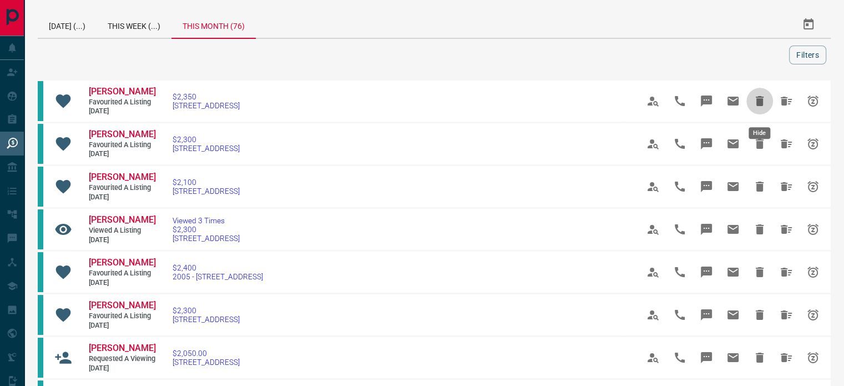
click at [758, 103] on icon "Hide" at bounding box center [760, 101] width 8 height 10
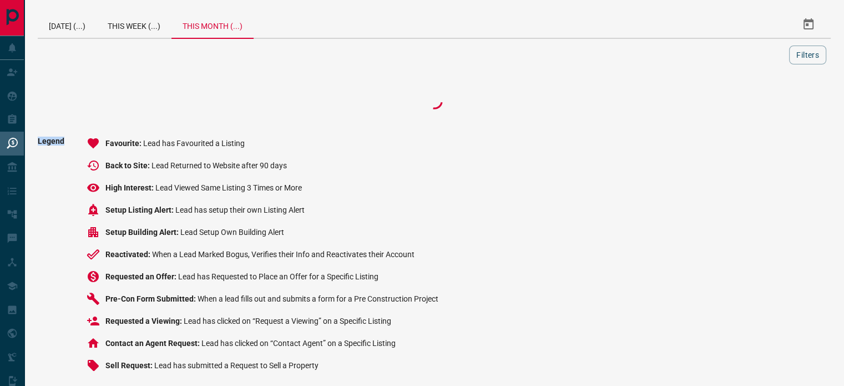
click at [758, 103] on div at bounding box center [434, 101] width 793 height 44
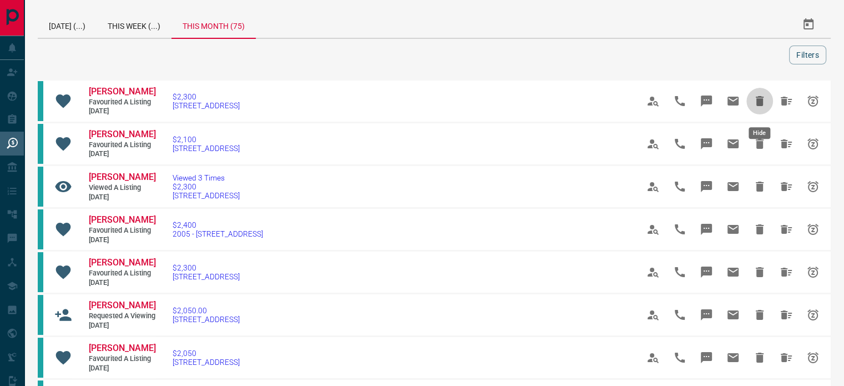
click at [758, 103] on icon "Hide" at bounding box center [760, 101] width 8 height 10
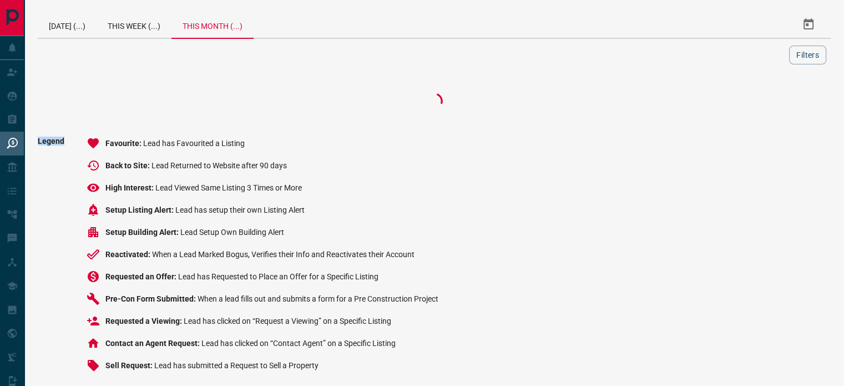
click at [758, 103] on div at bounding box center [434, 101] width 793 height 44
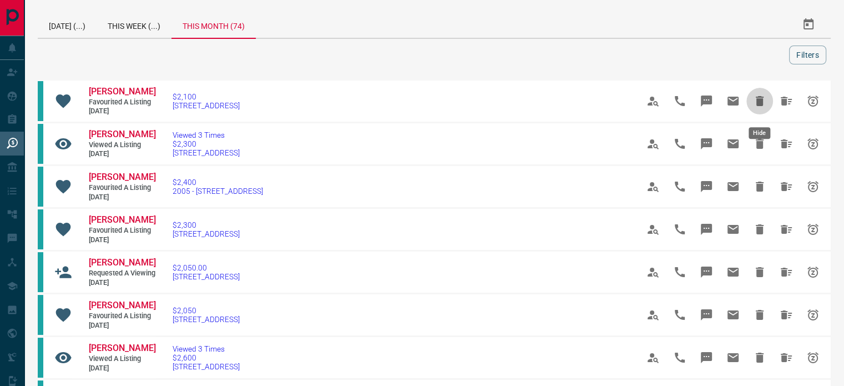
click at [758, 103] on icon "Hide" at bounding box center [760, 101] width 8 height 10
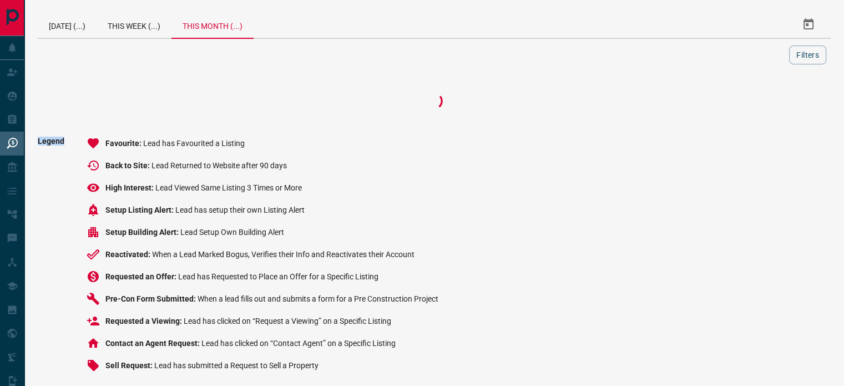
click at [758, 103] on div at bounding box center [434, 101] width 793 height 44
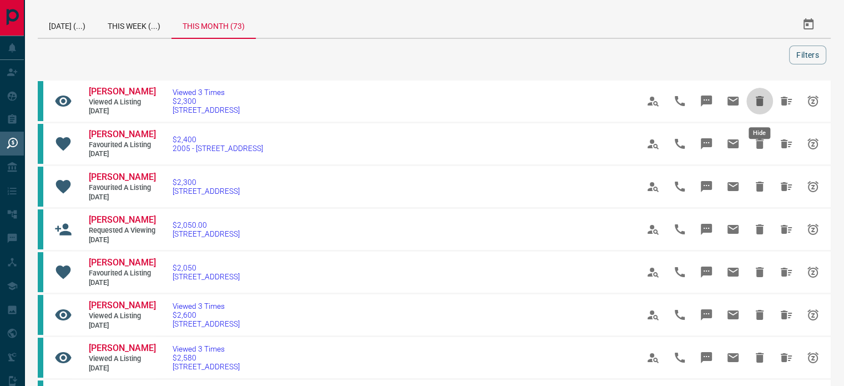
click at [758, 103] on icon "Hide" at bounding box center [760, 101] width 8 height 10
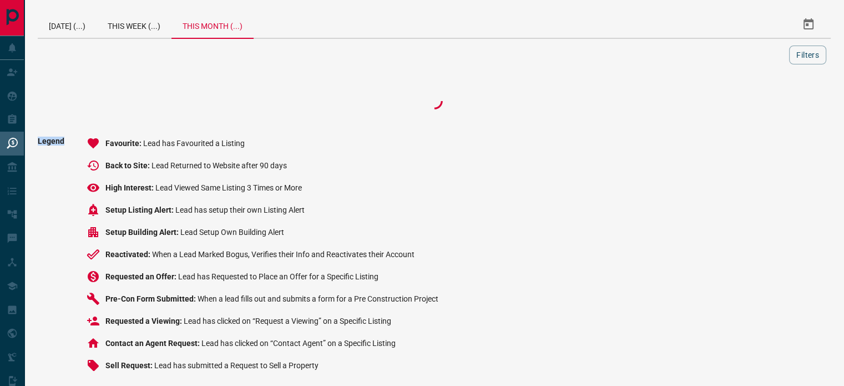
click at [758, 103] on div at bounding box center [434, 101] width 793 height 44
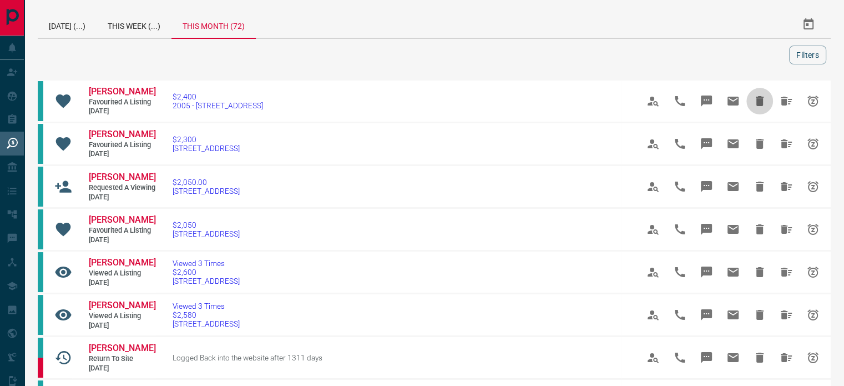
click at [758, 103] on icon "Hide" at bounding box center [760, 101] width 8 height 10
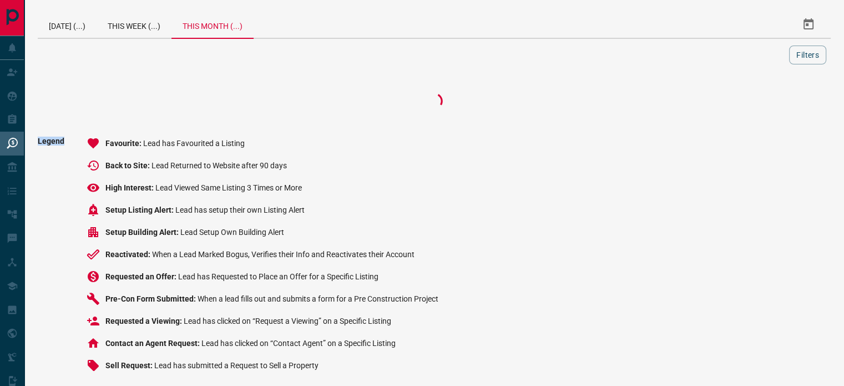
click at [758, 103] on div at bounding box center [434, 101] width 793 height 44
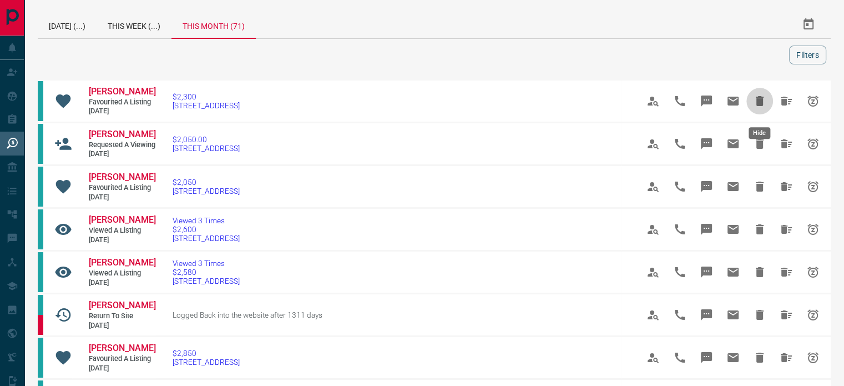
click at [758, 103] on icon "Hide" at bounding box center [760, 101] width 8 height 10
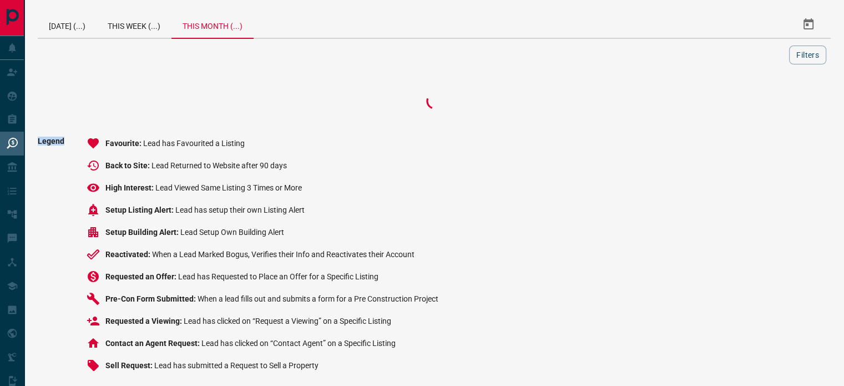
click at [758, 103] on div at bounding box center [434, 101] width 793 height 44
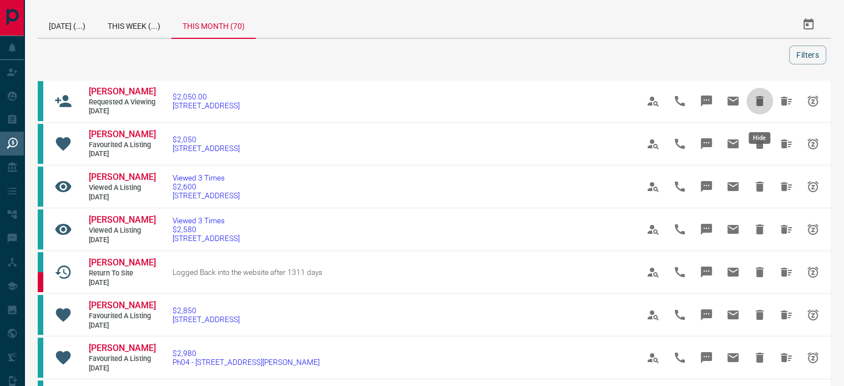
click at [758, 103] on button "Hide" at bounding box center [759, 101] width 27 height 27
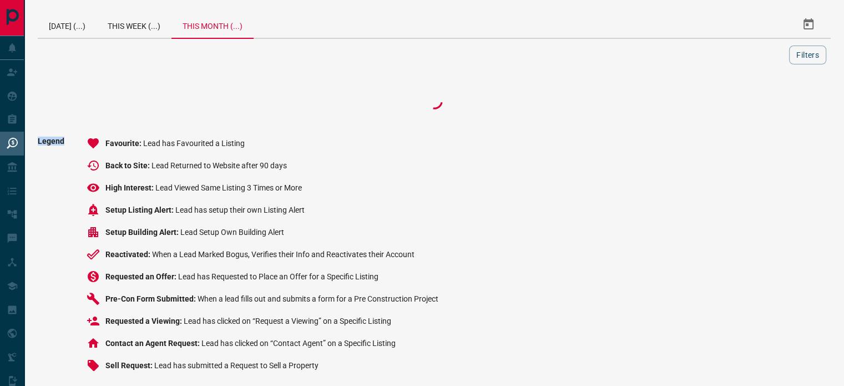
click at [758, 103] on div at bounding box center [434, 101] width 793 height 44
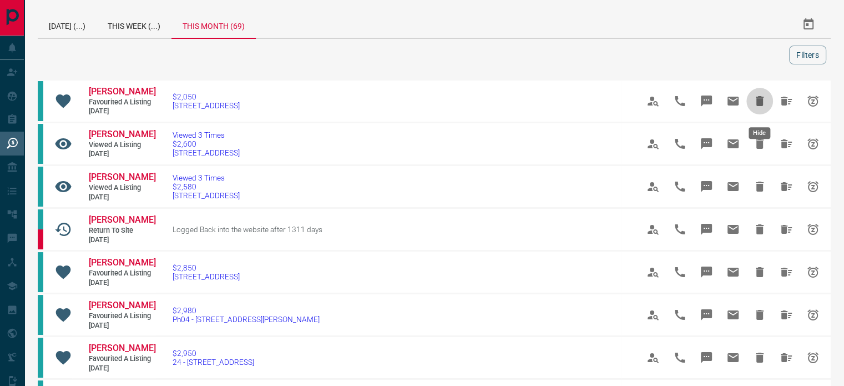
click at [758, 103] on icon "Hide" at bounding box center [760, 101] width 8 height 10
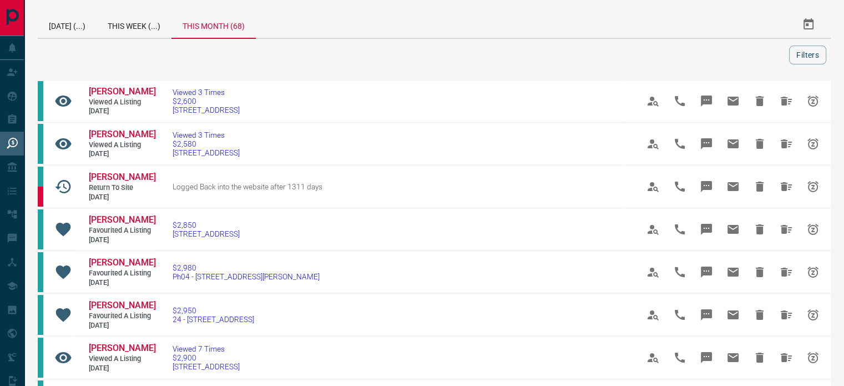
click at [758, 103] on icon "Hide" at bounding box center [760, 101] width 8 height 10
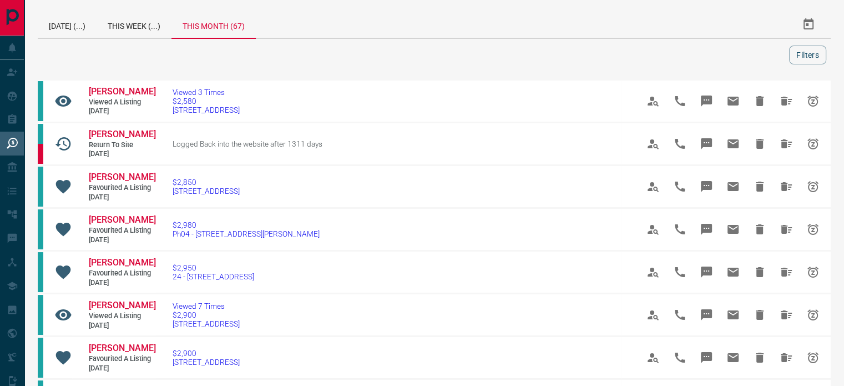
click at [758, 103] on icon "Hide" at bounding box center [760, 101] width 8 height 10
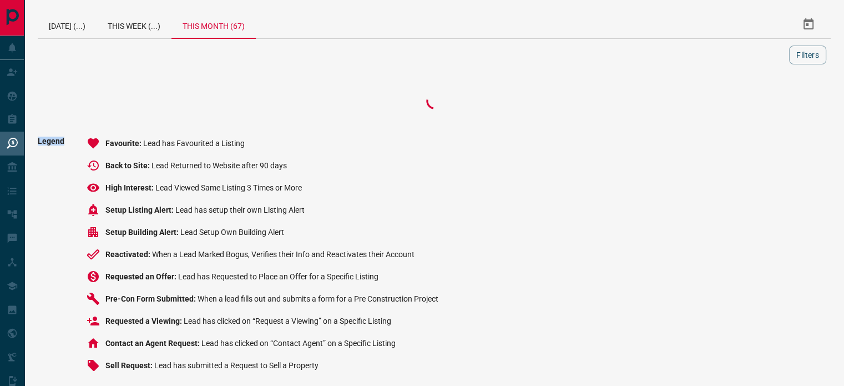
click at [758, 103] on div at bounding box center [434, 101] width 793 height 44
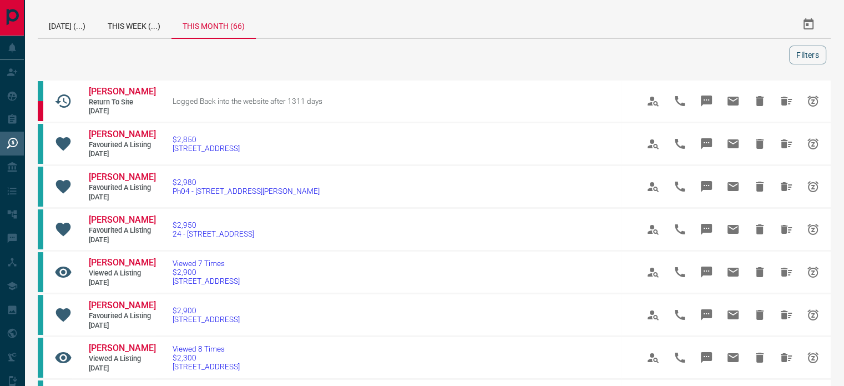
click at [758, 103] on icon "Hide" at bounding box center [760, 101] width 8 height 10
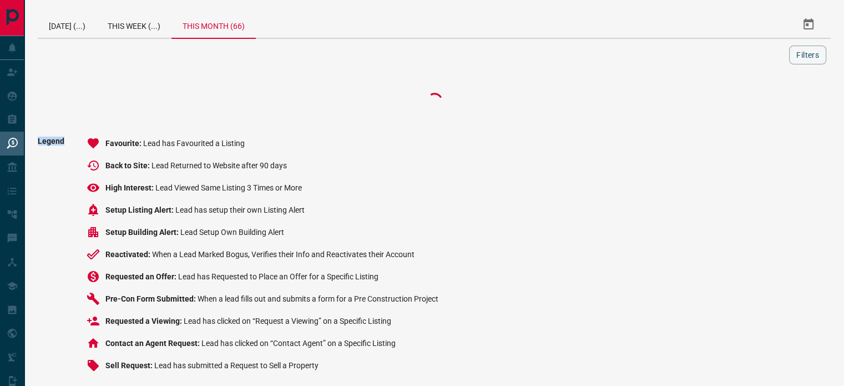
click at [758, 103] on div at bounding box center [434, 101] width 793 height 44
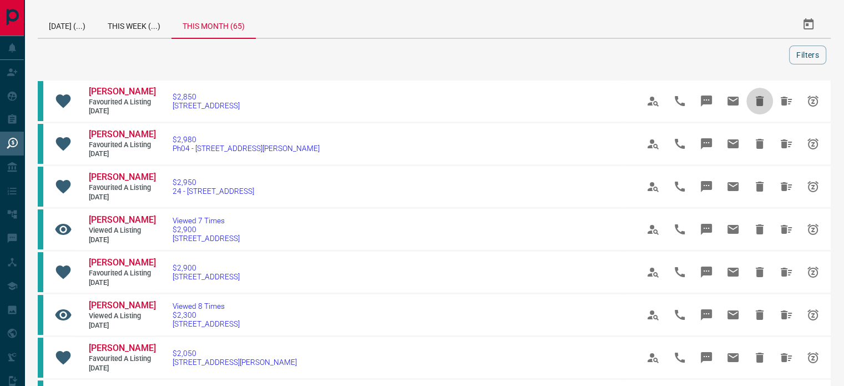
click at [758, 103] on icon "Hide" at bounding box center [760, 101] width 8 height 10
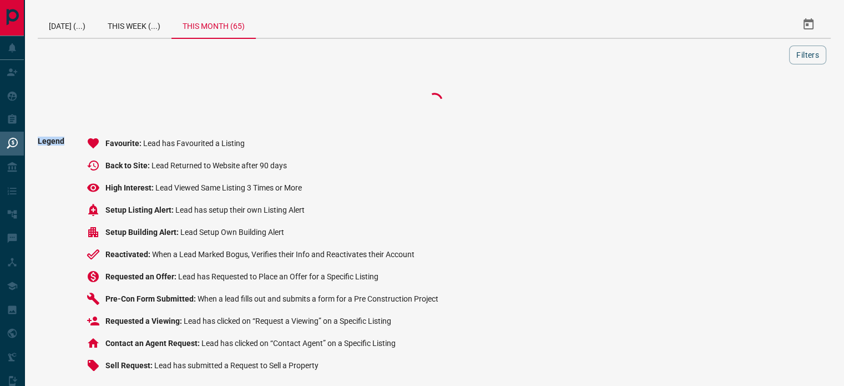
click at [758, 103] on div at bounding box center [434, 101] width 793 height 44
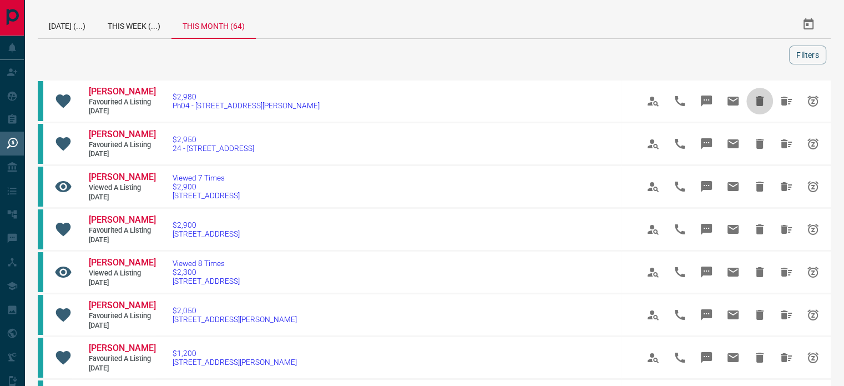
click at [758, 103] on icon "Hide" at bounding box center [760, 101] width 8 height 10
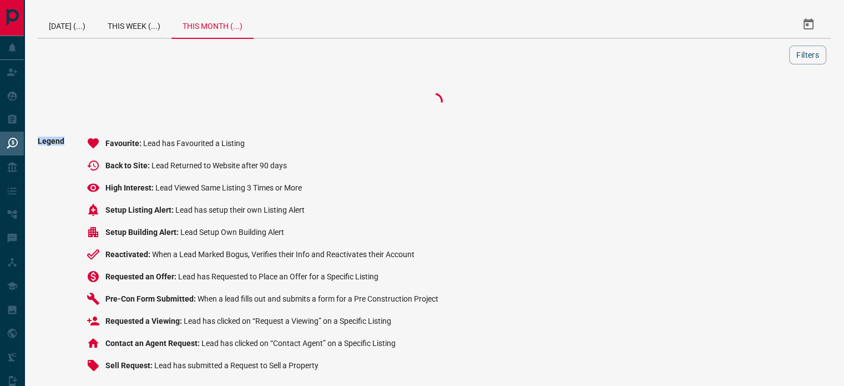
click at [758, 103] on div at bounding box center [434, 101] width 793 height 44
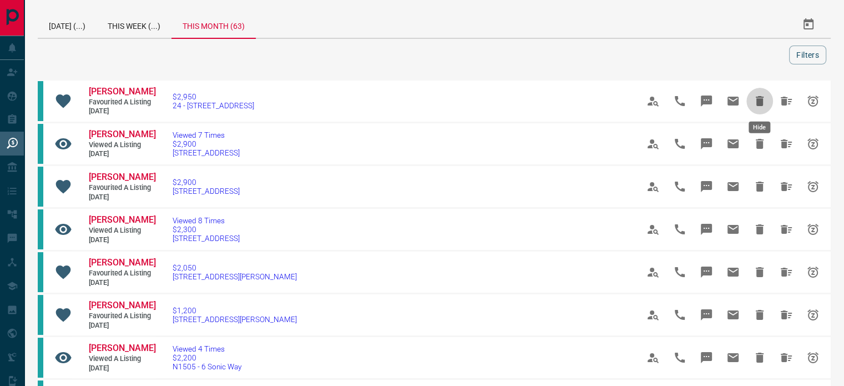
click at [758, 103] on icon "Hide" at bounding box center [760, 101] width 8 height 10
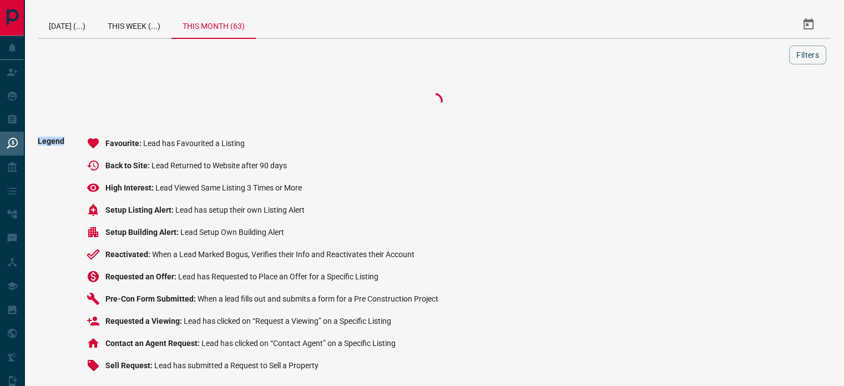
click at [758, 103] on div at bounding box center [434, 101] width 793 height 44
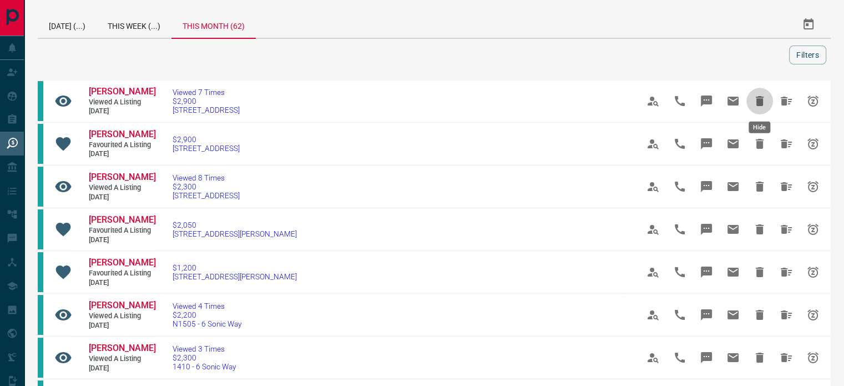
click at [758, 103] on icon "Hide" at bounding box center [760, 101] width 8 height 10
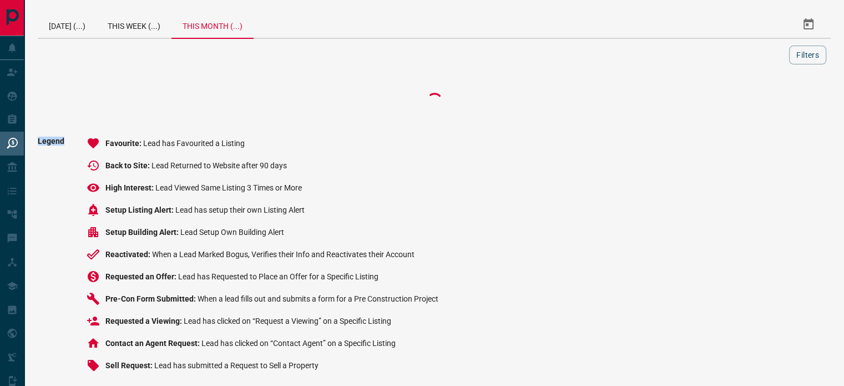
click at [758, 103] on div at bounding box center [434, 101] width 793 height 44
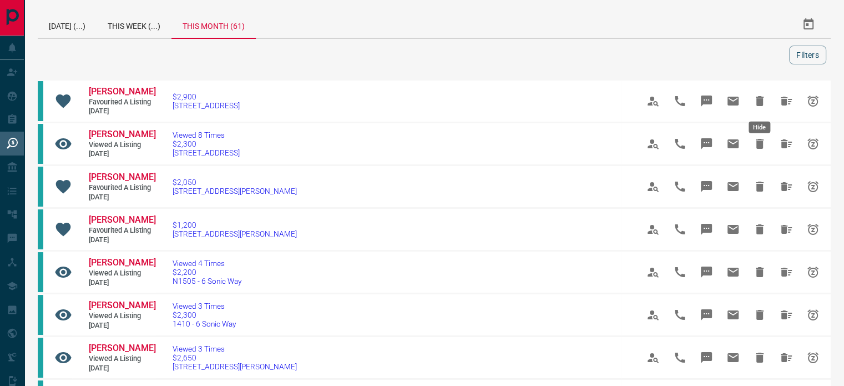
click at [758, 103] on icon "Hide" at bounding box center [760, 101] width 8 height 10
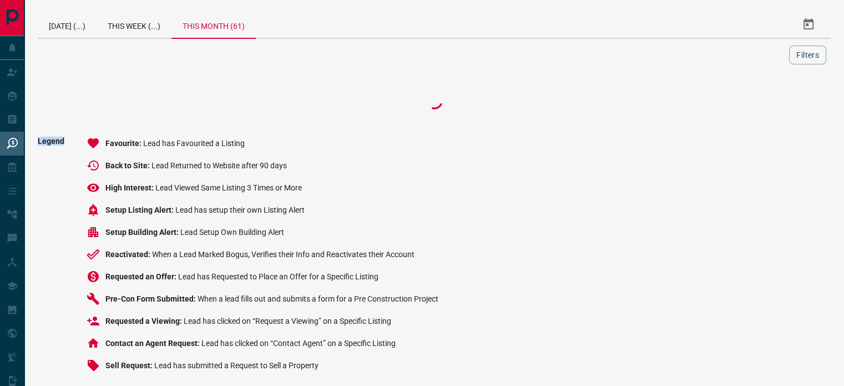
click at [758, 103] on div at bounding box center [434, 101] width 793 height 44
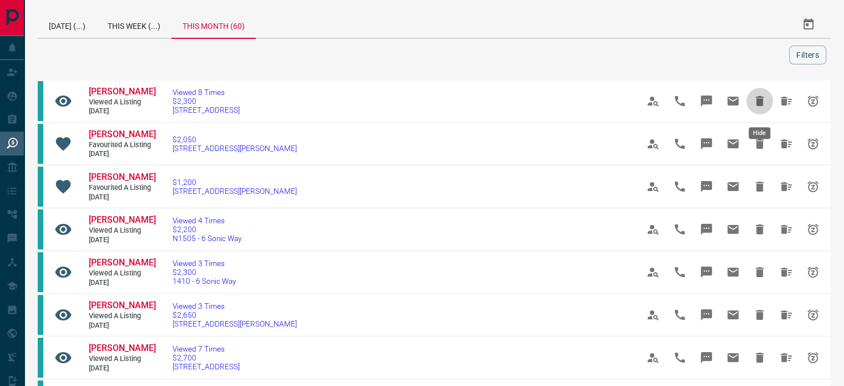
click at [758, 103] on icon "Hide" at bounding box center [760, 101] width 8 height 10
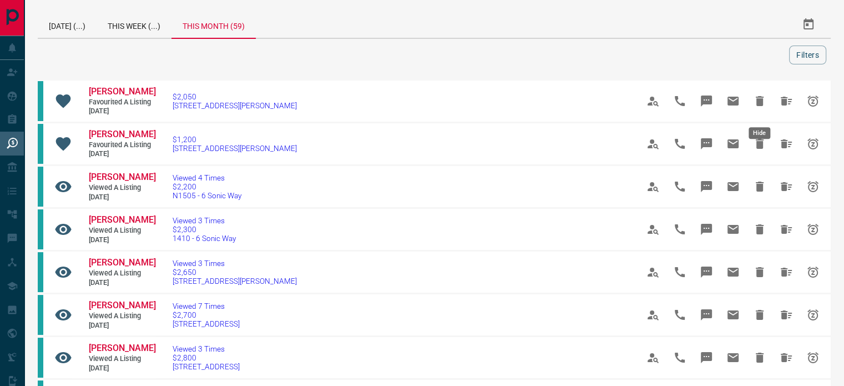
click at [758, 103] on icon "Hide" at bounding box center [760, 101] width 8 height 10
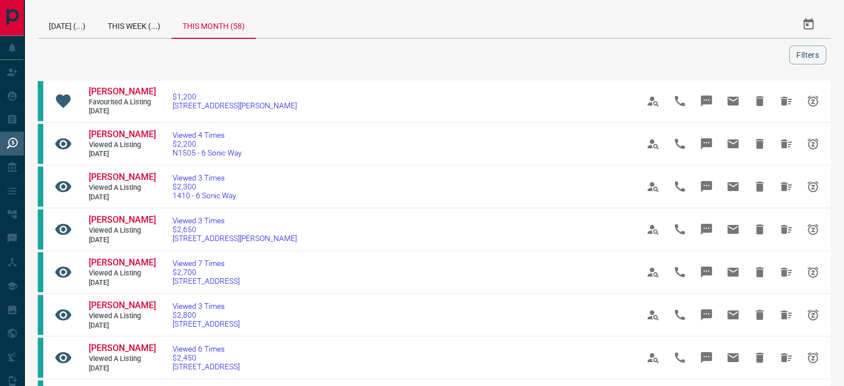
click at [758, 103] on icon "Hide" at bounding box center [760, 101] width 8 height 10
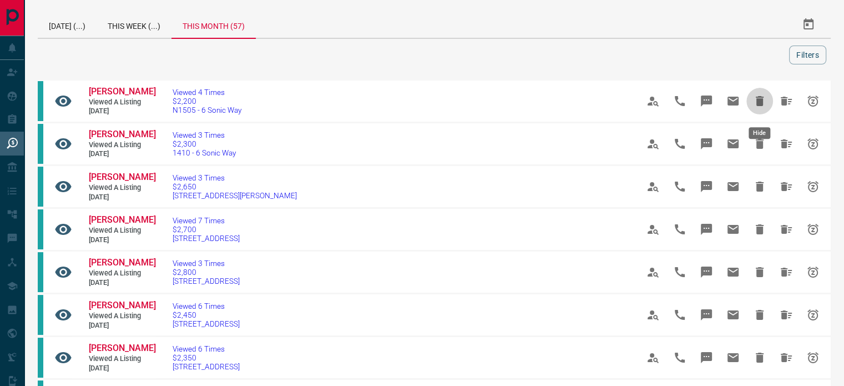
click at [758, 103] on icon "Hide" at bounding box center [760, 101] width 8 height 10
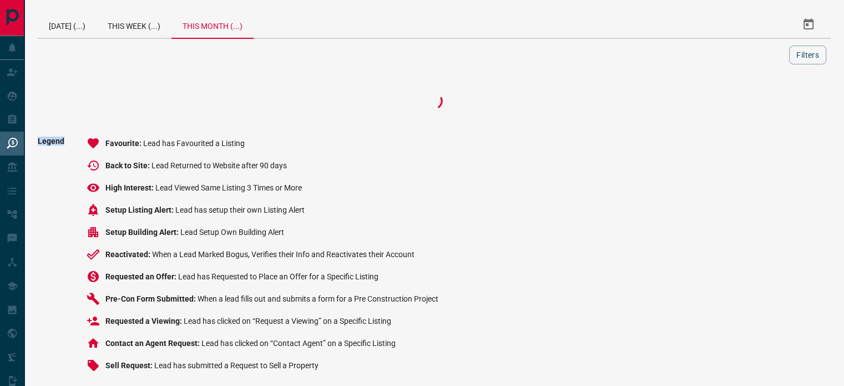
click at [758, 103] on div at bounding box center [434, 101] width 793 height 44
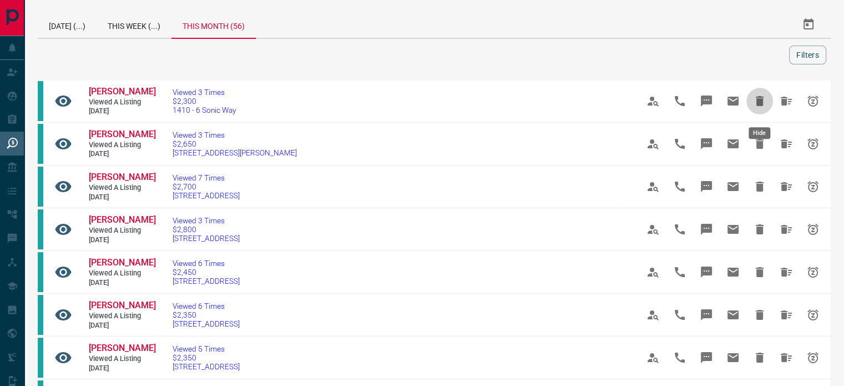
click at [758, 103] on icon "Hide" at bounding box center [760, 101] width 8 height 10
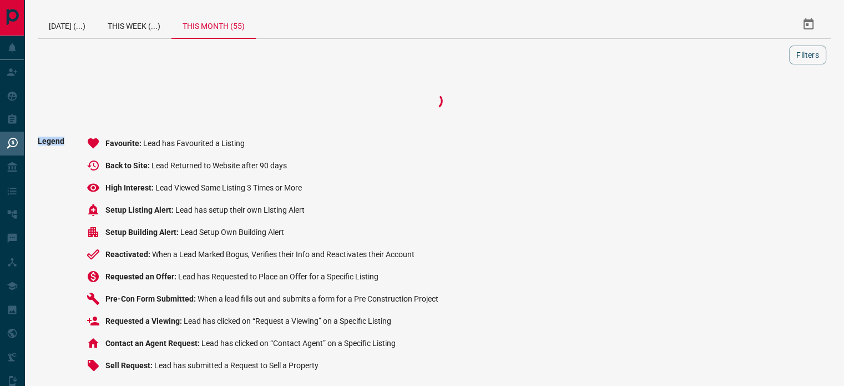
click at [758, 103] on div at bounding box center [434, 101] width 793 height 44
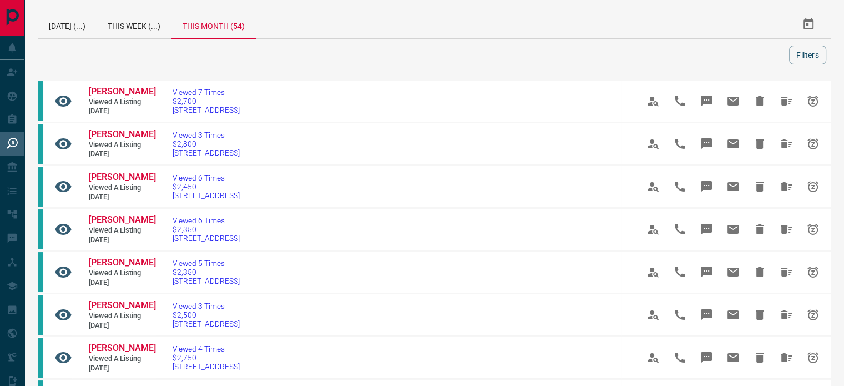
click at [758, 103] on icon "Hide" at bounding box center [760, 101] width 8 height 10
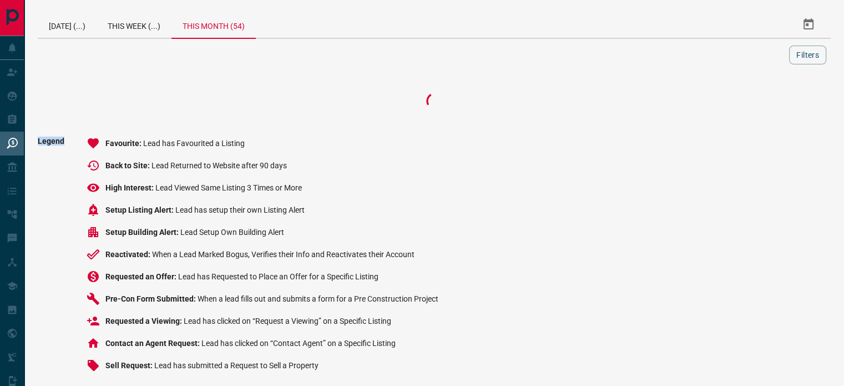
click at [758, 103] on div at bounding box center [434, 101] width 793 height 44
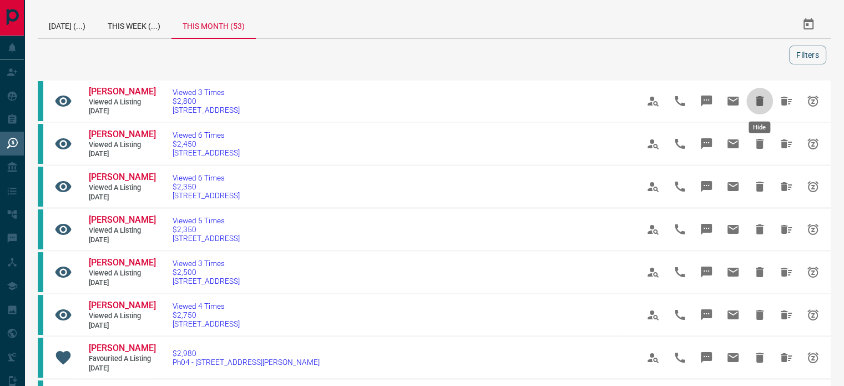
click at [758, 103] on icon "Hide" at bounding box center [760, 101] width 8 height 10
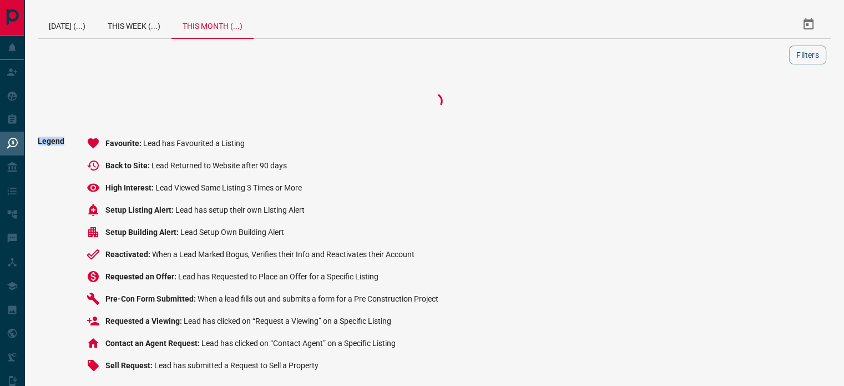
click at [758, 103] on div at bounding box center [434, 101] width 793 height 44
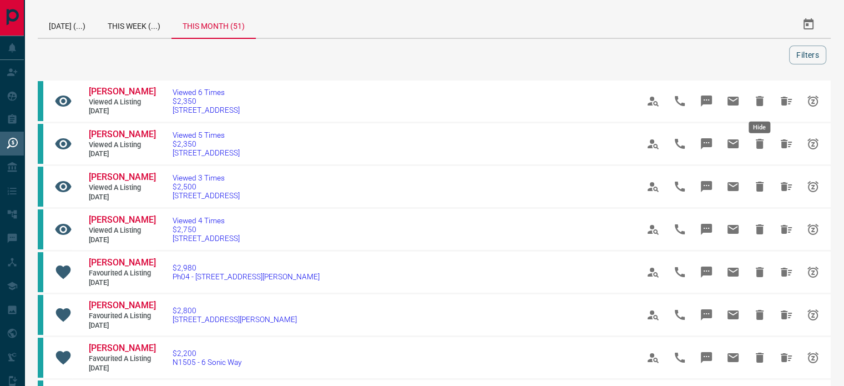
click at [758, 103] on icon "Hide" at bounding box center [760, 101] width 8 height 10
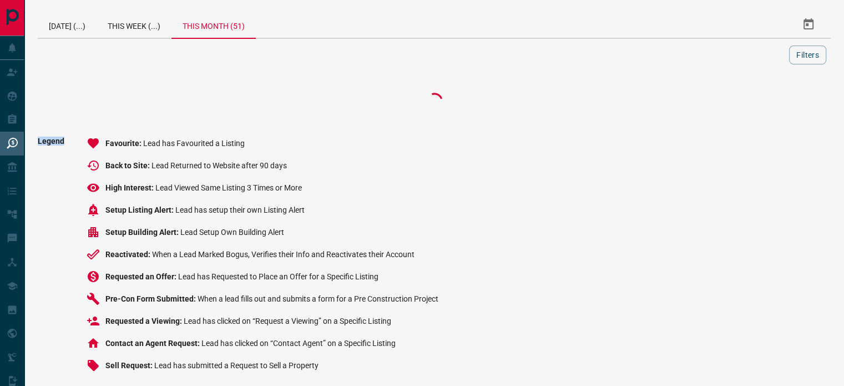
click at [758, 103] on div at bounding box center [434, 101] width 793 height 44
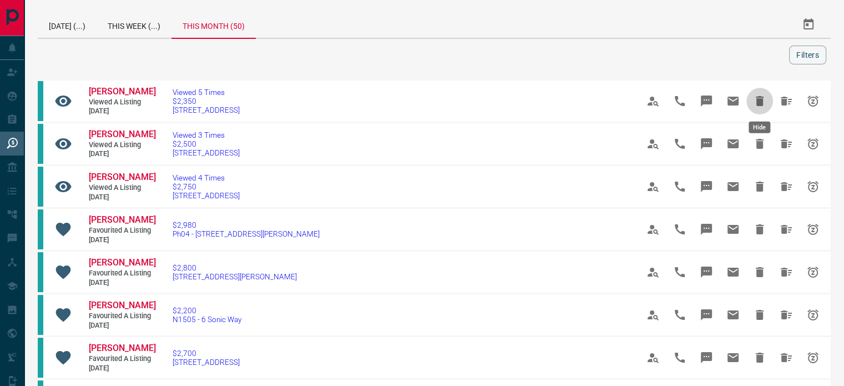
click at [758, 103] on icon "Hide" at bounding box center [760, 101] width 8 height 10
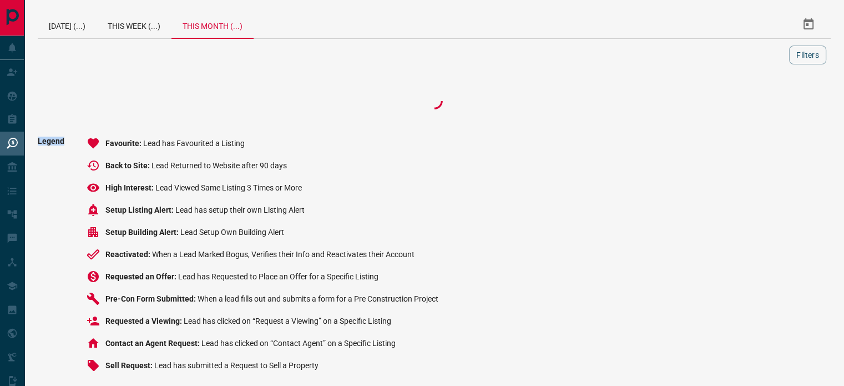
click at [758, 103] on div at bounding box center [434, 101] width 793 height 44
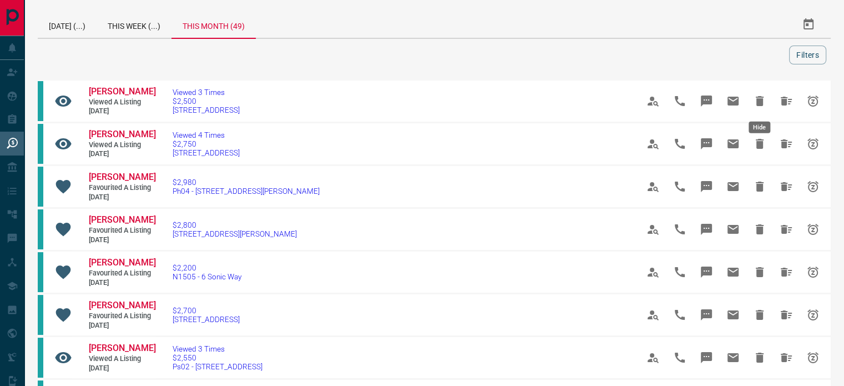
click at [758, 103] on icon "Hide" at bounding box center [760, 101] width 8 height 10
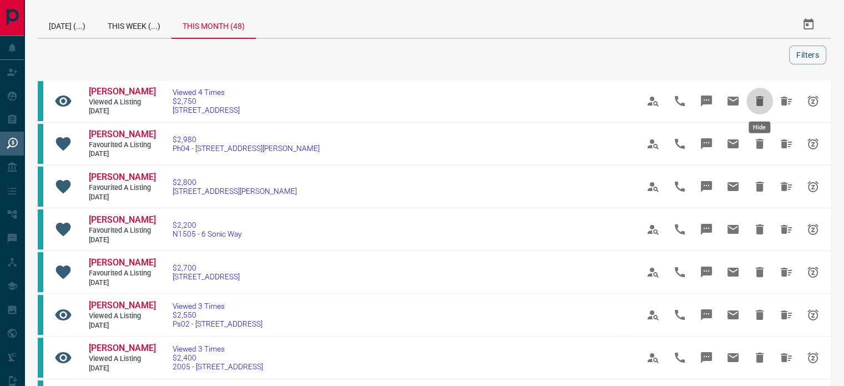
click at [758, 103] on icon "Hide" at bounding box center [760, 101] width 8 height 10
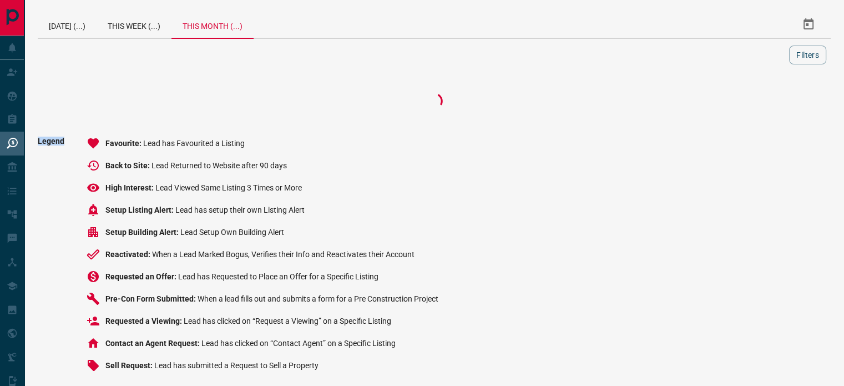
click at [758, 103] on div at bounding box center [434, 101] width 793 height 44
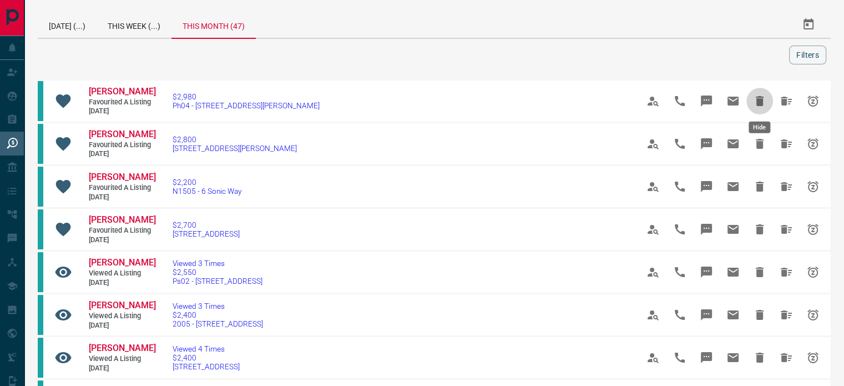
click at [758, 103] on icon "Hide" at bounding box center [760, 101] width 8 height 10
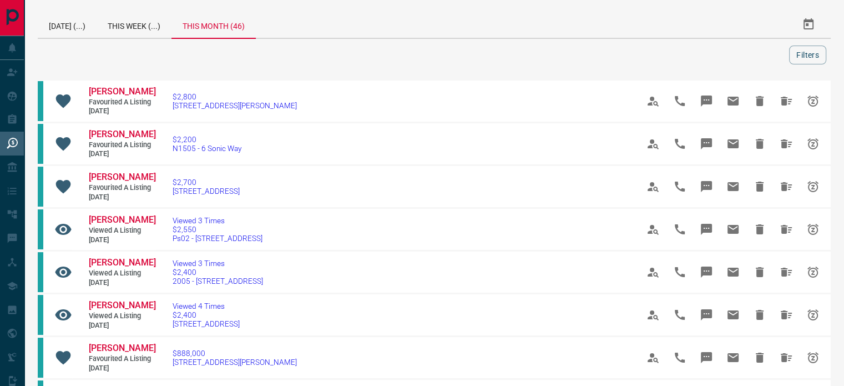
click at [758, 103] on icon "Hide" at bounding box center [760, 101] width 8 height 10
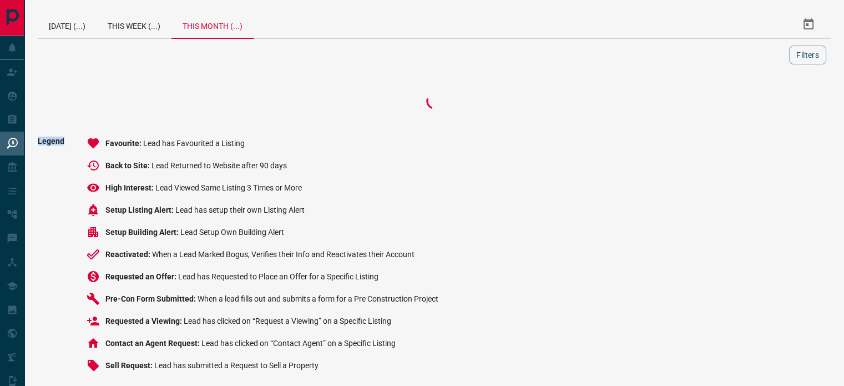
click at [758, 103] on div at bounding box center [434, 101] width 793 height 44
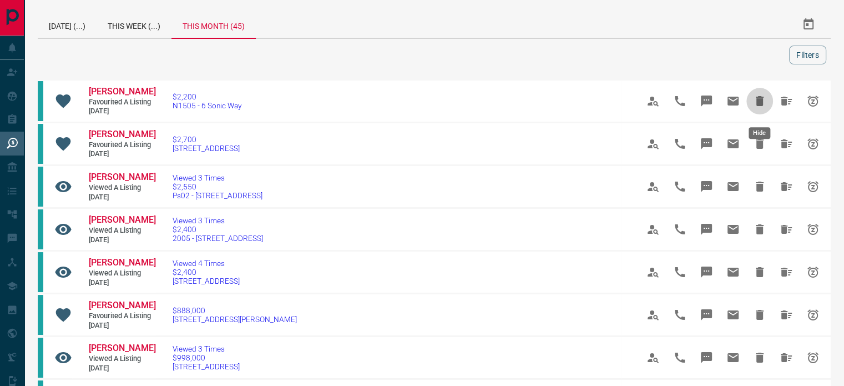
click at [758, 103] on icon "Hide" at bounding box center [760, 101] width 8 height 10
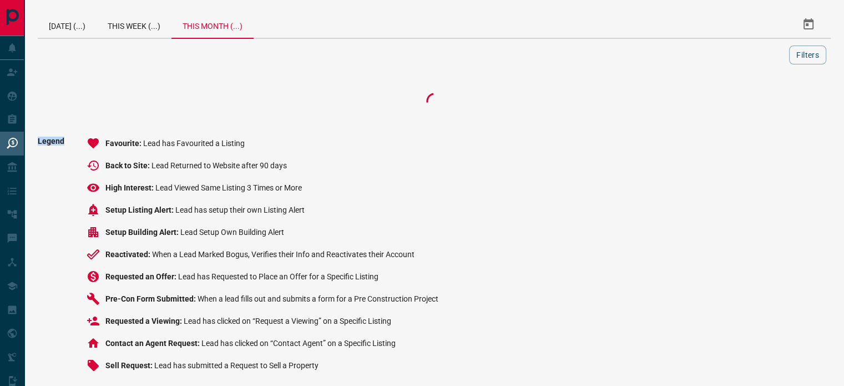
click at [758, 103] on div at bounding box center [434, 101] width 793 height 44
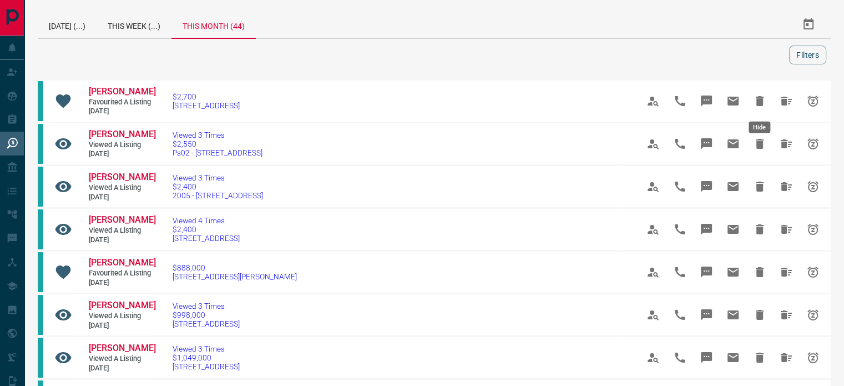
click at [758, 103] on icon "Hide" at bounding box center [760, 101] width 8 height 10
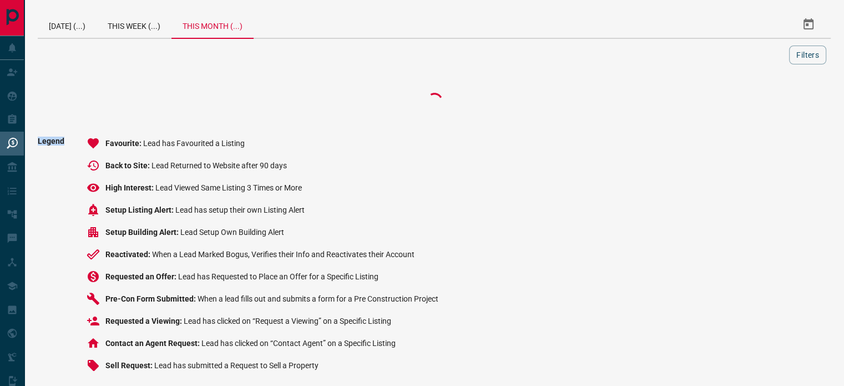
click at [758, 103] on div at bounding box center [434, 101] width 793 height 44
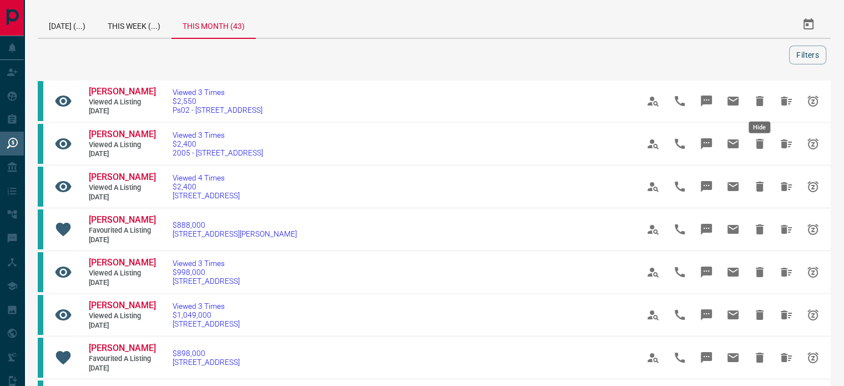
click at [758, 103] on icon "Hide" at bounding box center [760, 101] width 8 height 10
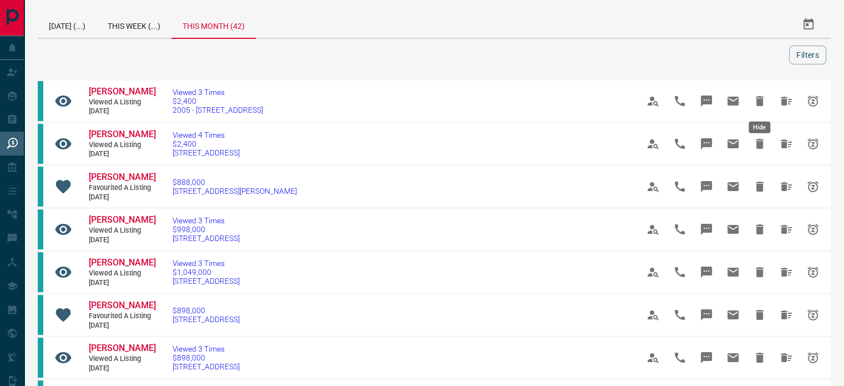
click at [758, 103] on icon "Hide" at bounding box center [760, 101] width 8 height 10
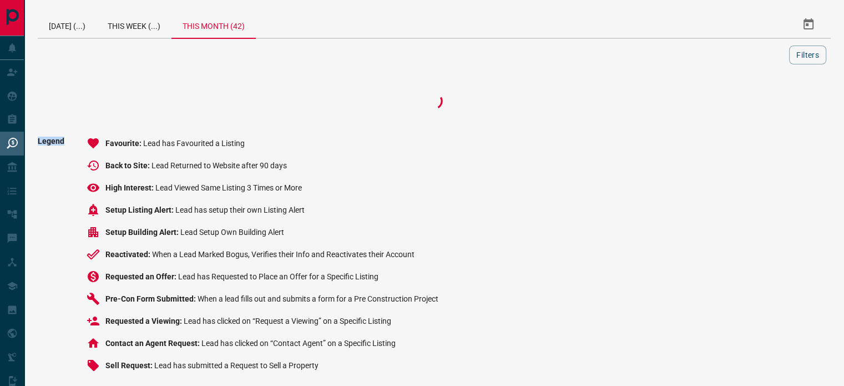
click at [758, 103] on div at bounding box center [434, 101] width 793 height 44
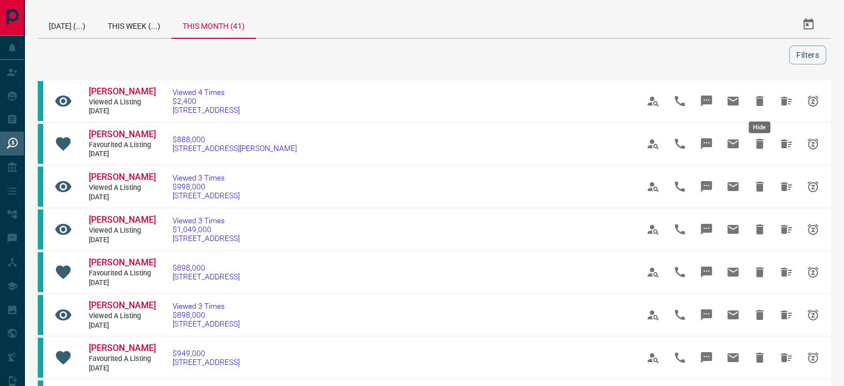
click at [758, 103] on icon "Hide" at bounding box center [760, 101] width 8 height 10
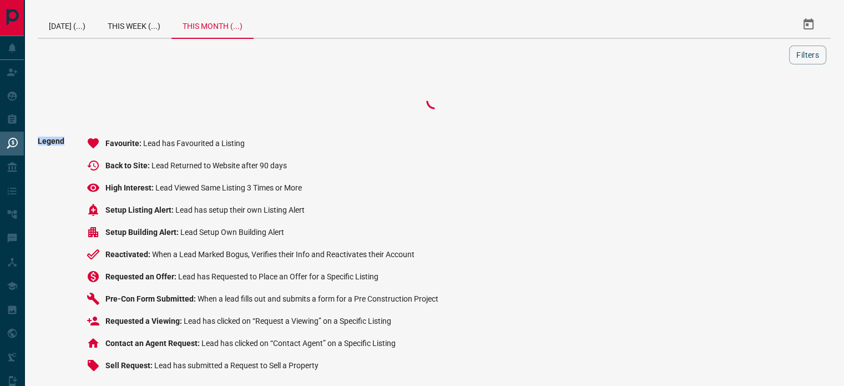
click at [758, 103] on div at bounding box center [434, 101] width 793 height 44
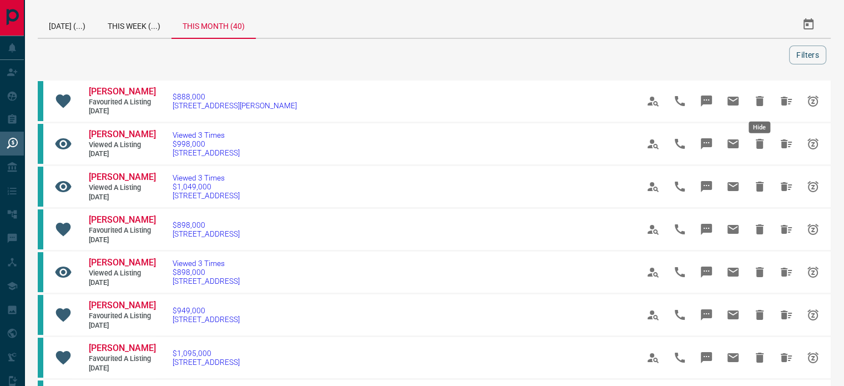
click at [758, 103] on icon "Hide" at bounding box center [760, 101] width 8 height 10
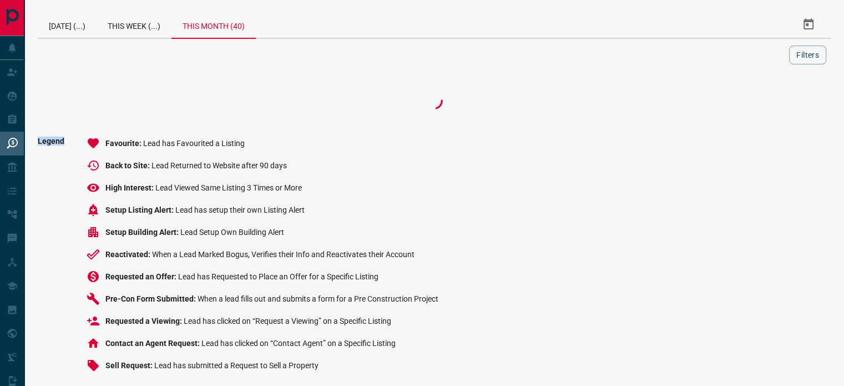
click at [758, 103] on div at bounding box center [434, 101] width 793 height 44
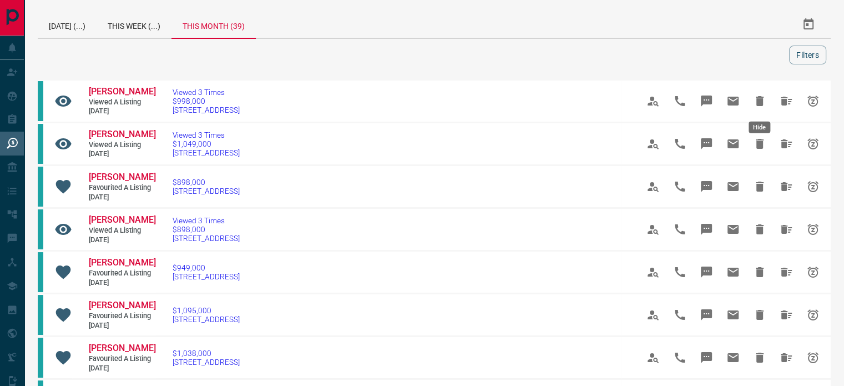
click at [758, 103] on icon "Hide" at bounding box center [760, 101] width 8 height 10
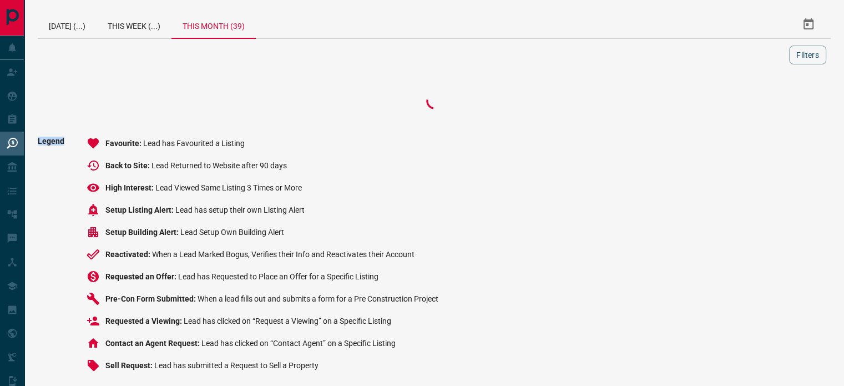
click at [758, 103] on div at bounding box center [434, 101] width 793 height 44
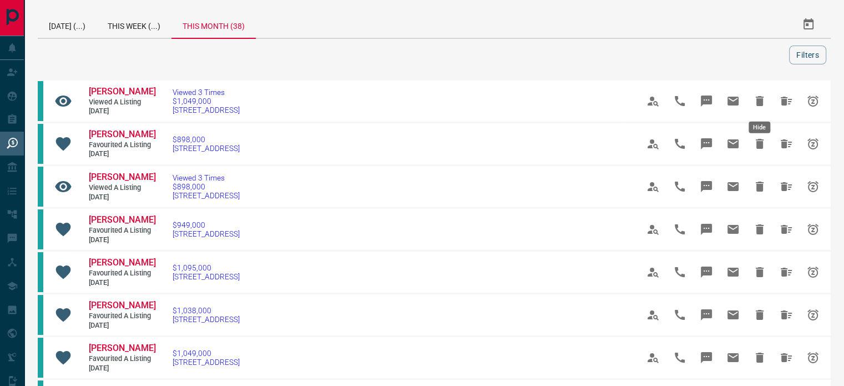
click at [758, 103] on icon "Hide" at bounding box center [760, 101] width 8 height 10
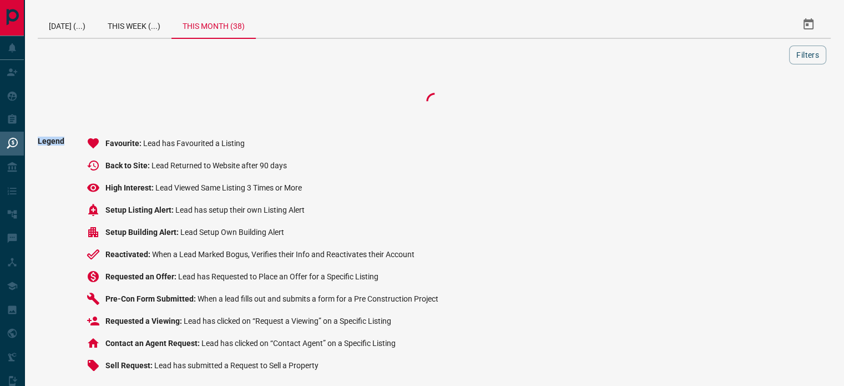
click at [758, 103] on div at bounding box center [434, 101] width 793 height 44
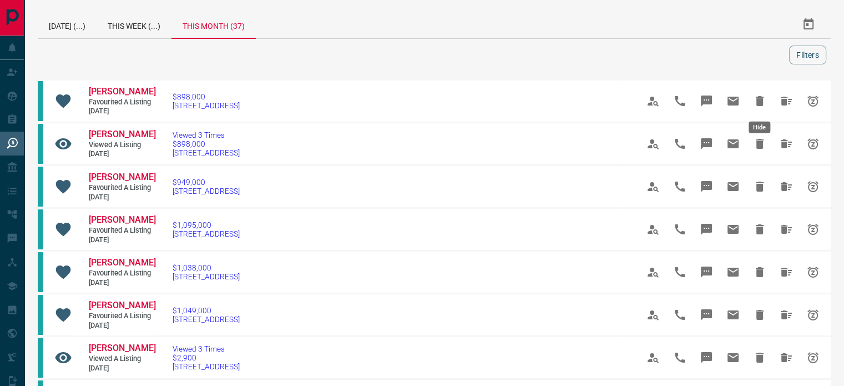
click at [758, 103] on icon "Hide" at bounding box center [760, 101] width 8 height 10
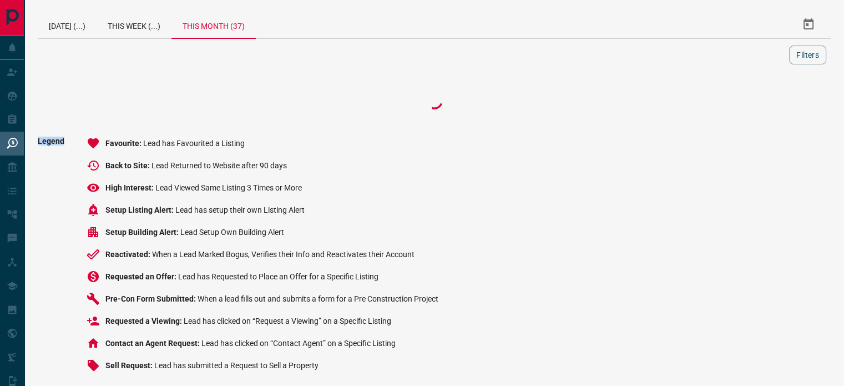
click at [758, 103] on div at bounding box center [434, 101] width 793 height 44
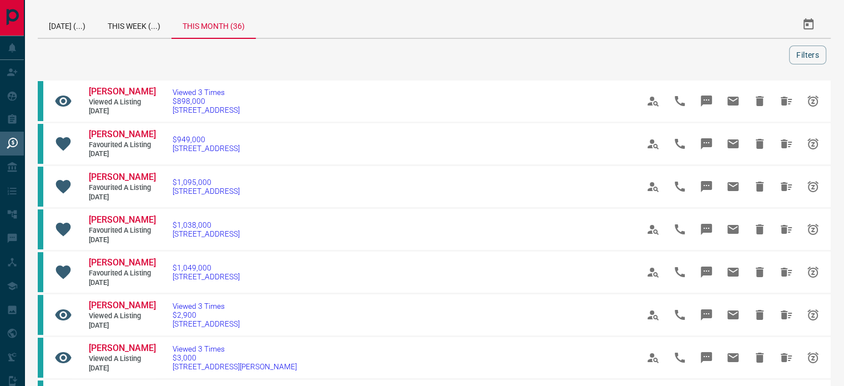
click at [758, 103] on icon "Hide" at bounding box center [760, 101] width 8 height 10
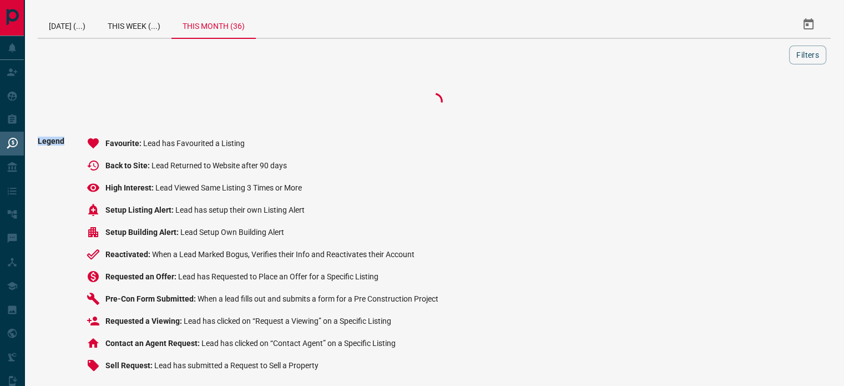
click at [758, 103] on div at bounding box center [434, 101] width 793 height 44
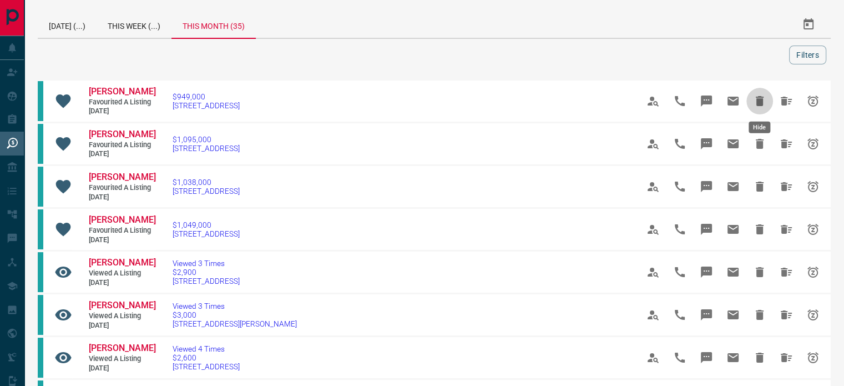
click at [758, 103] on icon "Hide" at bounding box center [760, 101] width 8 height 10
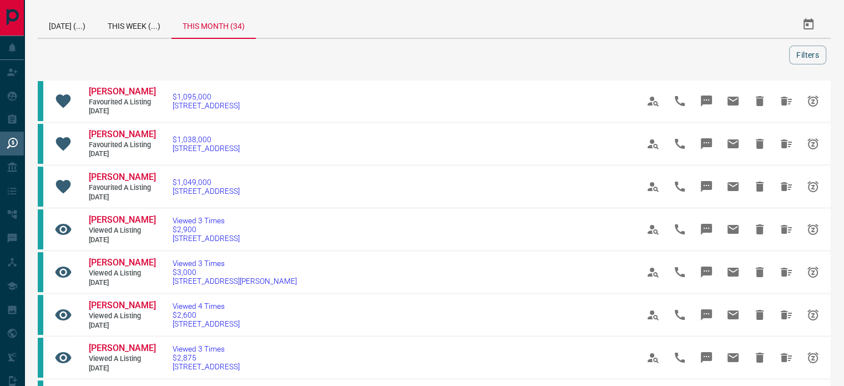
click at [758, 103] on icon "Hide" at bounding box center [760, 101] width 8 height 10
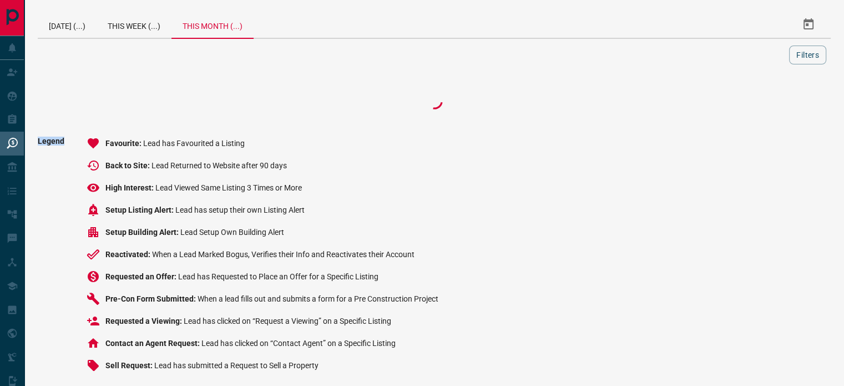
click at [758, 103] on div at bounding box center [434, 101] width 793 height 44
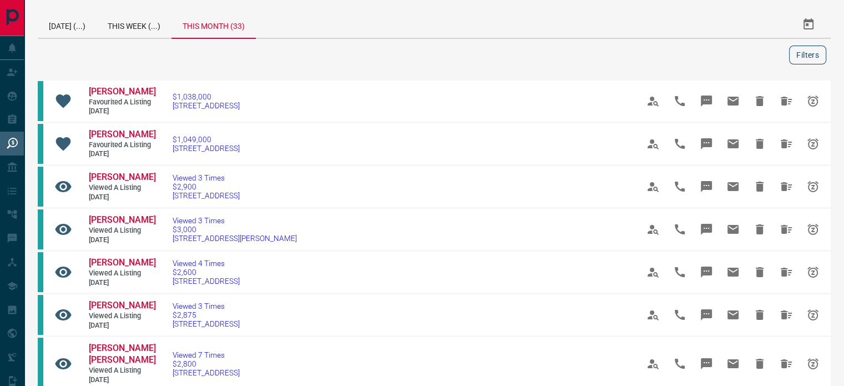
click at [812, 57] on button "Filters" at bounding box center [807, 54] width 37 height 19
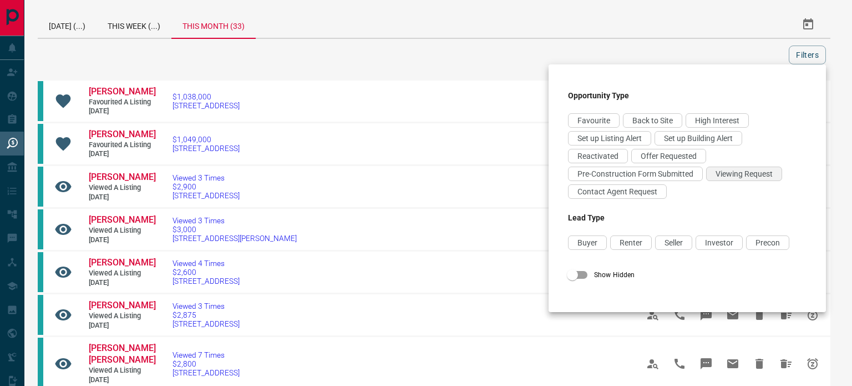
click at [757, 175] on span "Viewing Request" at bounding box center [744, 173] width 57 height 9
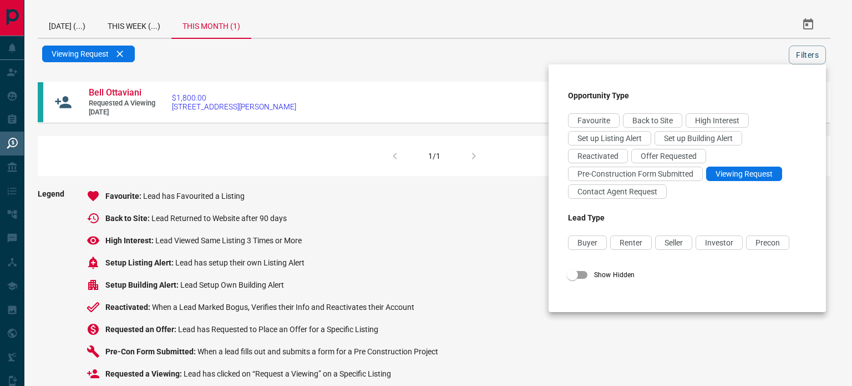
click at [136, 93] on div at bounding box center [426, 193] width 852 height 386
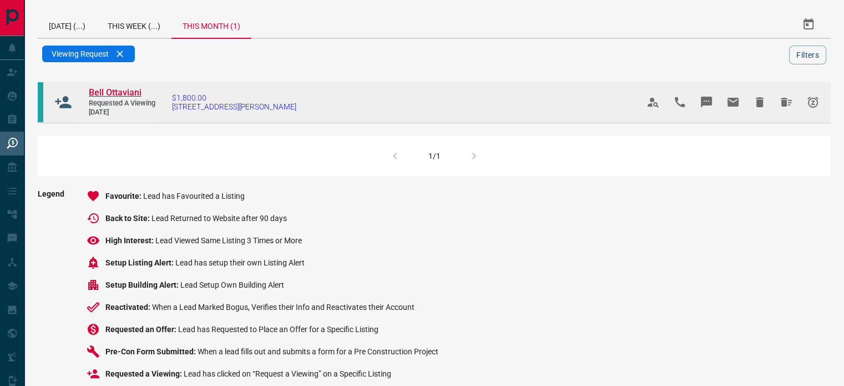
click at [129, 92] on span "Bell Ottaviani" at bounding box center [115, 92] width 53 height 11
click at [762, 105] on icon "Hide" at bounding box center [760, 102] width 8 height 10
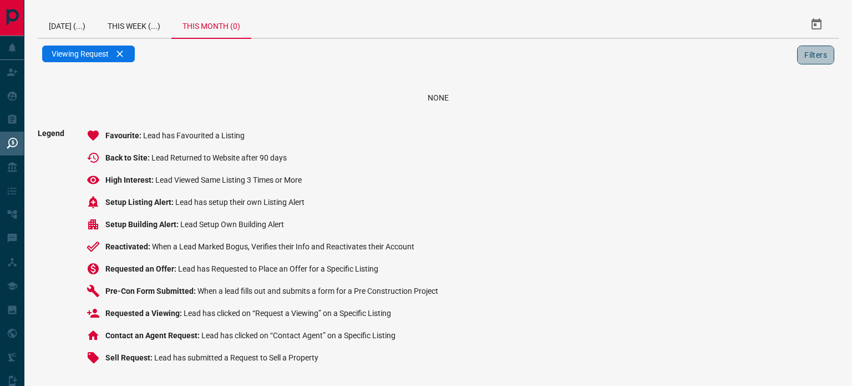
click at [817, 57] on button "Filters" at bounding box center [815, 54] width 37 height 19
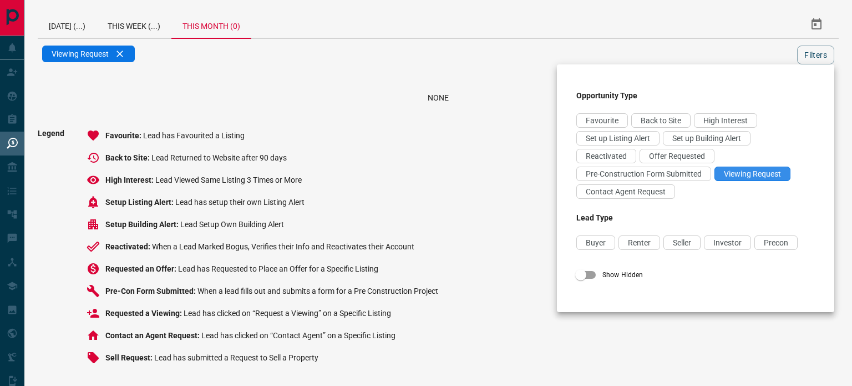
click at [743, 173] on span "Viewing Request" at bounding box center [752, 173] width 57 height 9
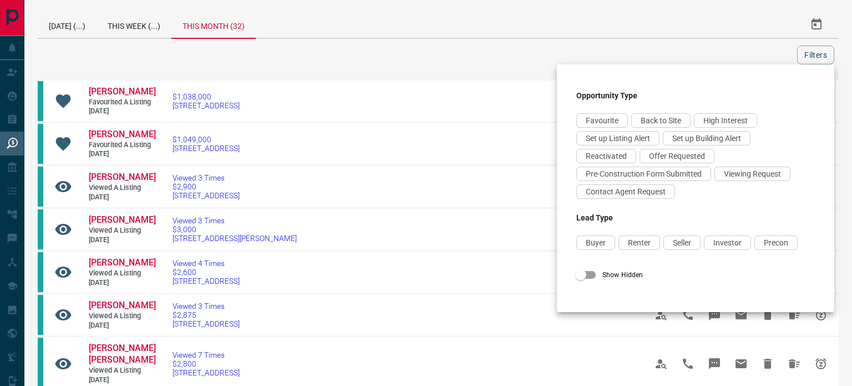
click at [523, 171] on div at bounding box center [426, 193] width 852 height 386
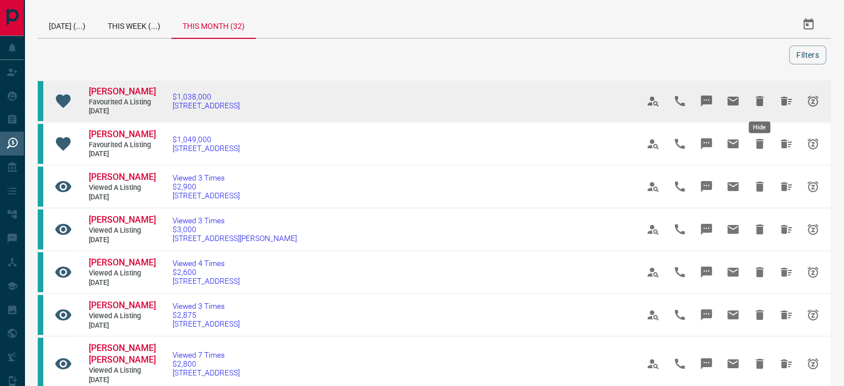
click at [758, 100] on icon "Hide" at bounding box center [760, 101] width 8 height 10
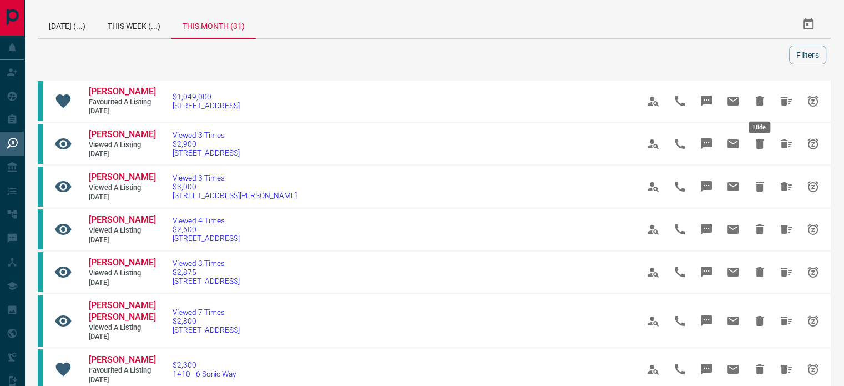
click at [758, 100] on icon "Hide" at bounding box center [760, 101] width 8 height 10
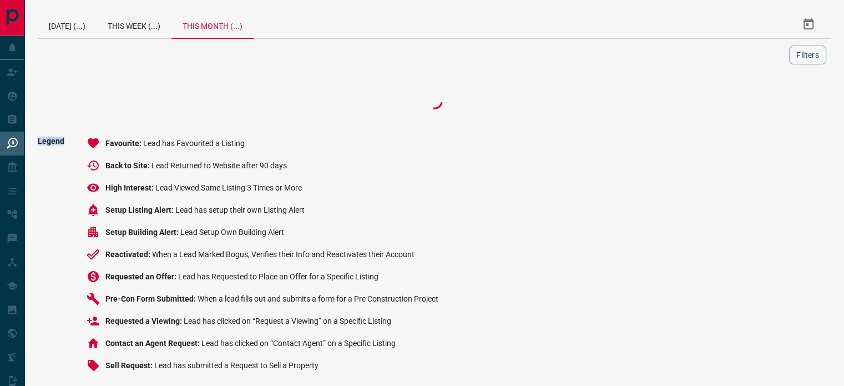
click at [758, 100] on div at bounding box center [434, 101] width 793 height 44
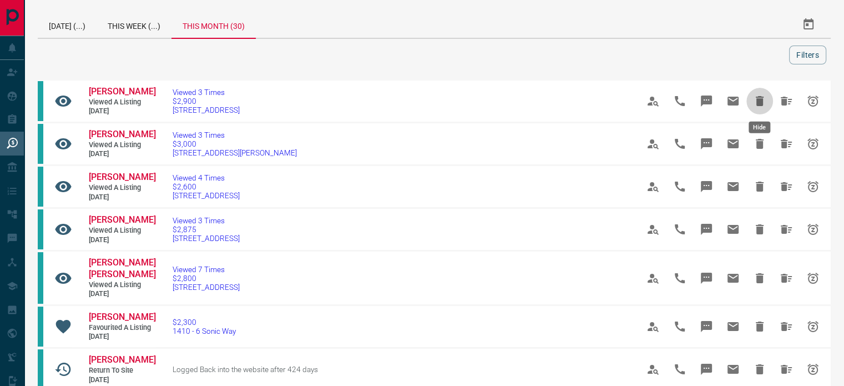
click at [758, 100] on icon "Hide" at bounding box center [760, 101] width 8 height 10
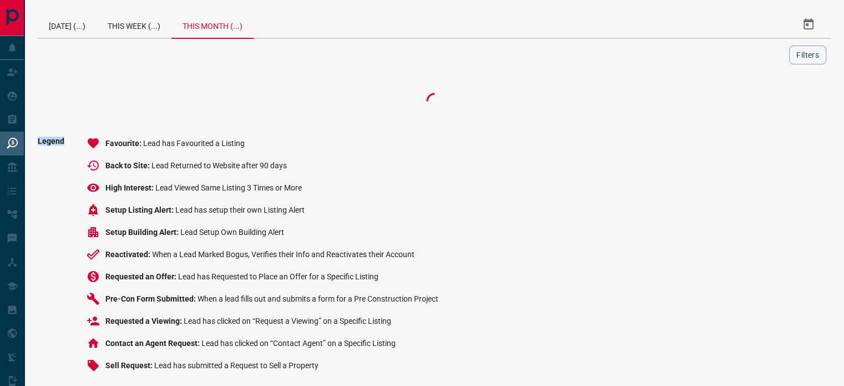
click at [758, 100] on div at bounding box center [434, 101] width 793 height 44
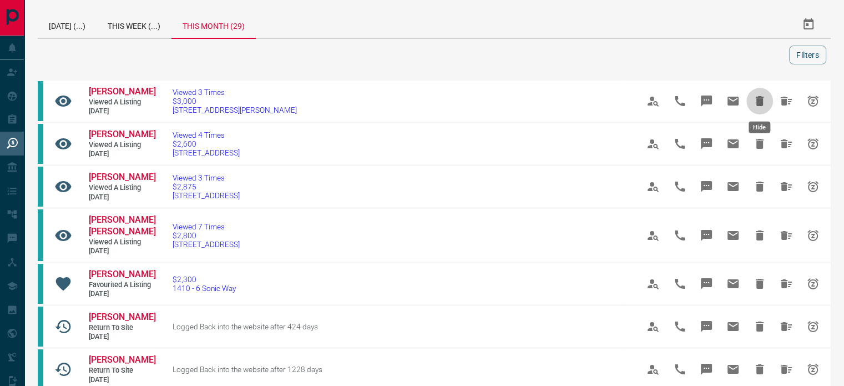
click at [758, 100] on icon "Hide" at bounding box center [760, 101] width 8 height 10
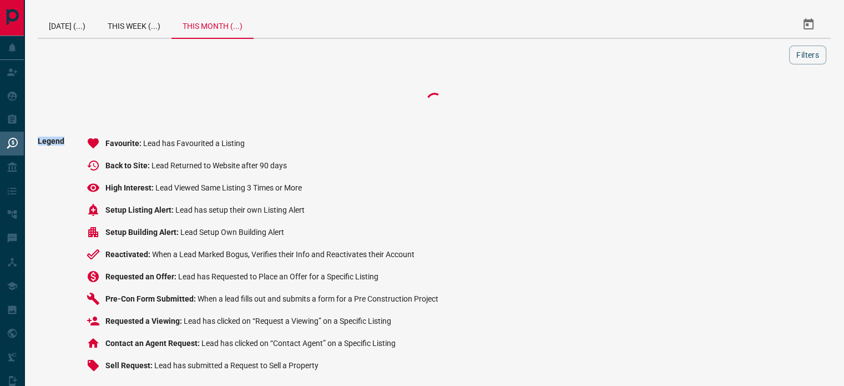
click at [758, 100] on div at bounding box center [434, 101] width 793 height 44
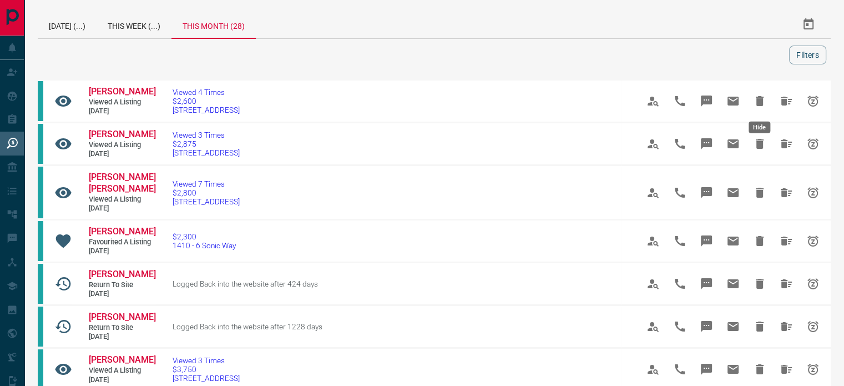
click at [758, 100] on icon "Hide" at bounding box center [760, 101] width 8 height 10
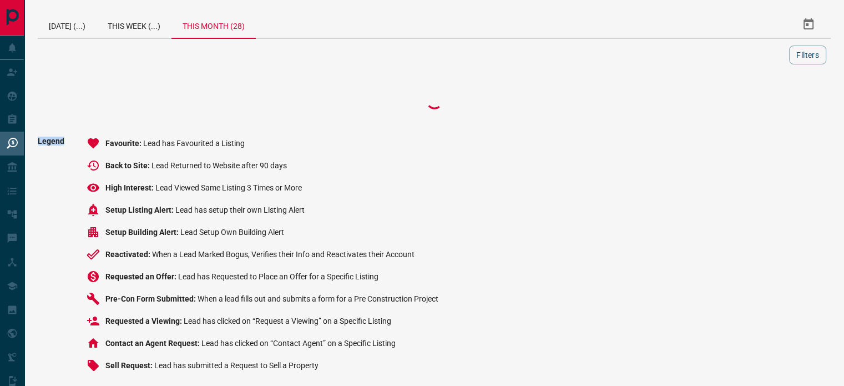
click at [758, 100] on div at bounding box center [434, 101] width 793 height 44
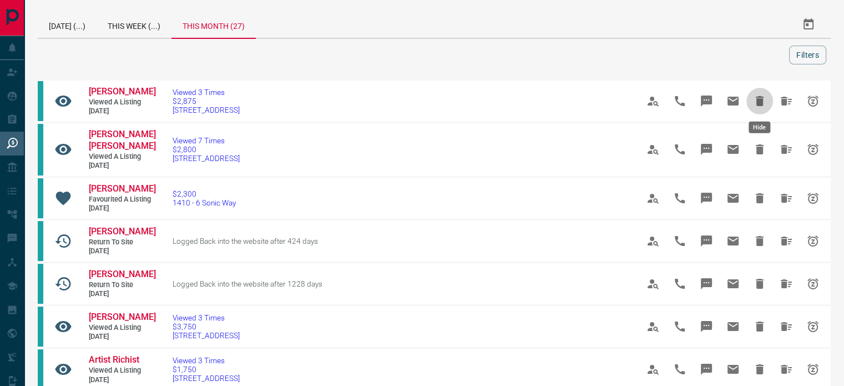
click at [758, 100] on icon "Hide" at bounding box center [760, 101] width 8 height 10
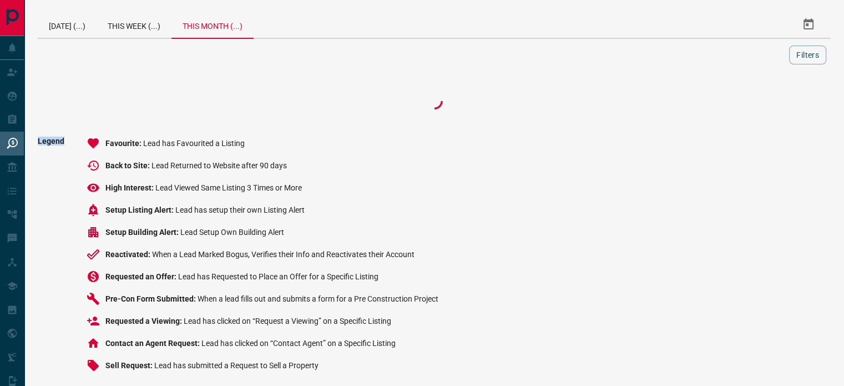
click at [758, 100] on div at bounding box center [434, 101] width 793 height 44
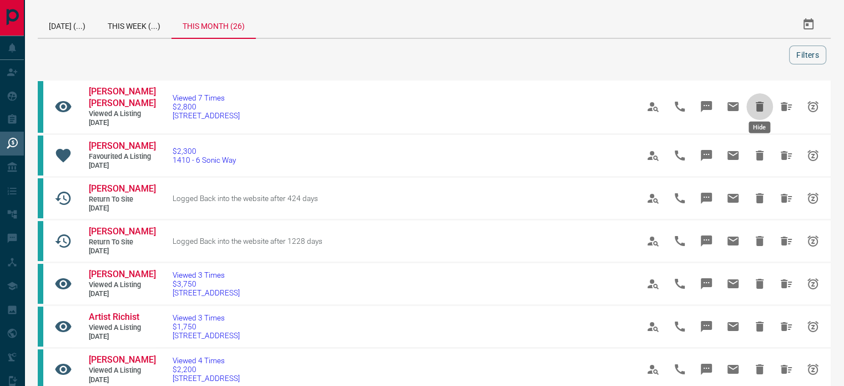
click at [758, 102] on icon "Hide" at bounding box center [760, 107] width 8 height 10
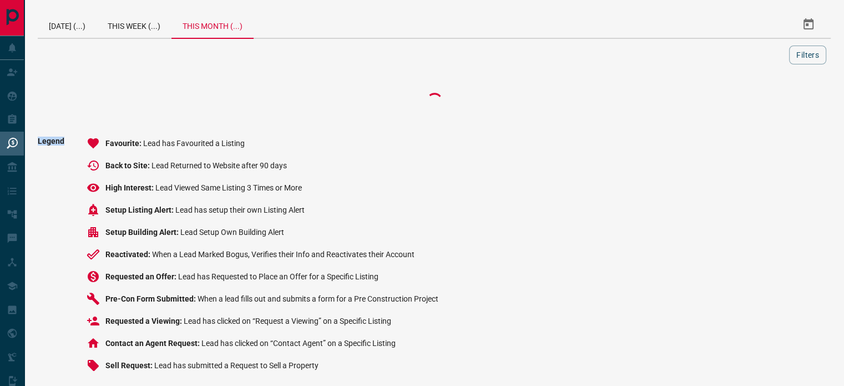
click at [758, 100] on div at bounding box center [434, 101] width 793 height 44
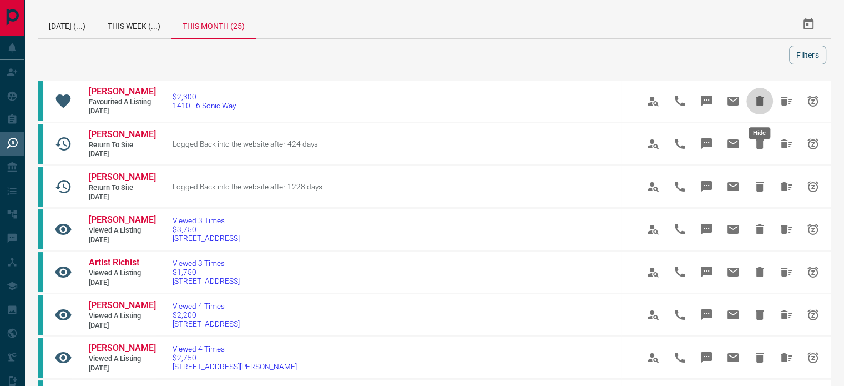
click at [758, 100] on icon "Hide" at bounding box center [759, 100] width 13 height 13
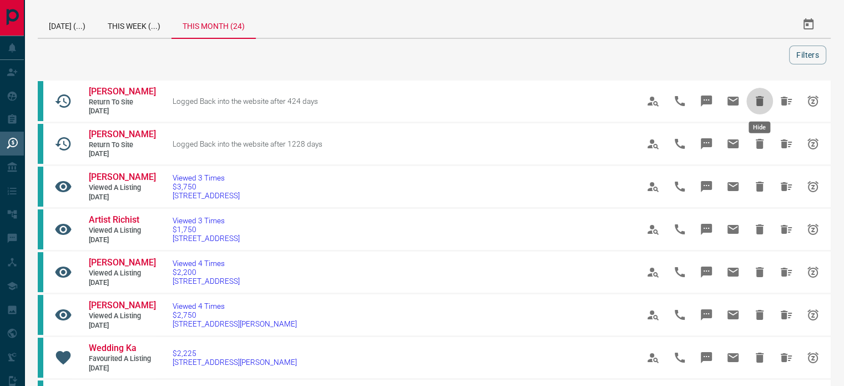
click at [758, 100] on icon "Hide" at bounding box center [760, 101] width 8 height 10
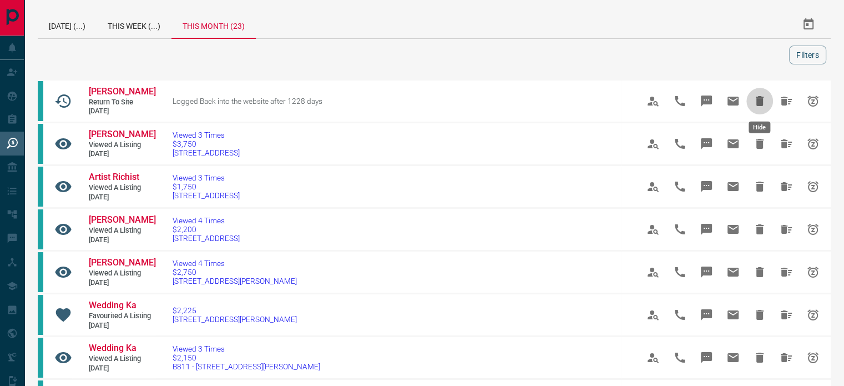
click at [758, 100] on icon "Hide" at bounding box center [760, 101] width 8 height 10
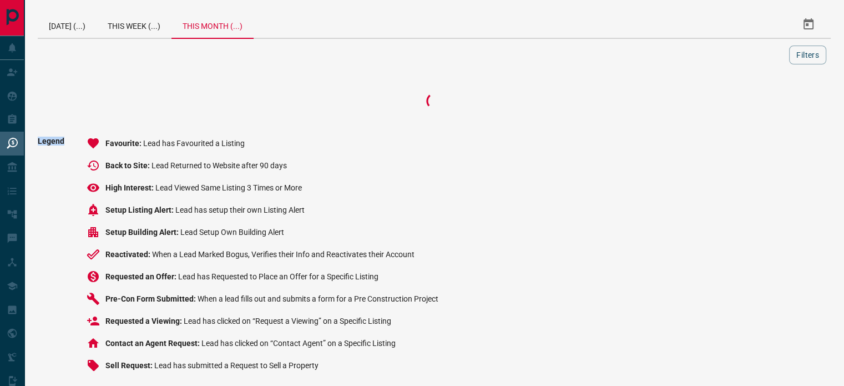
click at [758, 100] on div at bounding box center [434, 101] width 793 height 44
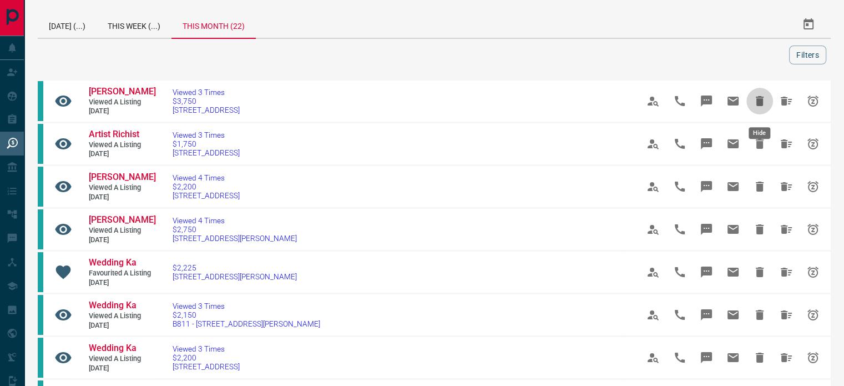
click at [758, 100] on icon "Hide" at bounding box center [759, 100] width 13 height 13
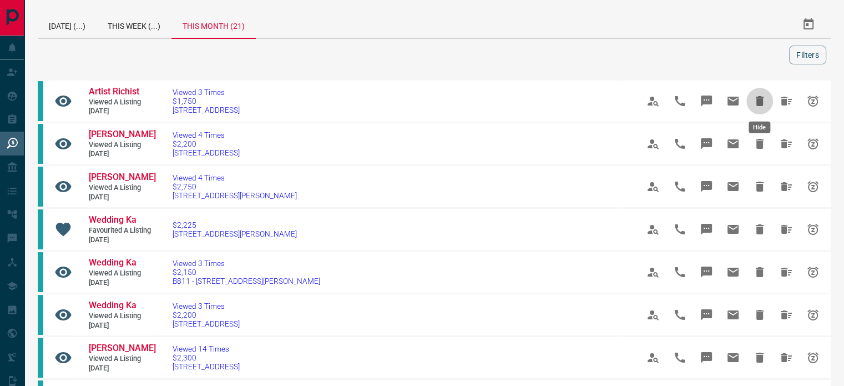
click at [758, 100] on icon "Hide" at bounding box center [760, 101] width 8 height 10
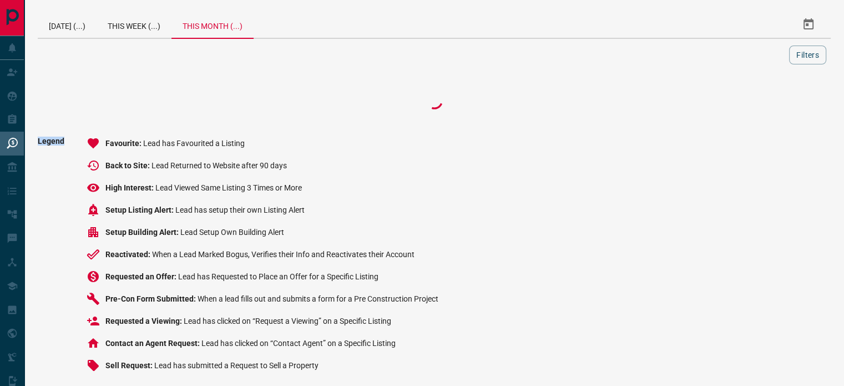
click at [758, 100] on div at bounding box center [434, 101] width 793 height 44
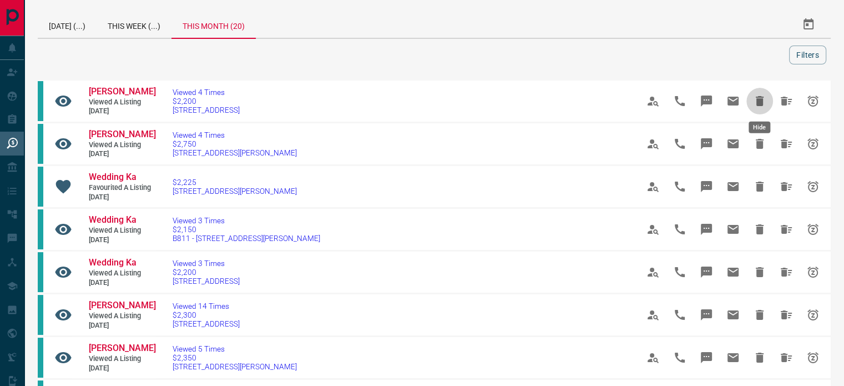
click at [758, 100] on icon "Hide" at bounding box center [760, 101] width 8 height 10
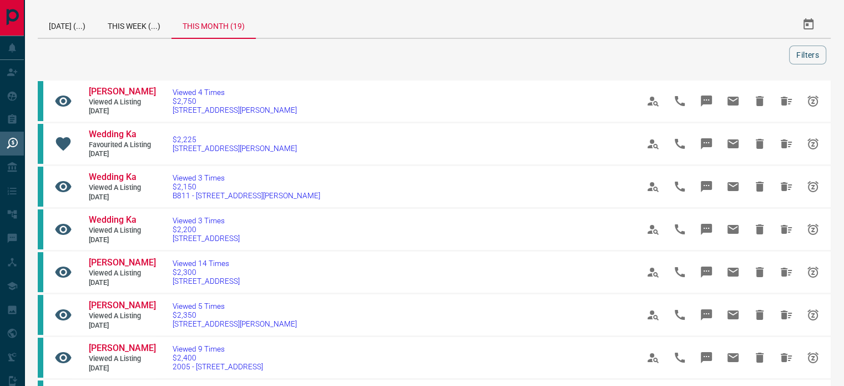
click at [758, 100] on icon "Hide" at bounding box center [760, 101] width 8 height 10
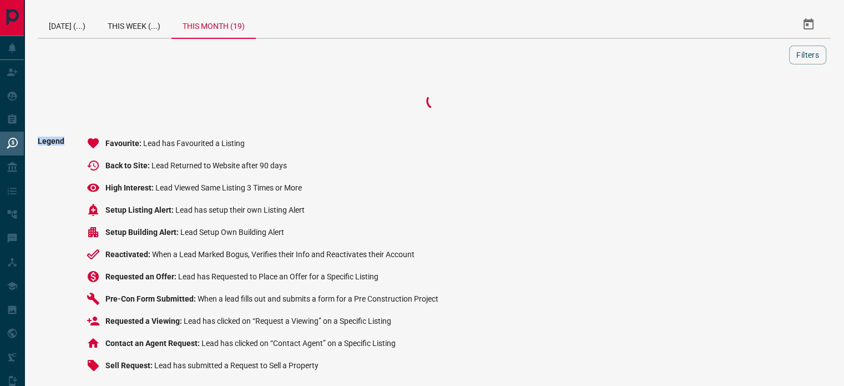
click at [758, 100] on div at bounding box center [434, 101] width 793 height 44
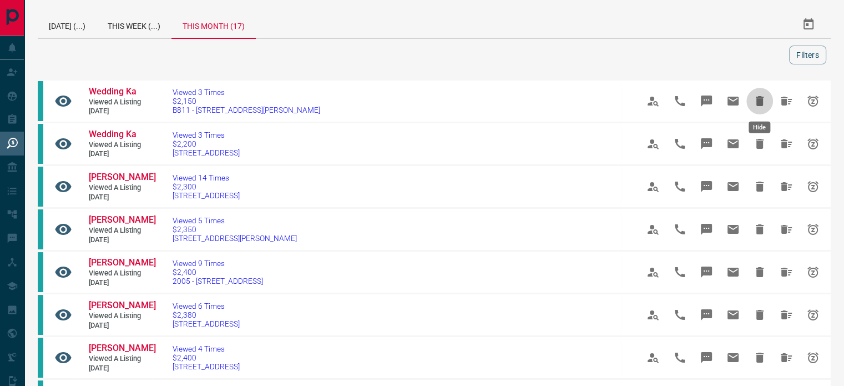
click at [758, 100] on icon "Hide" at bounding box center [760, 101] width 8 height 10
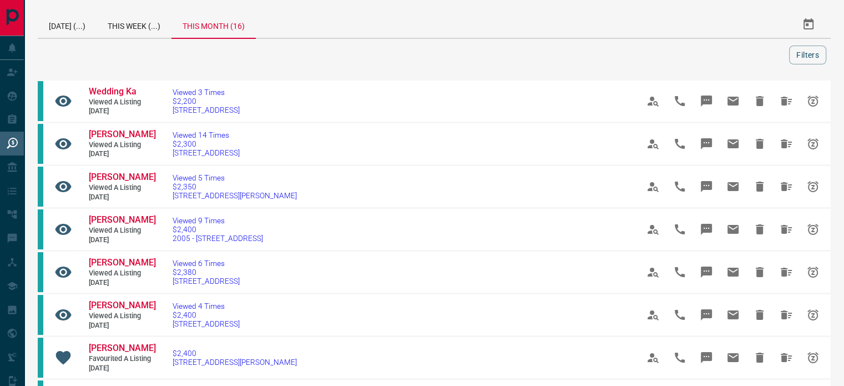
click at [758, 100] on icon "Hide" at bounding box center [760, 101] width 8 height 10
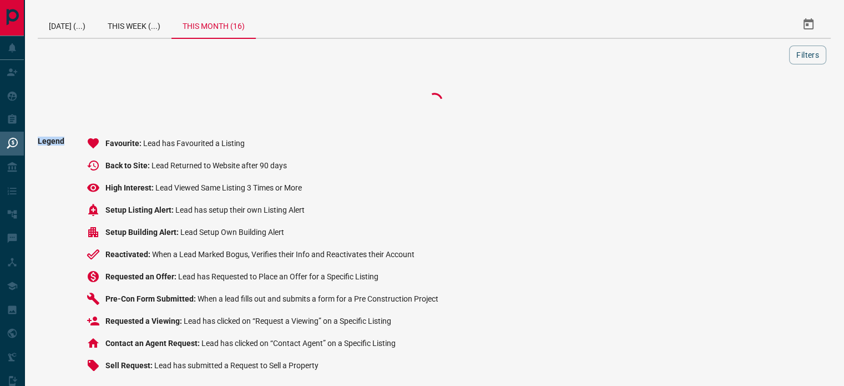
click at [758, 100] on div at bounding box center [434, 101] width 793 height 44
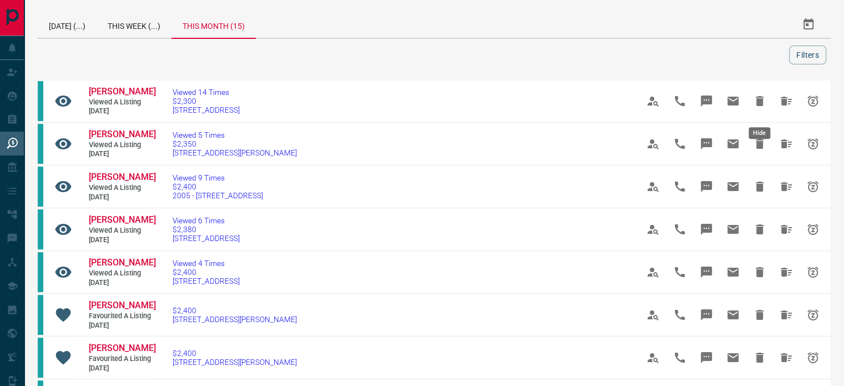
click at [758, 100] on icon "Hide" at bounding box center [759, 100] width 13 height 13
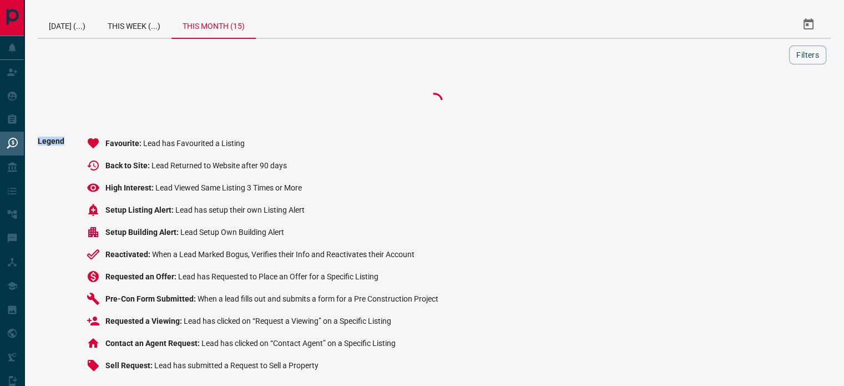
click at [758, 100] on div at bounding box center [434, 101] width 793 height 44
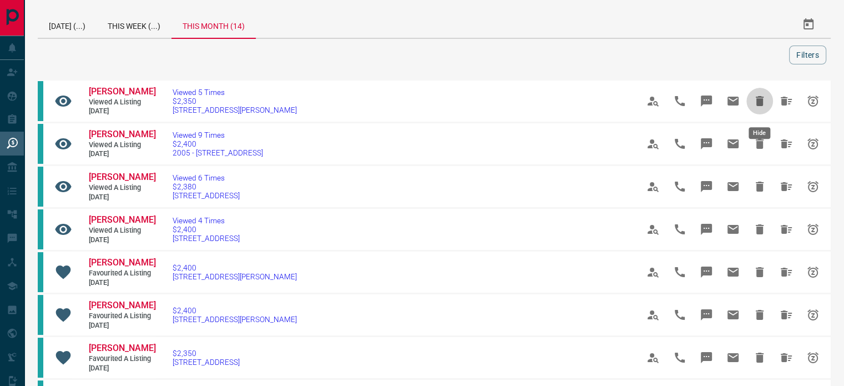
click at [758, 100] on icon "Hide" at bounding box center [759, 100] width 13 height 13
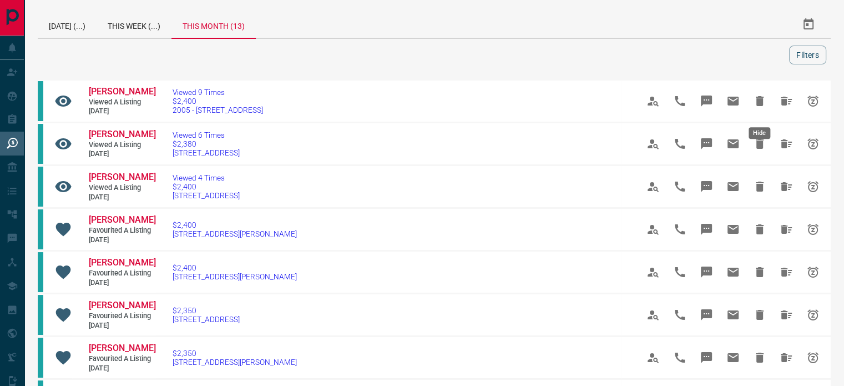
click at [758, 100] on icon "Hide" at bounding box center [759, 100] width 13 height 13
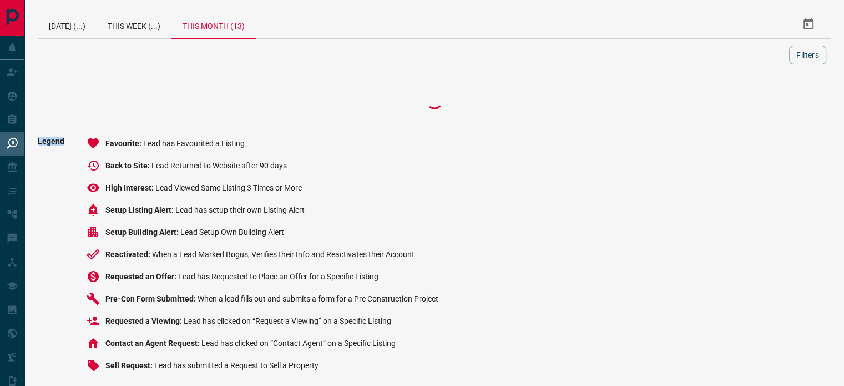
click at [758, 100] on div at bounding box center [434, 101] width 793 height 44
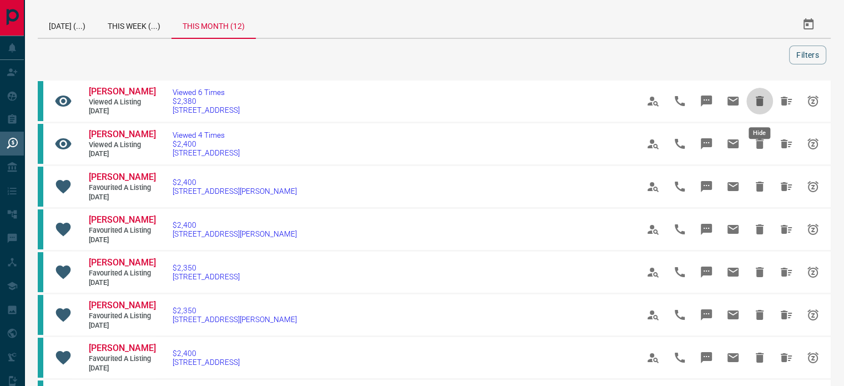
click at [758, 100] on icon "Hide" at bounding box center [759, 100] width 13 height 13
click at [758, 100] on div "Vahid Pourbahram Viewed a Listing [DATE] Viewed 6 Times $2,380 1201 - [STREET_A…" at bounding box center [434, 362] width 793 height 566
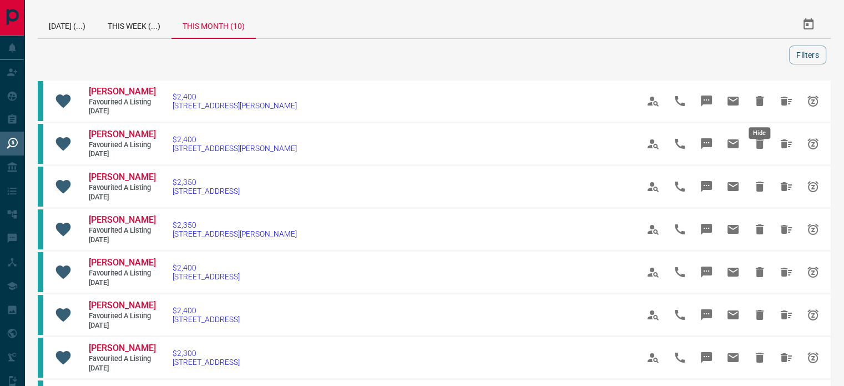
click at [758, 100] on icon "Hide" at bounding box center [759, 100] width 13 height 13
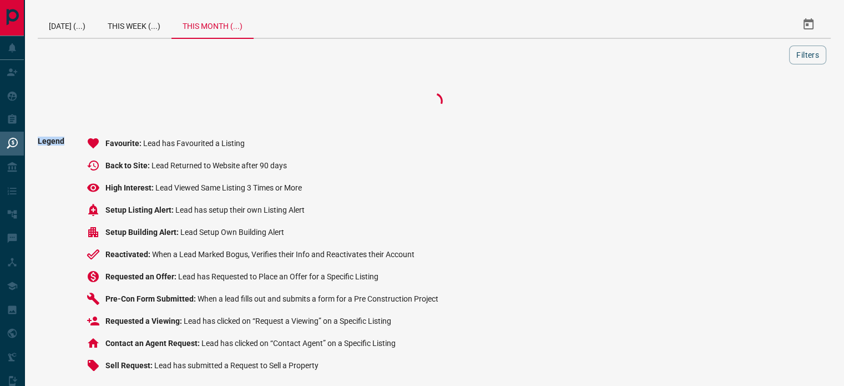
click at [758, 100] on div at bounding box center [434, 101] width 793 height 44
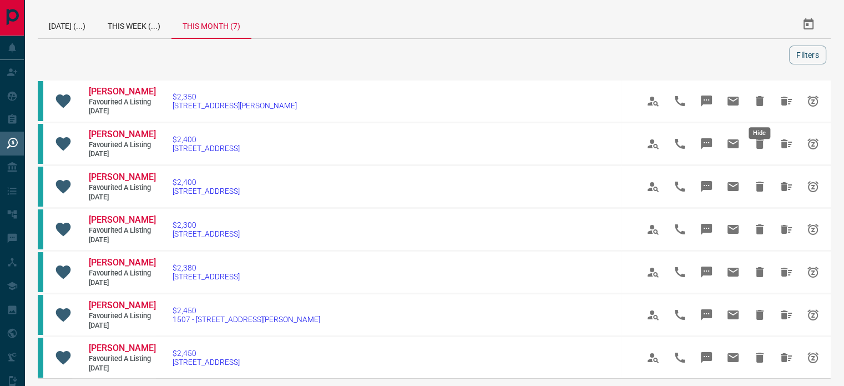
click at [758, 100] on icon "Hide" at bounding box center [759, 100] width 13 height 13
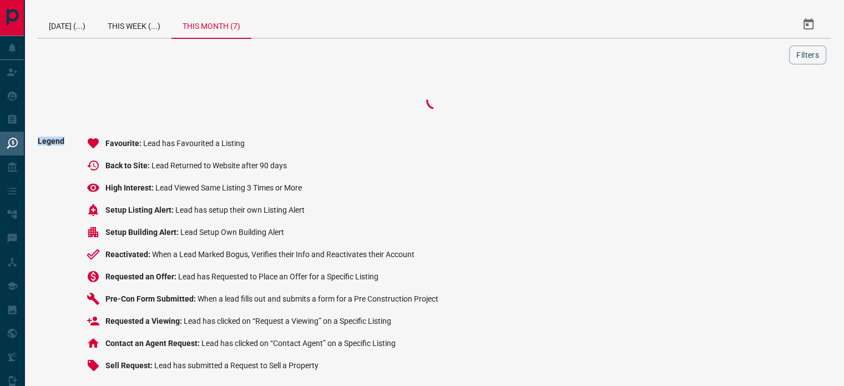
click at [758, 100] on div at bounding box center [434, 101] width 793 height 44
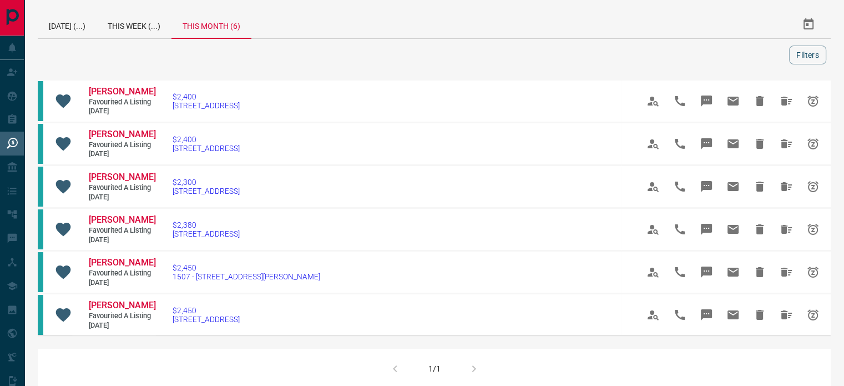
click at [758, 100] on icon "Hide" at bounding box center [759, 100] width 13 height 13
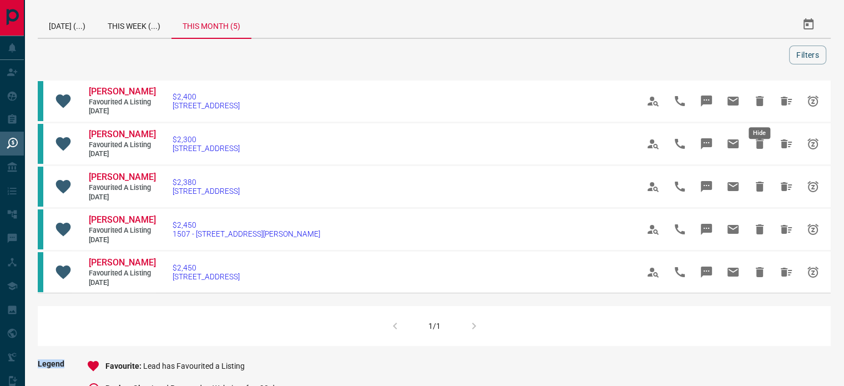
click at [758, 100] on icon "Hide" at bounding box center [759, 100] width 13 height 13
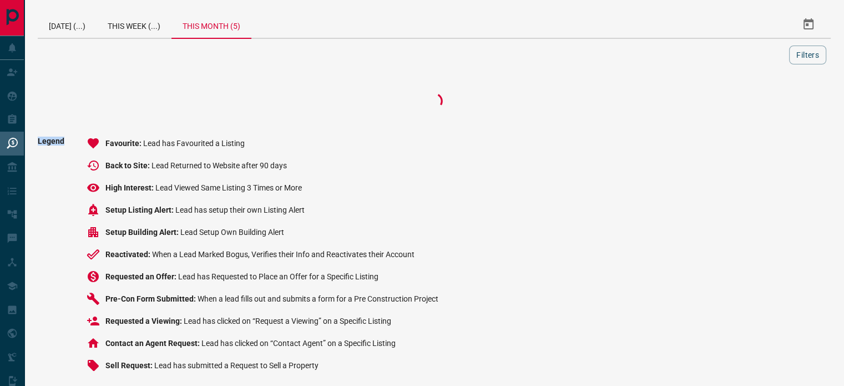
click at [758, 100] on div at bounding box center [434, 101] width 793 height 44
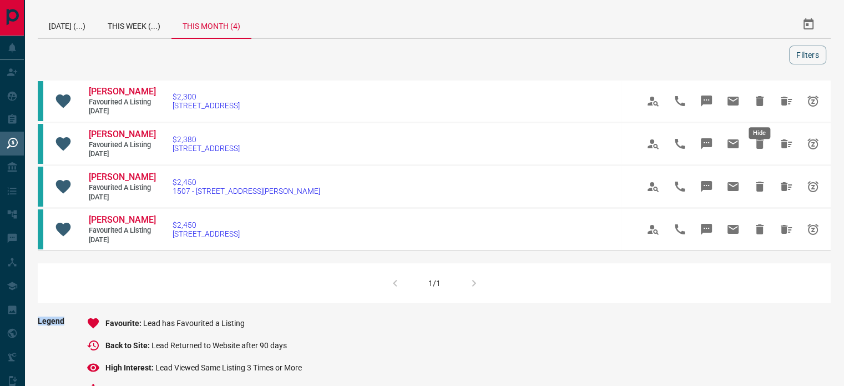
click at [758, 100] on icon "Hide" at bounding box center [759, 100] width 13 height 13
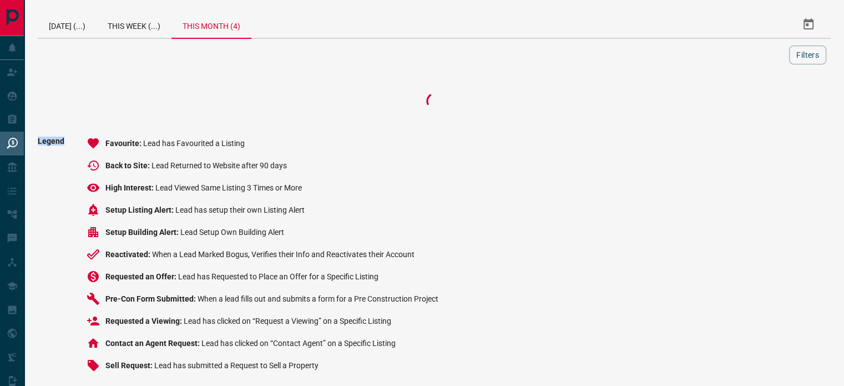
click at [758, 100] on div at bounding box center [434, 101] width 793 height 44
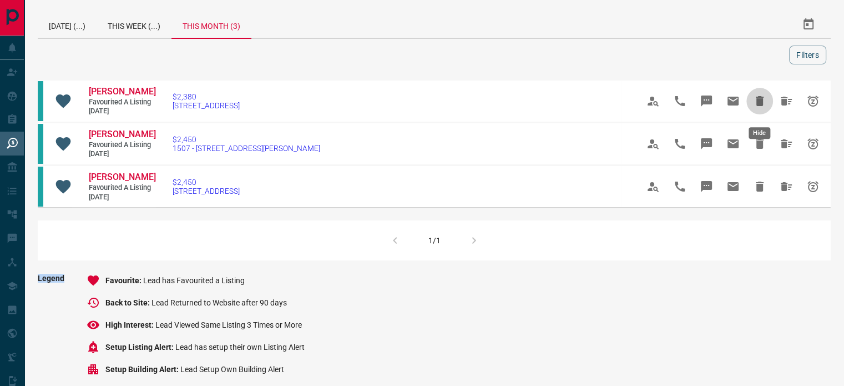
click at [758, 100] on icon "Hide" at bounding box center [759, 100] width 13 height 13
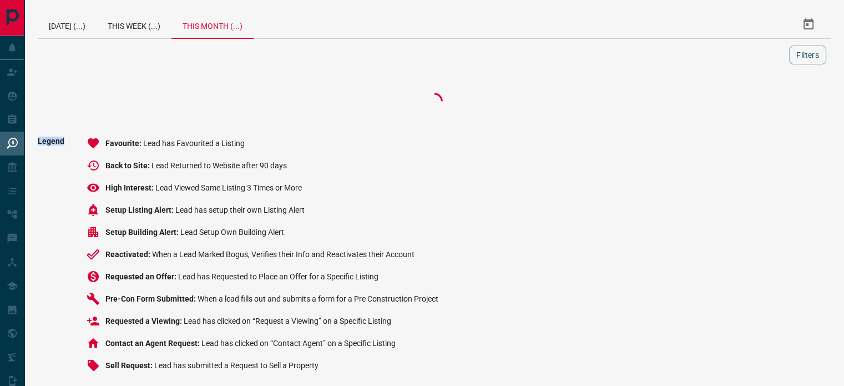
click at [758, 100] on div at bounding box center [434, 101] width 793 height 44
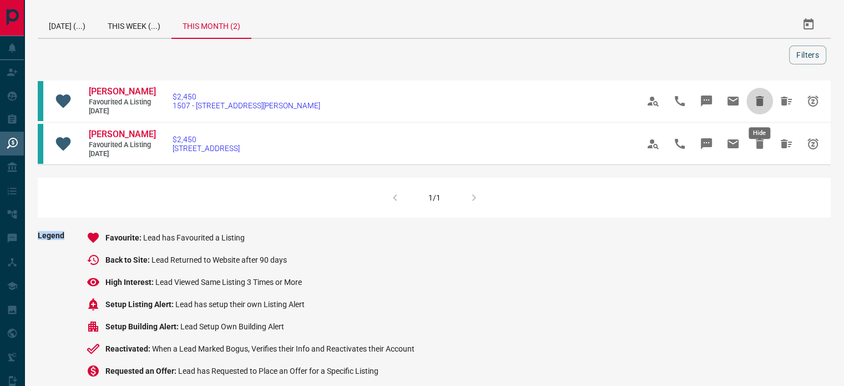
click at [758, 100] on icon "Hide" at bounding box center [759, 100] width 13 height 13
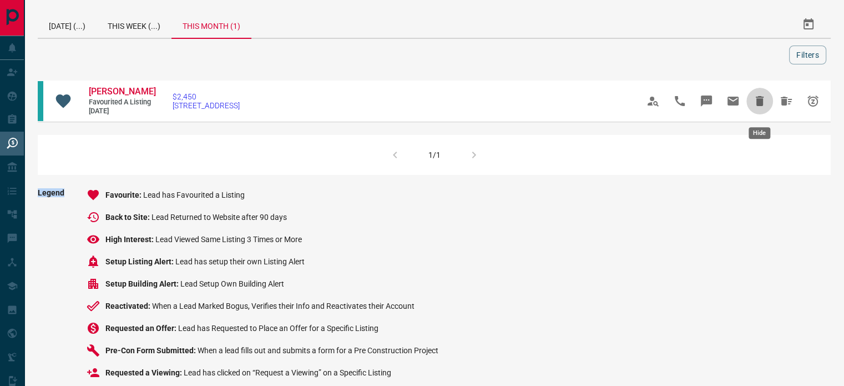
click at [758, 100] on icon "Hide" at bounding box center [759, 100] width 13 height 13
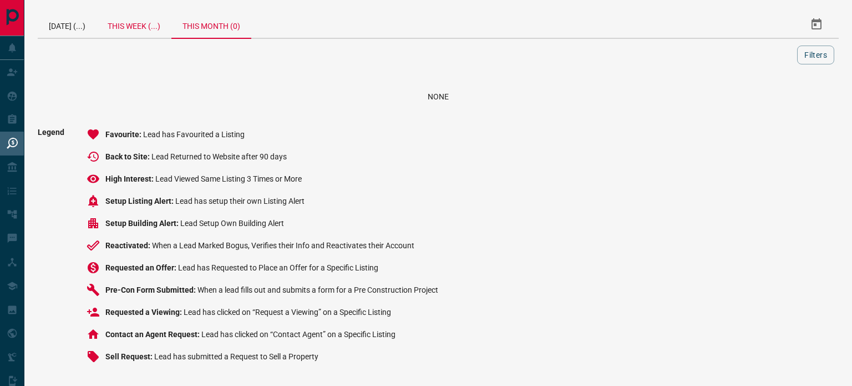
click at [150, 27] on div "This Week (...)" at bounding box center [134, 24] width 75 height 27
click at [81, 25] on div "[DATE] (...)" at bounding box center [67, 24] width 59 height 27
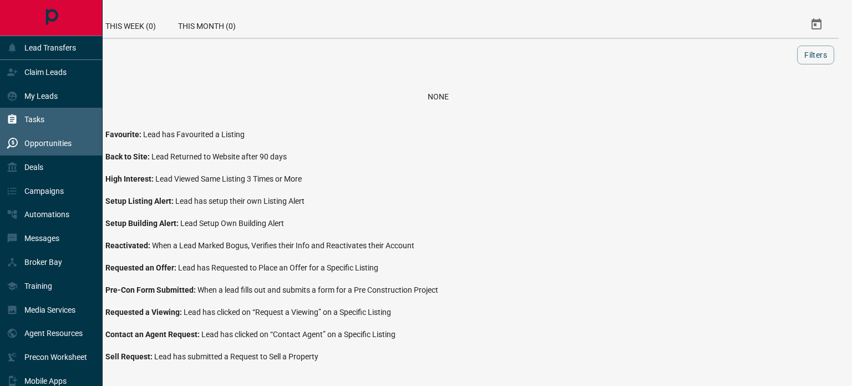
click at [29, 127] on div "Tasks" at bounding box center [26, 119] width 38 height 18
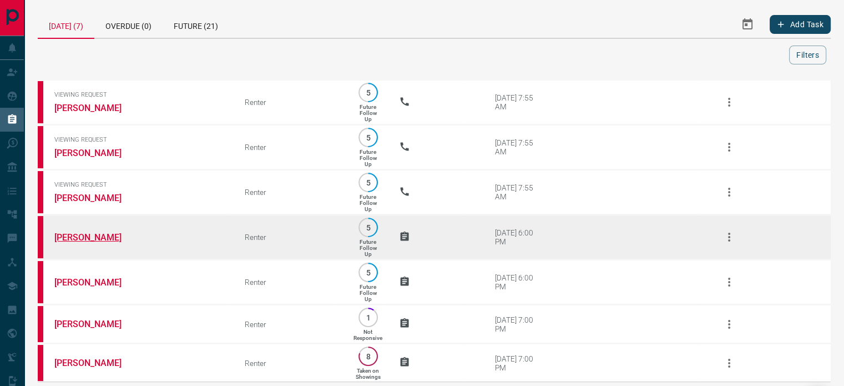
click at [99, 232] on link "[PERSON_NAME]" at bounding box center [95, 237] width 83 height 11
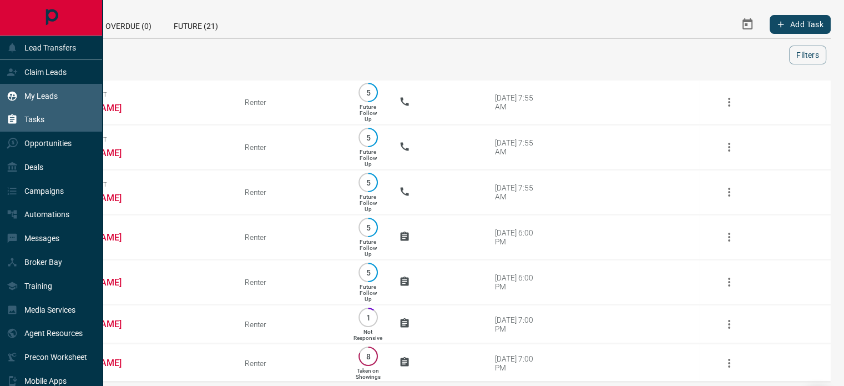
click at [30, 93] on p "My Leads" at bounding box center [40, 96] width 33 height 9
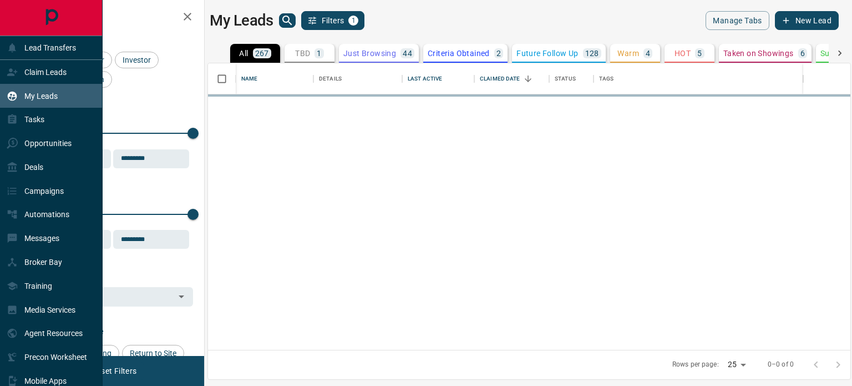
scroll to position [278, 634]
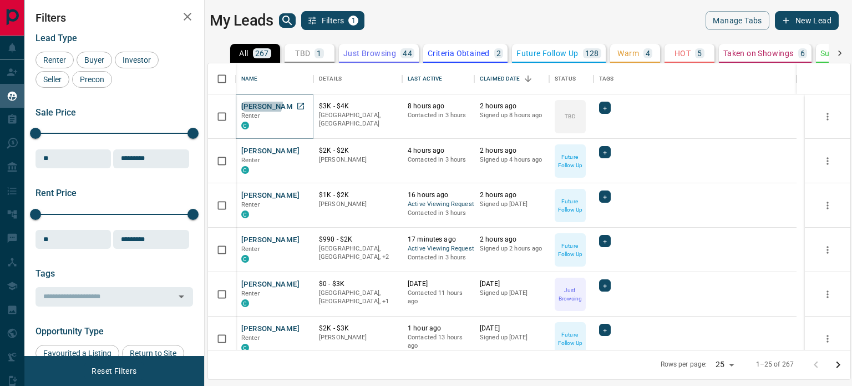
click at [259, 102] on button "[PERSON_NAME]" at bounding box center [270, 107] width 58 height 11
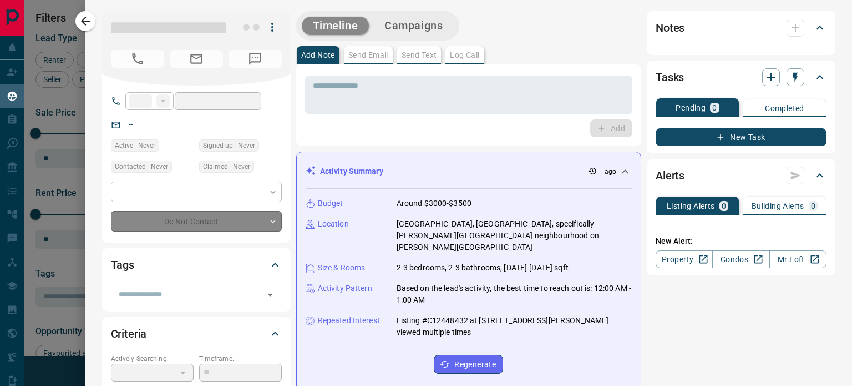
type input "**"
type input "**********"
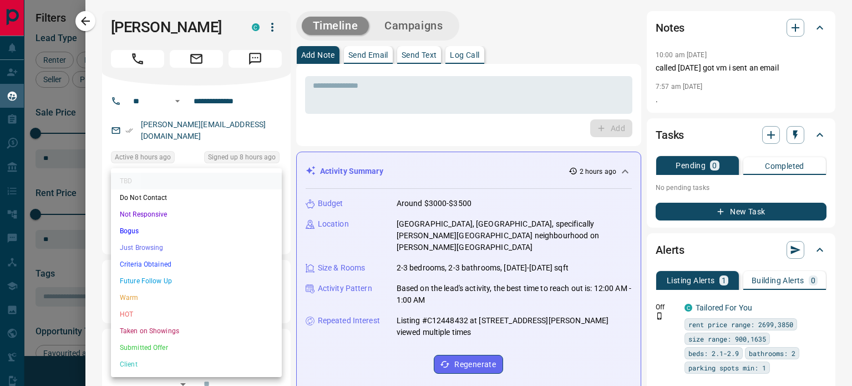
click at [173, 222] on body "Lead Transfers Claim Leads My Leads Tasks Opportunities Deals Campaigns Automat…" at bounding box center [426, 186] width 852 height 372
click at [162, 277] on li "Future Follow Up" at bounding box center [196, 280] width 171 height 17
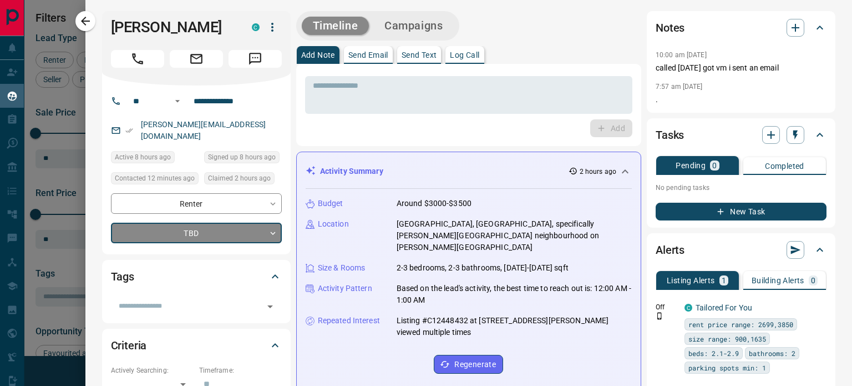
type input "*"
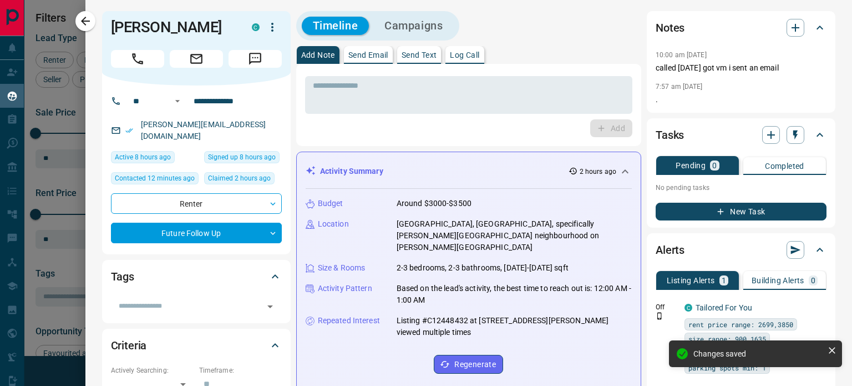
click at [87, 22] on icon "button" at bounding box center [85, 20] width 13 height 13
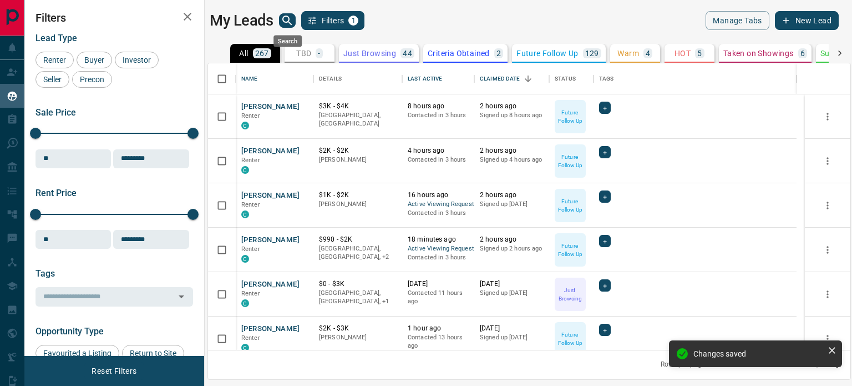
click at [285, 21] on icon "search button" at bounding box center [287, 20] width 13 height 13
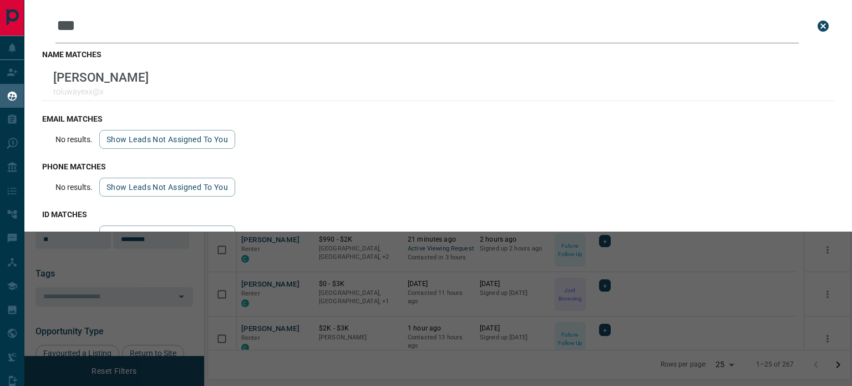
drag, startPoint x: 82, startPoint y: 26, endPoint x: 33, endPoint y: 30, distance: 49.6
click at [33, 30] on div "Leads Search Bar *** Search for a lead by name, email, phone, or id name matche…" at bounding box center [438, 115] width 828 height 231
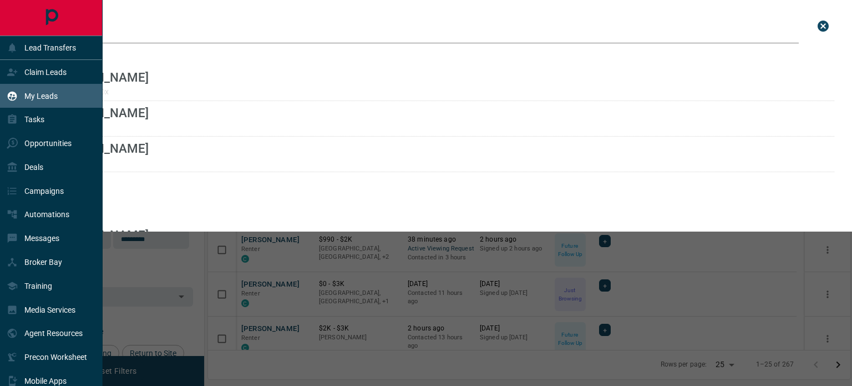
drag, startPoint x: 106, startPoint y: 31, endPoint x: 18, endPoint y: 29, distance: 87.7
click at [19, 29] on div "Lead Transfers Claim Leads My Leads Tasks Opportunities Deals Campaigns Automat…" at bounding box center [426, 186] width 852 height 372
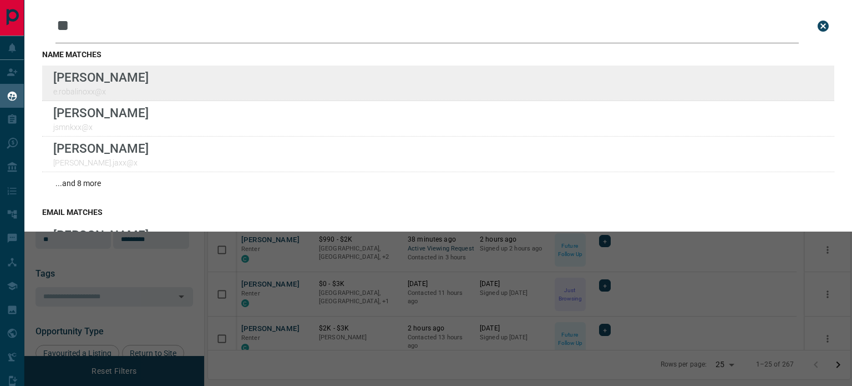
type input "**"
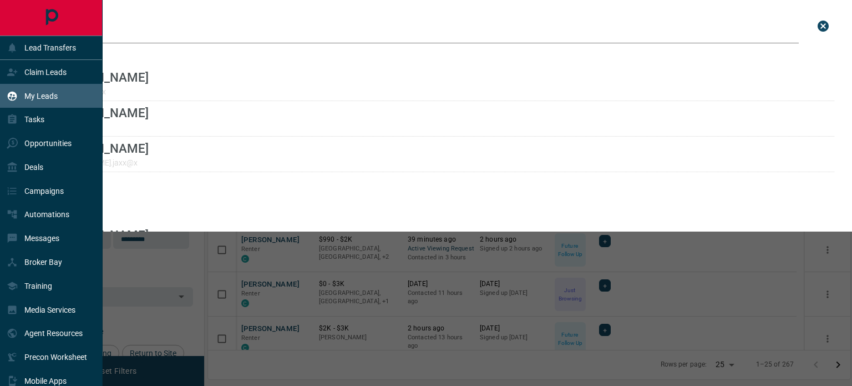
drag, startPoint x: 89, startPoint y: 26, endPoint x: 0, endPoint y: 27, distance: 88.8
click at [0, 27] on div "Lead Transfers Claim Leads My Leads Tasks Opportunities Deals Campaigns Automat…" at bounding box center [426, 186] width 852 height 372
